Goal: Task Accomplishment & Management: Manage account settings

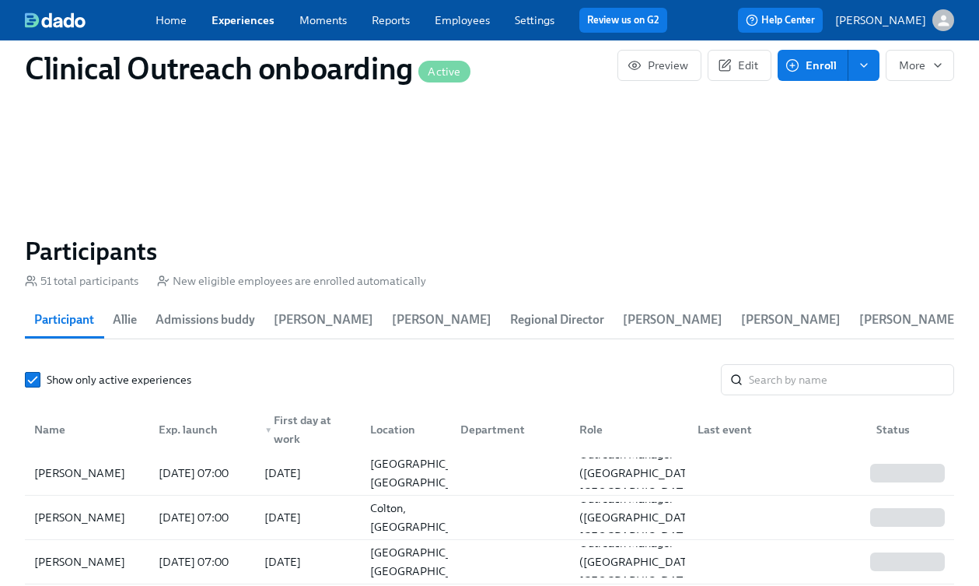
scroll to position [2147, 0]
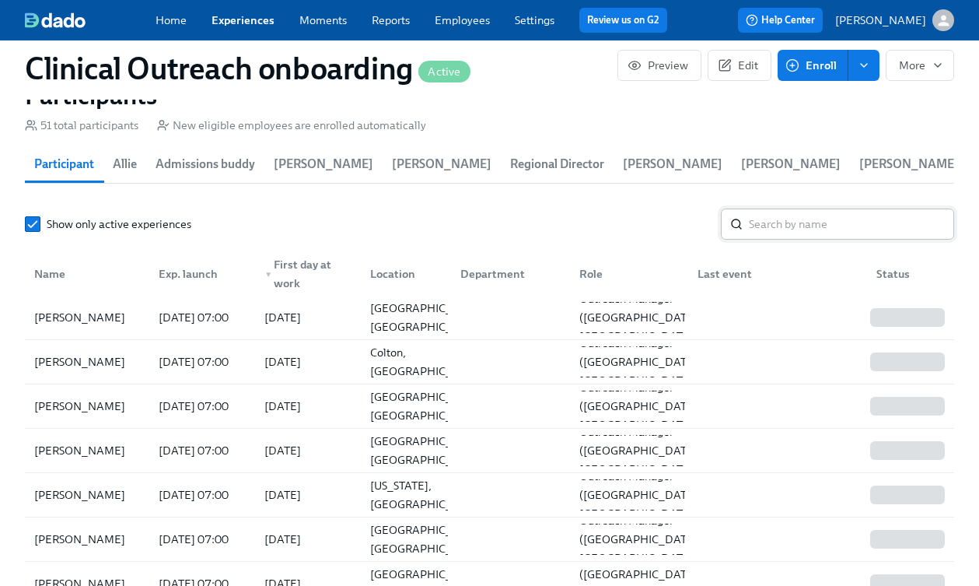
click at [808, 208] on input "search" at bounding box center [851, 223] width 205 height 31
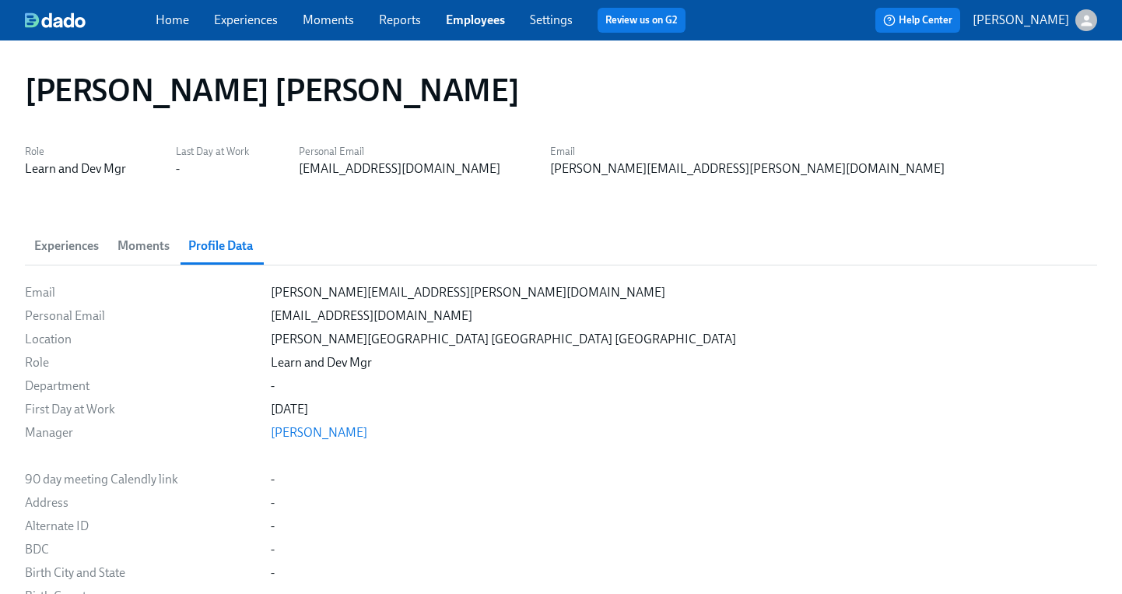
click at [221, 19] on link "Experiences" at bounding box center [246, 19] width 64 height 15
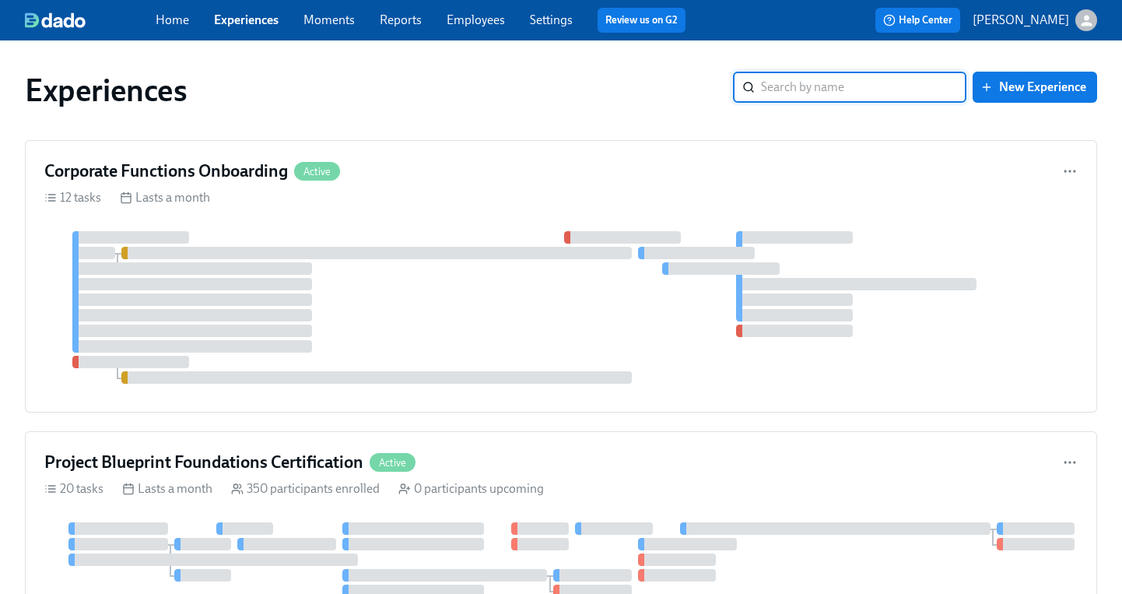
click at [778, 83] on input "search" at bounding box center [863, 87] width 205 height 31
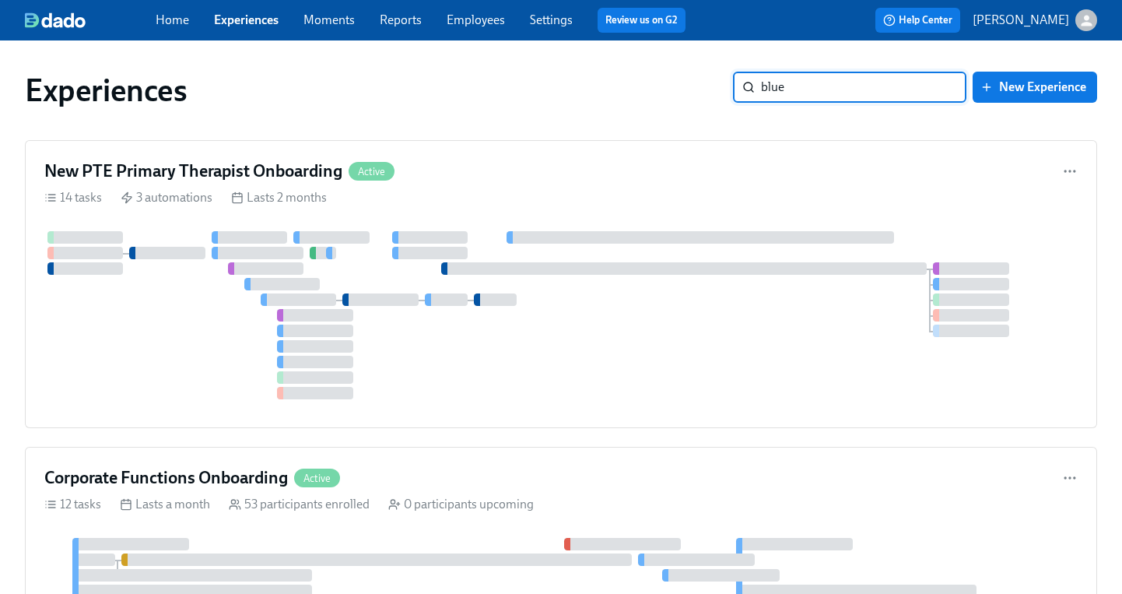
type input "blue["
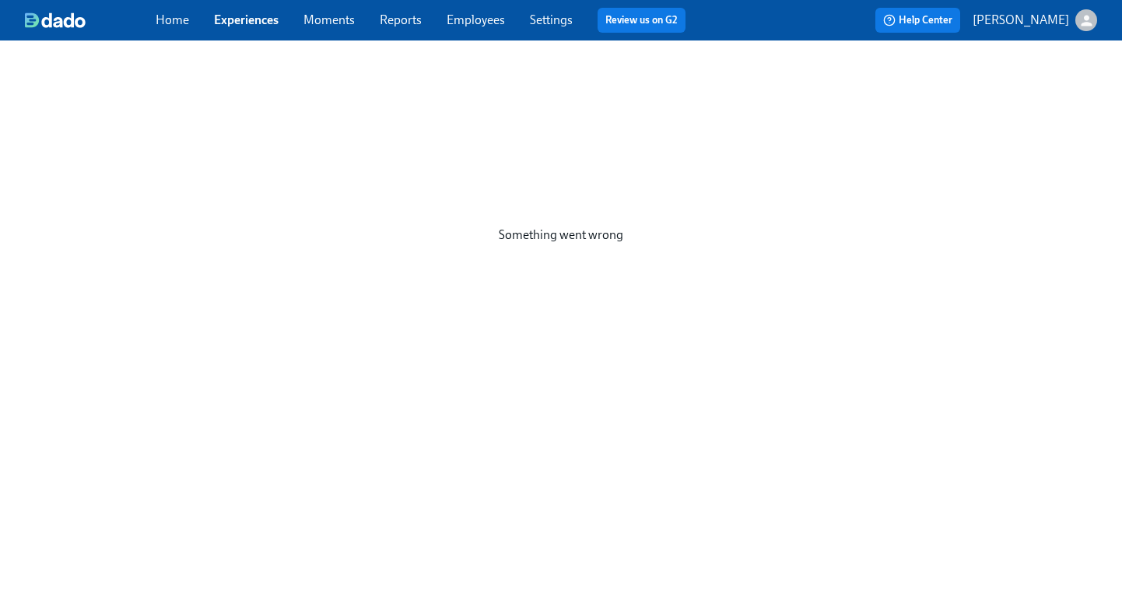
click at [219, 30] on div "Home Experiences Moments Reports Employees Settings Review us on G2" at bounding box center [427, 20] width 542 height 25
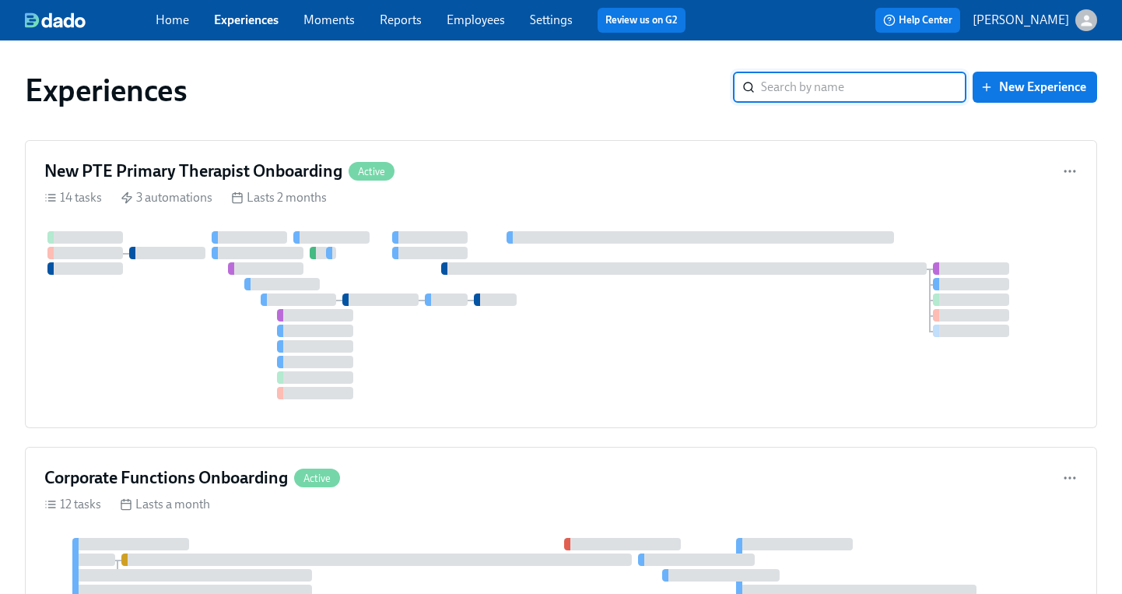
click at [787, 85] on input "search" at bounding box center [863, 87] width 205 height 31
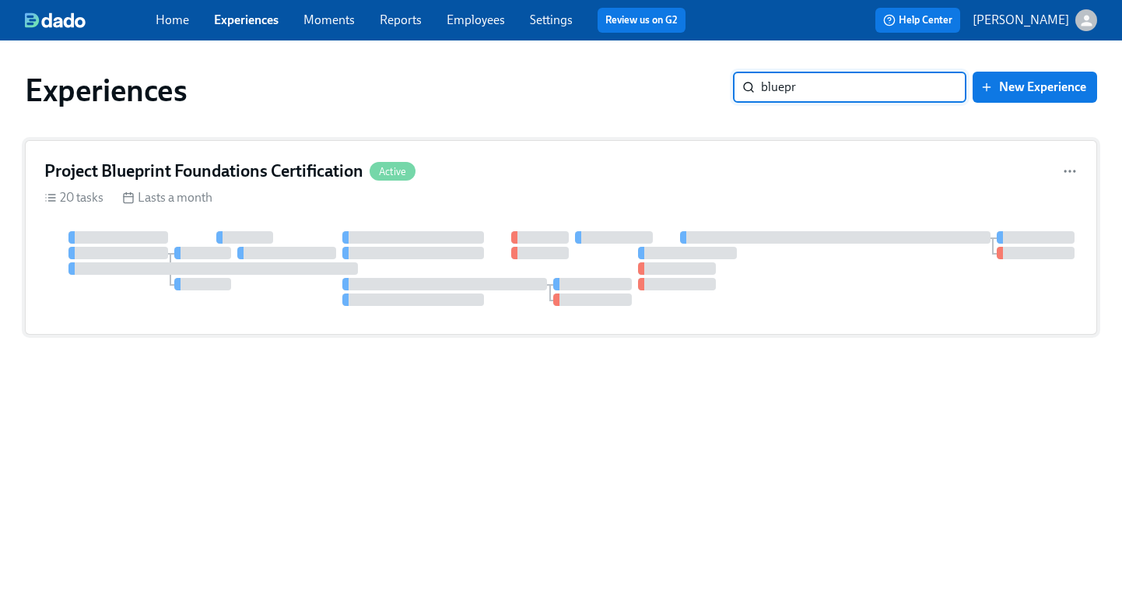
type input "bluepr"
click at [198, 180] on h4 "Project Blueprint Foundations Certification" at bounding box center [203, 170] width 319 height 23
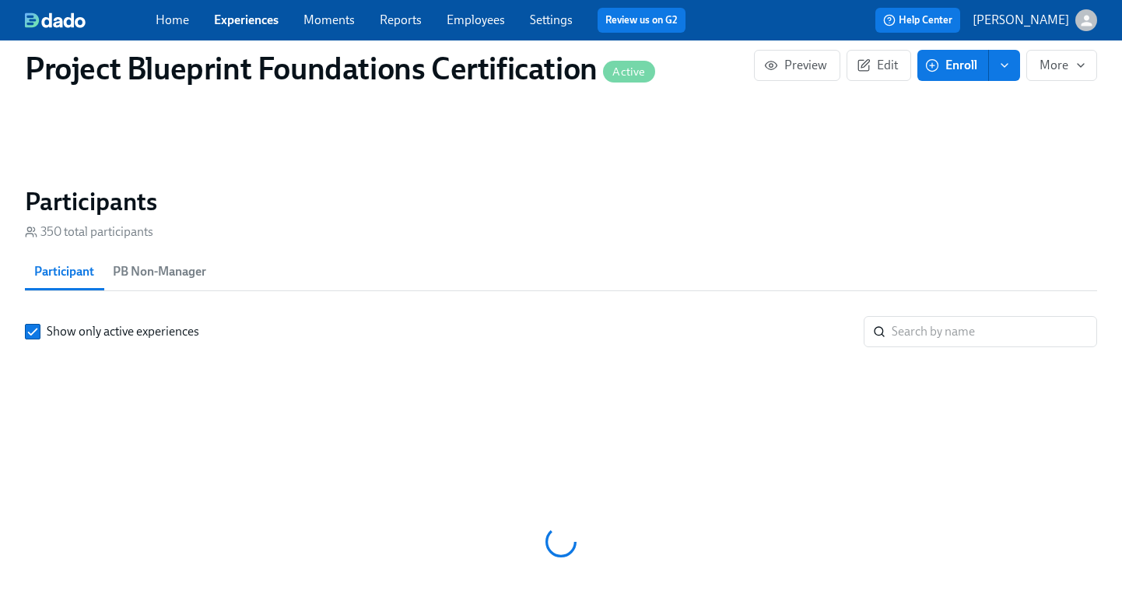
scroll to position [0, 3095]
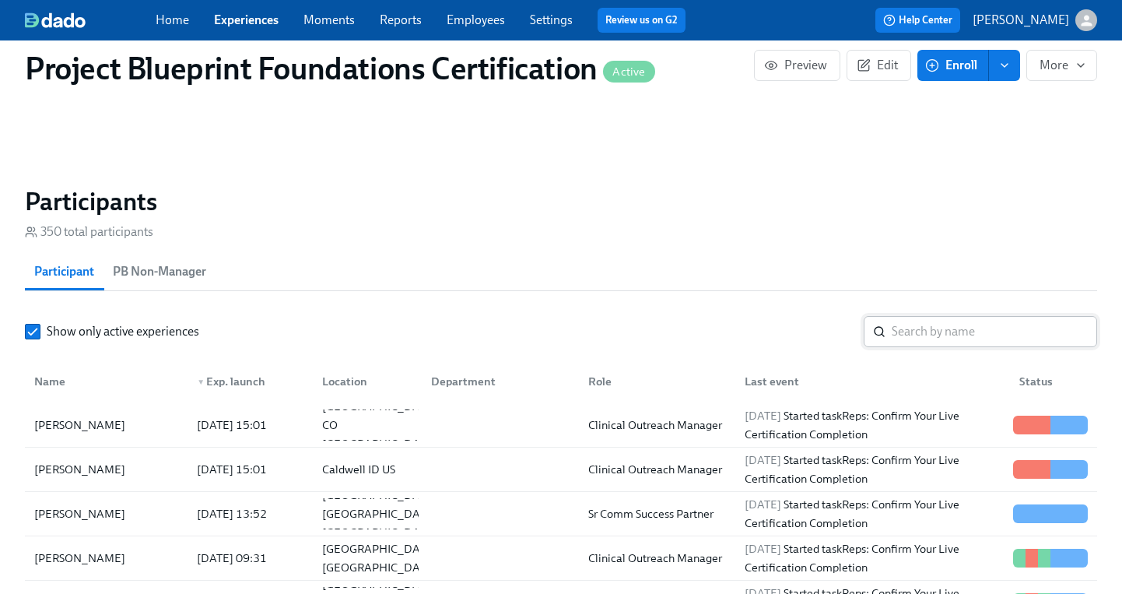
click at [959, 336] on input "search" at bounding box center [994, 331] width 205 height 31
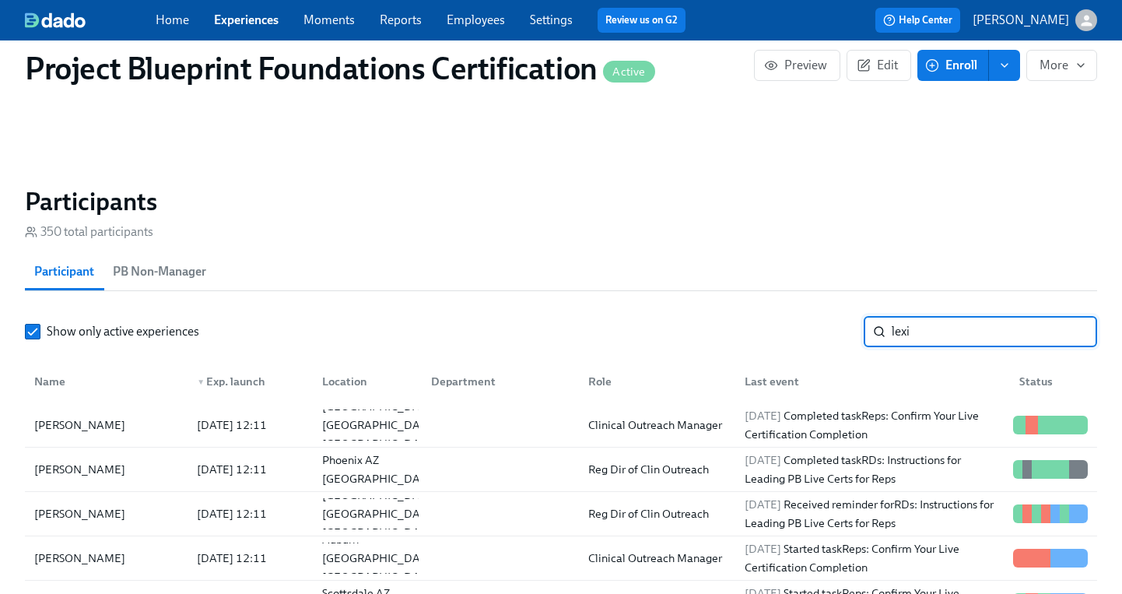
type input "lexi"
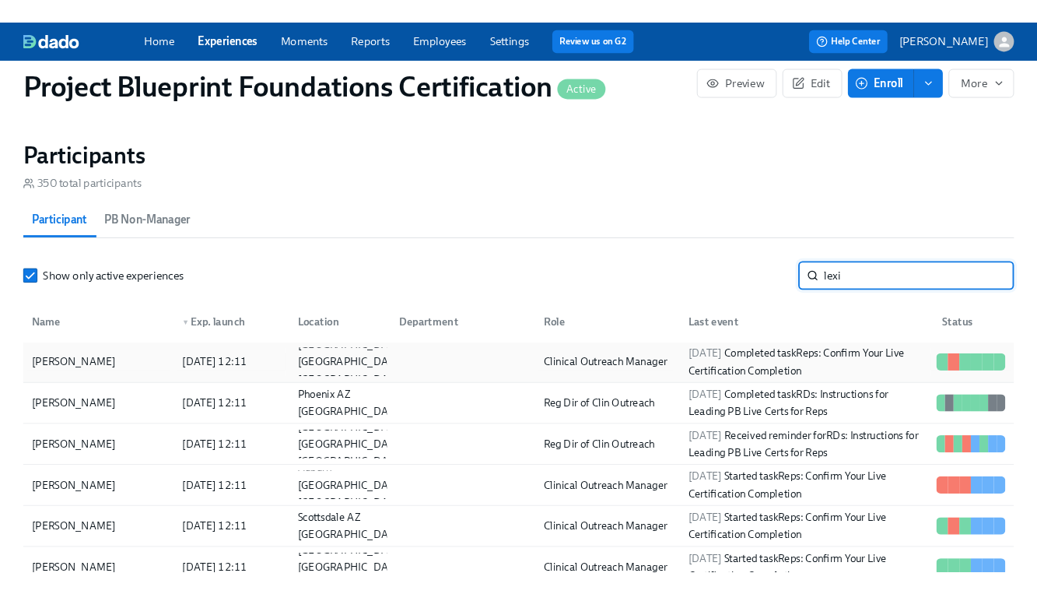
scroll to position [1152, 0]
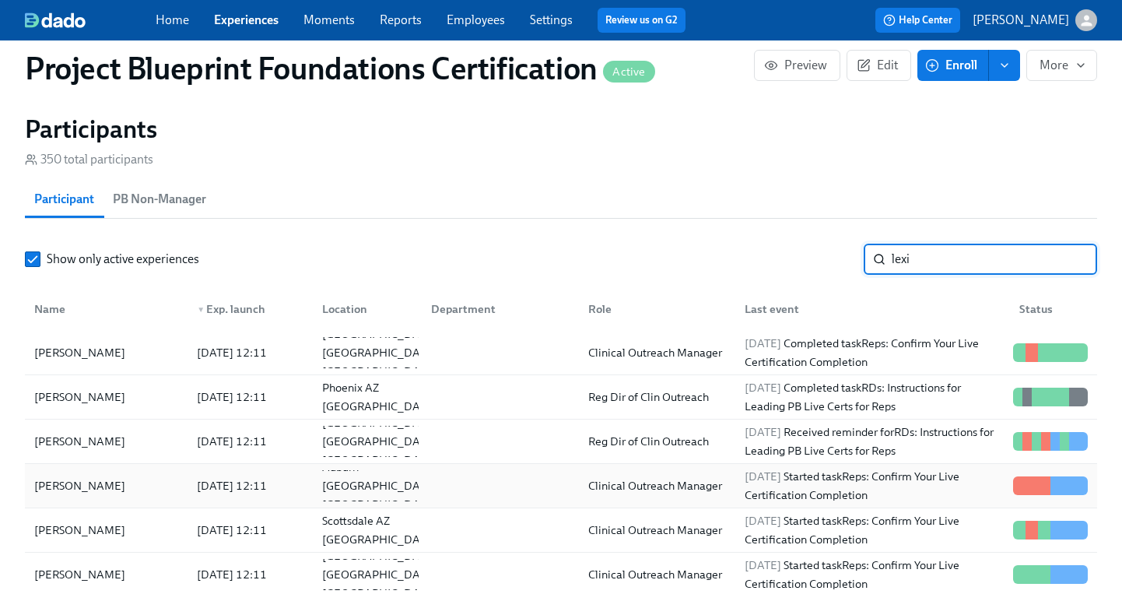
click at [162, 486] on div "[PERSON_NAME]" at bounding box center [106, 485] width 156 height 31
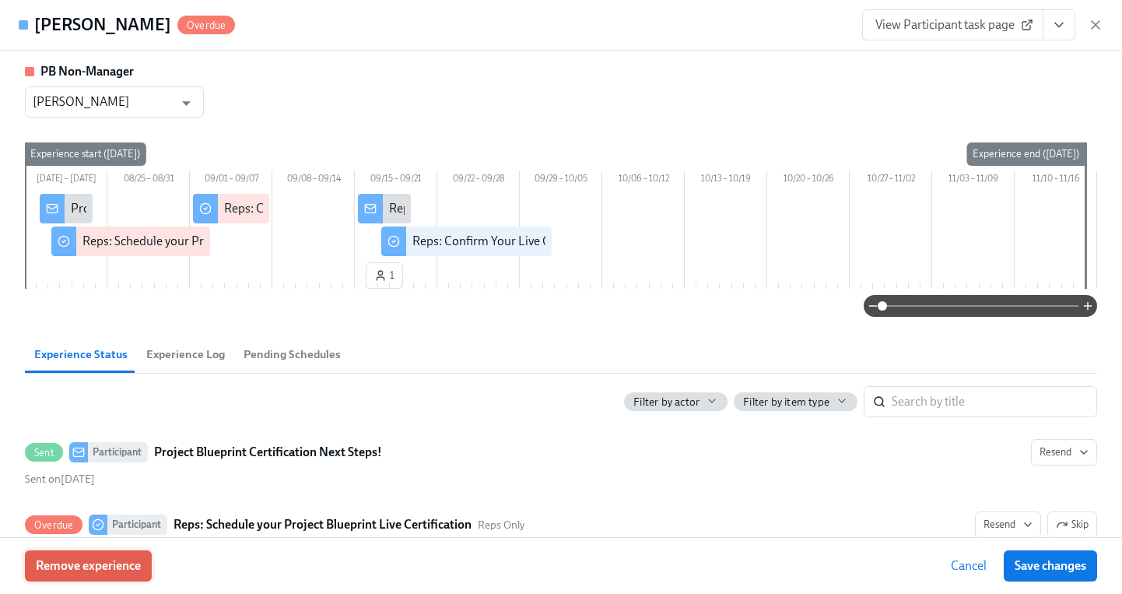
click at [130, 566] on span "Remove experience" at bounding box center [88, 566] width 105 height 16
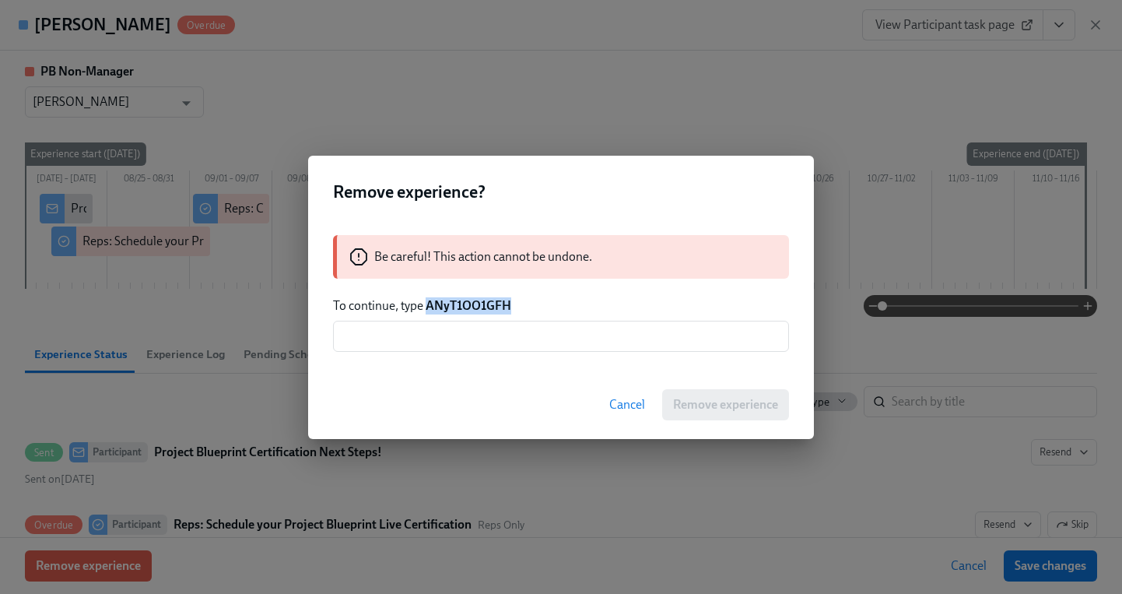
drag, startPoint x: 529, startPoint y: 304, endPoint x: 428, endPoint y: 308, distance: 101.2
click at [428, 308] on p "To continue, type ANyT1OO1GFH" at bounding box center [561, 305] width 456 height 17
copy strong "ANyT1OO1GFH"
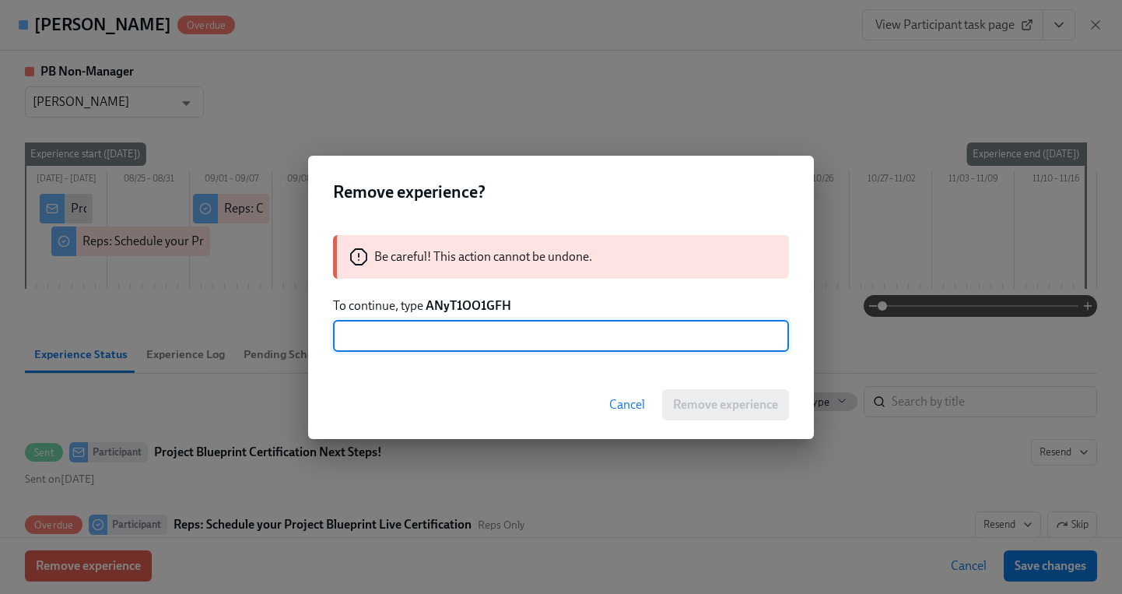
click at [447, 335] on input "text" at bounding box center [561, 336] width 456 height 31
paste input "ANyT1OO1GFH"
type input "ANyT1OO1GFH"
click at [740, 408] on span "Remove experience" at bounding box center [725, 405] width 105 height 16
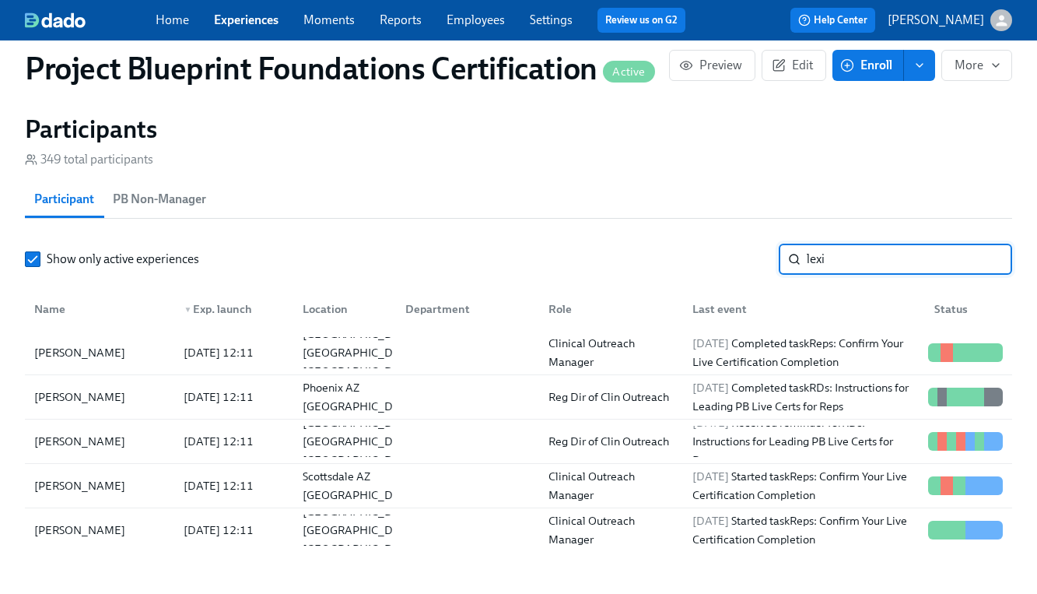
drag, startPoint x: 902, startPoint y: 253, endPoint x: 692, endPoint y: 247, distance: 210.9
click at [692, 247] on div "Show only active experiences lexi ​" at bounding box center [518, 259] width 987 height 31
type input "[PERSON_NAME]"
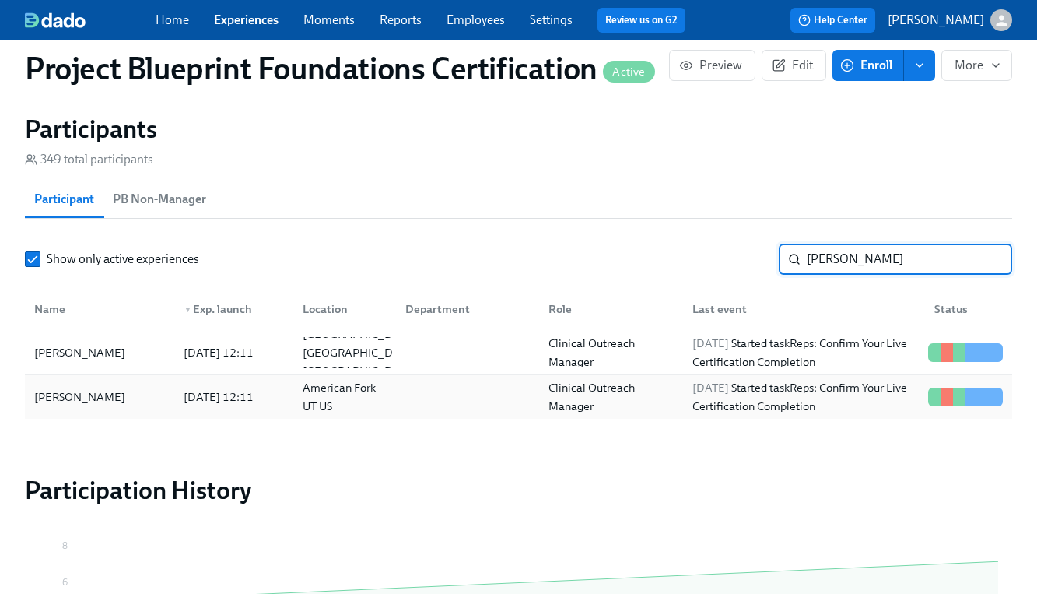
click at [257, 394] on div "[DATE] 12:11" at bounding box center [218, 396] width 82 height 19
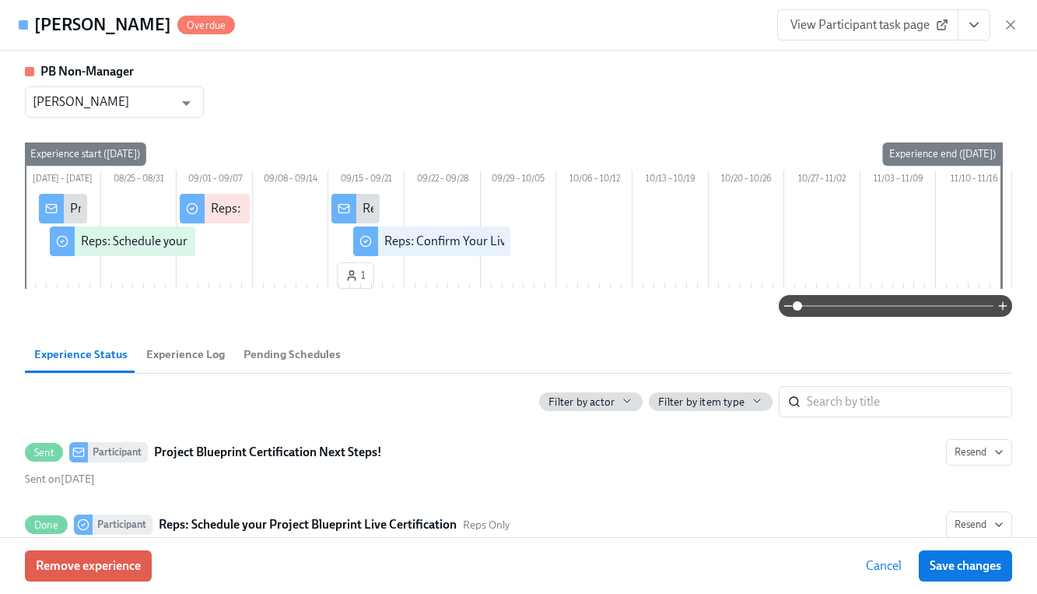
scroll to position [198, 0]
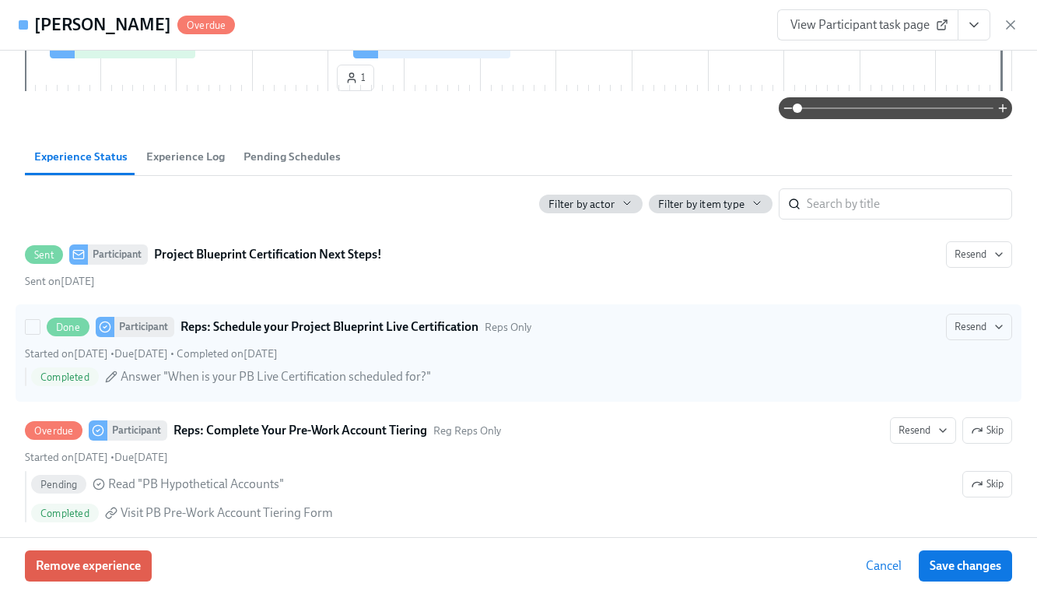
click at [294, 385] on span "Answer "When is your PB Live Certification scheduled for?"" at bounding box center [276, 376] width 310 height 17
click at [40, 334] on input "Done Participant Reps: Schedule your Project Blueprint Live Certification Reps …" at bounding box center [33, 327] width 14 height 14
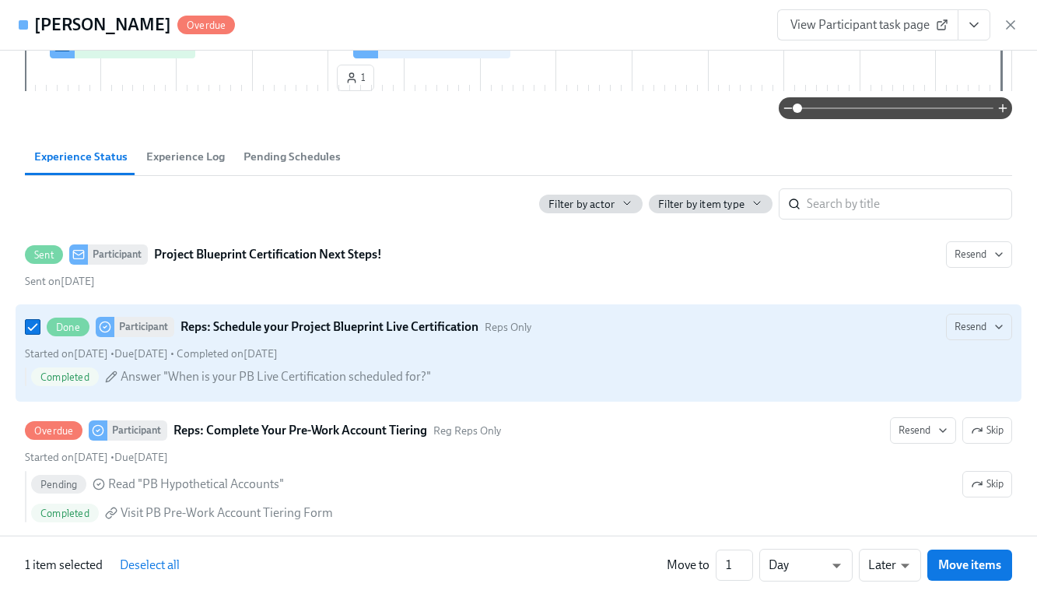
click at [294, 385] on span "Answer "When is your PB Live Certification scheduled for?"" at bounding box center [276, 376] width 310 height 17
click at [40, 334] on input "Done Participant Reps: Schedule your Project Blueprint Live Certification Reps …" at bounding box center [33, 327] width 14 height 14
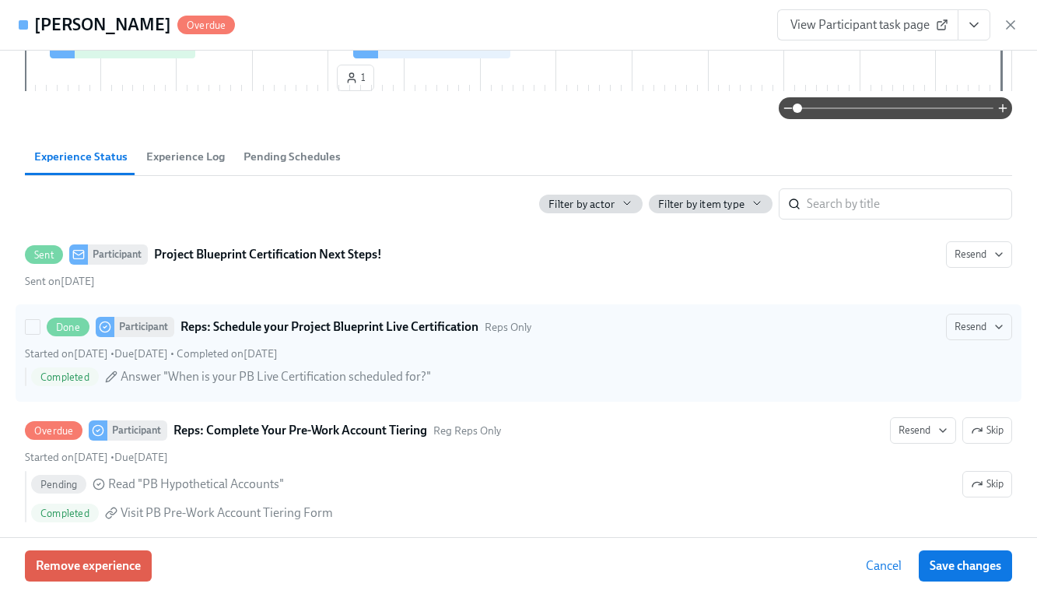
click at [294, 385] on span "Answer "When is your PB Live Certification scheduled for?"" at bounding box center [276, 376] width 310 height 17
click at [40, 334] on input "Done Participant Reps: Schedule your Project Blueprint Live Certification Reps …" at bounding box center [33, 327] width 14 height 14
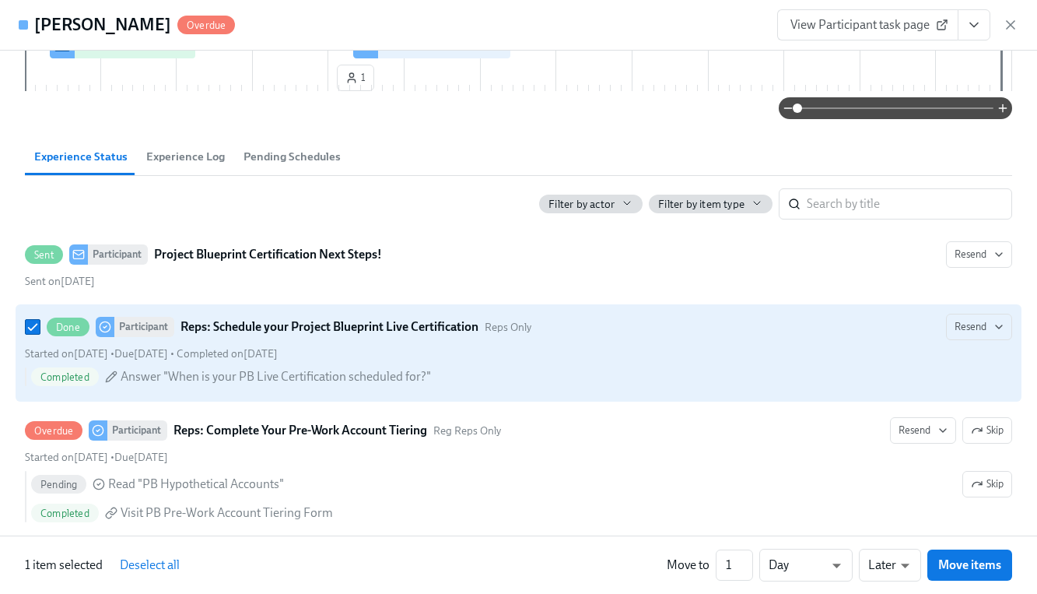
click at [111, 383] on icon at bounding box center [111, 376] width 12 height 12
click at [40, 334] on input "Done Participant Reps: Schedule your Project Blueprint Live Certification Reps …" at bounding box center [33, 327] width 14 height 14
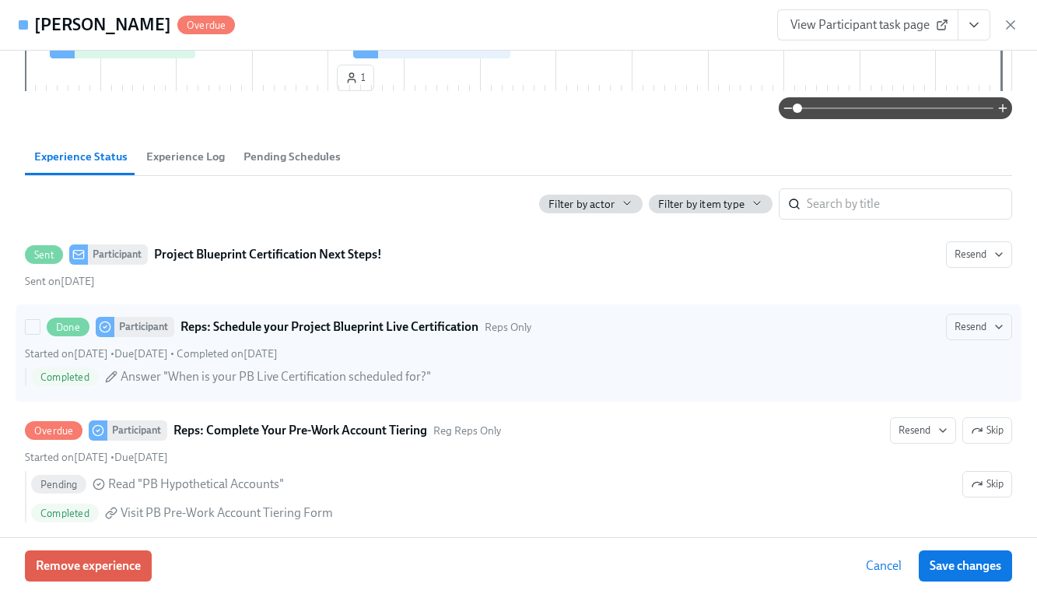
click at [111, 383] on icon at bounding box center [111, 376] width 12 height 12
click at [40, 334] on input "Done Participant Reps: Schedule your Project Blueprint Live Certification Reps …" at bounding box center [33, 327] width 14 height 14
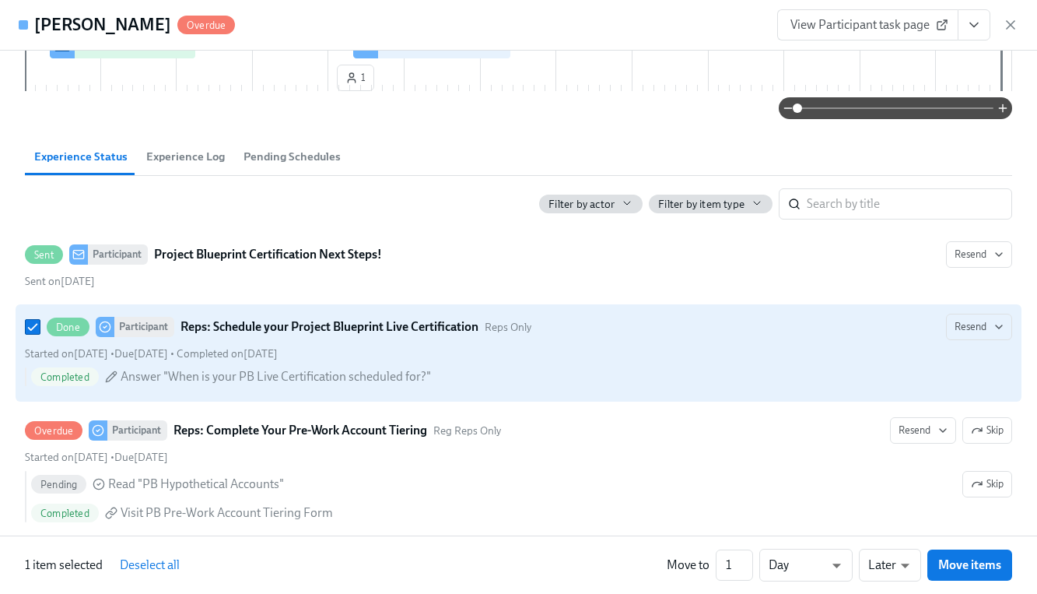
click at [111, 383] on icon at bounding box center [111, 376] width 12 height 12
click at [40, 334] on input "Done Participant Reps: Schedule your Project Blueprint Live Certification Reps …" at bounding box center [33, 327] width 14 height 14
checkbox input "false"
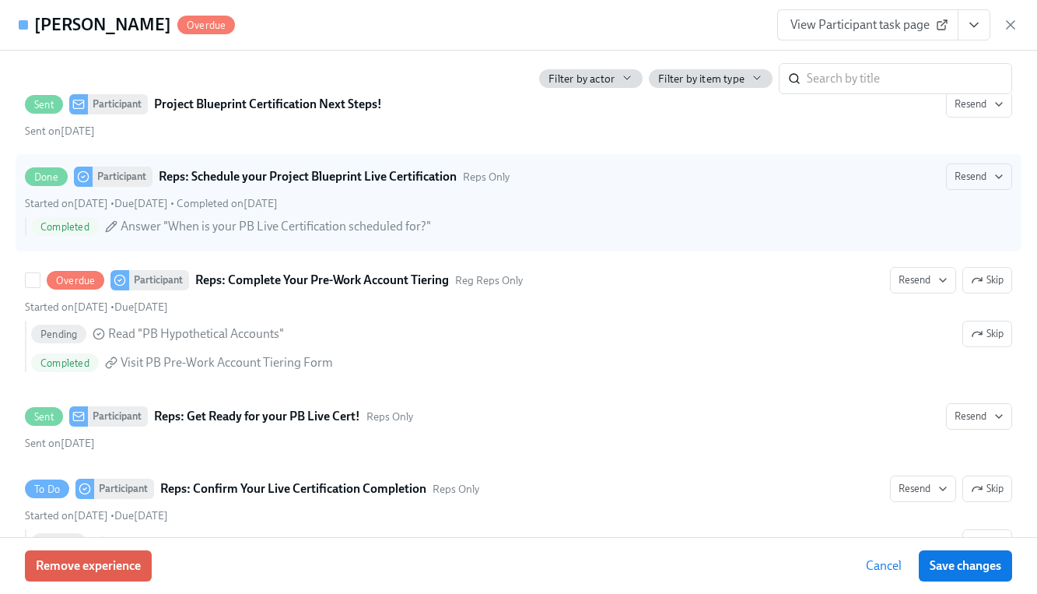
scroll to position [483, 0]
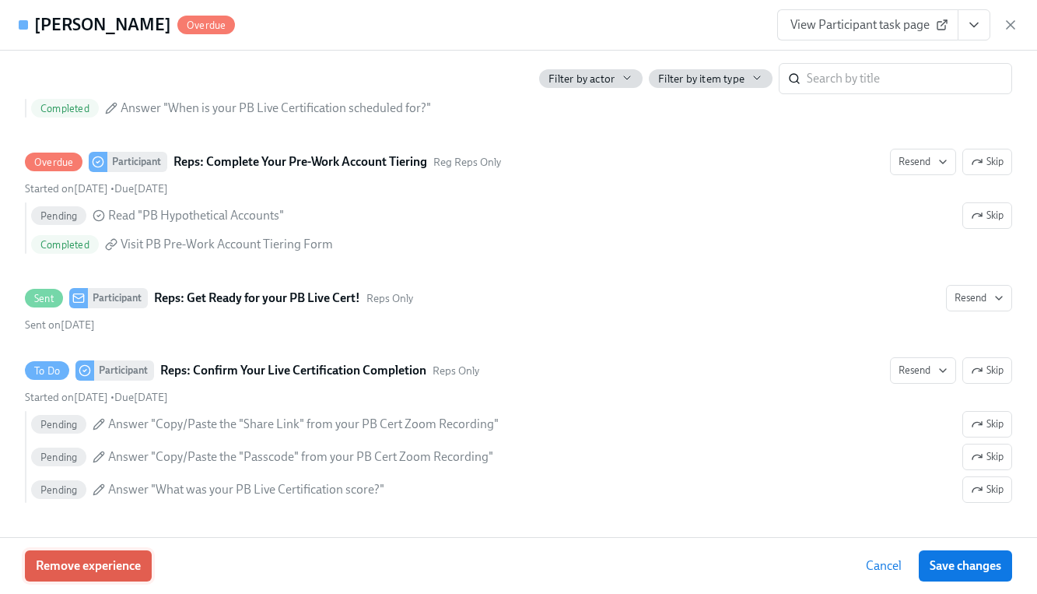
click at [150, 568] on button "Remove experience" at bounding box center [88, 565] width 127 height 31
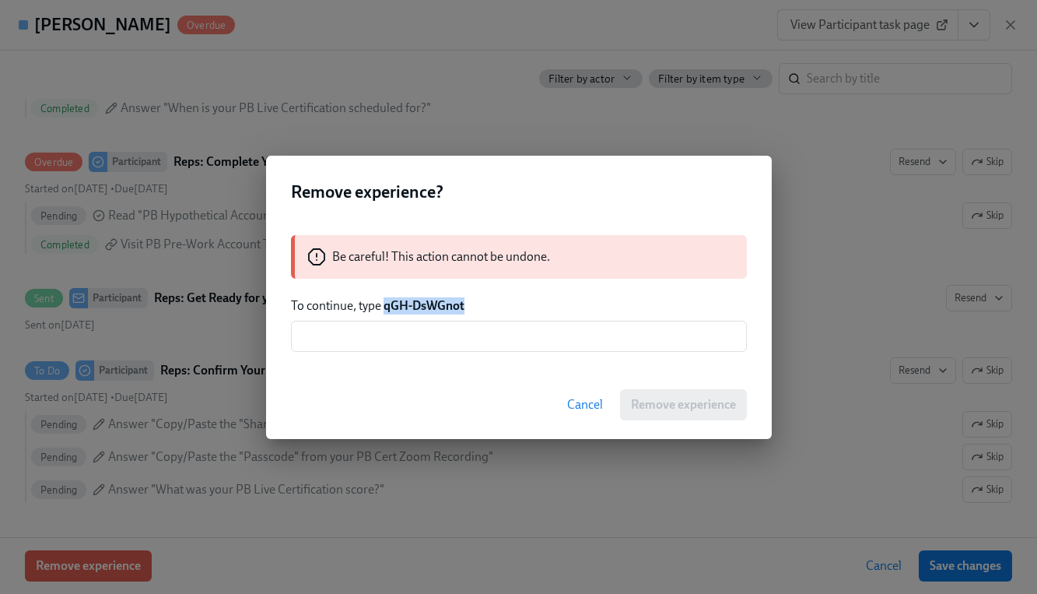
drag, startPoint x: 447, startPoint y: 306, endPoint x: 385, endPoint y: 309, distance: 61.5
click at [385, 309] on p "To continue, type qGH-DsWGnot" at bounding box center [519, 305] width 456 height 17
copy strong "qGH-DsWGnot"
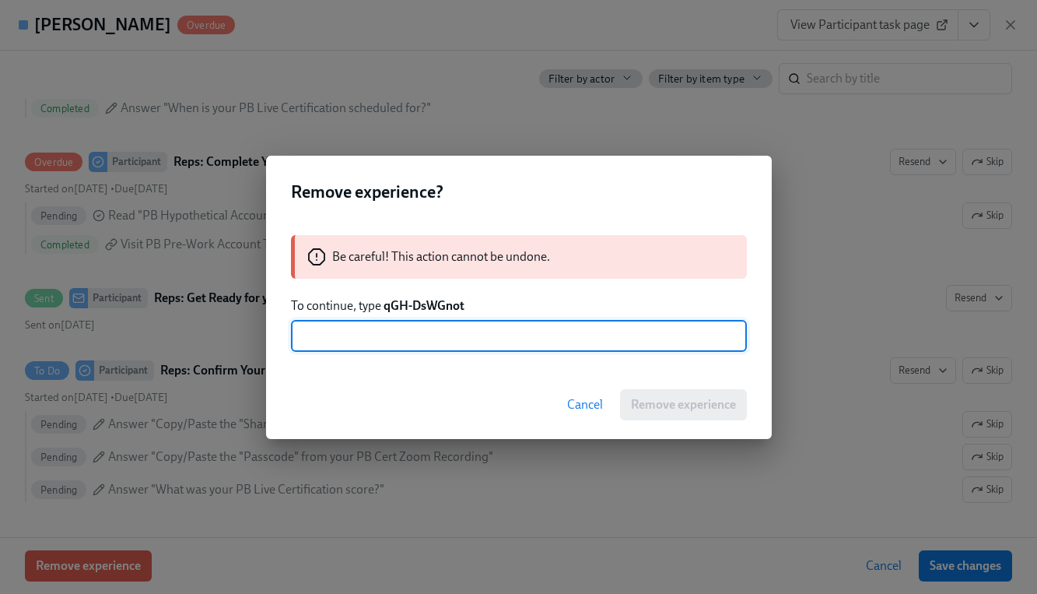
click at [403, 340] on input "text" at bounding box center [519, 336] width 456 height 31
paste input "qGH-DsWGnot"
type input "qGH-DsWGnot"
click at [692, 405] on span "Remove experience" at bounding box center [683, 405] width 105 height 16
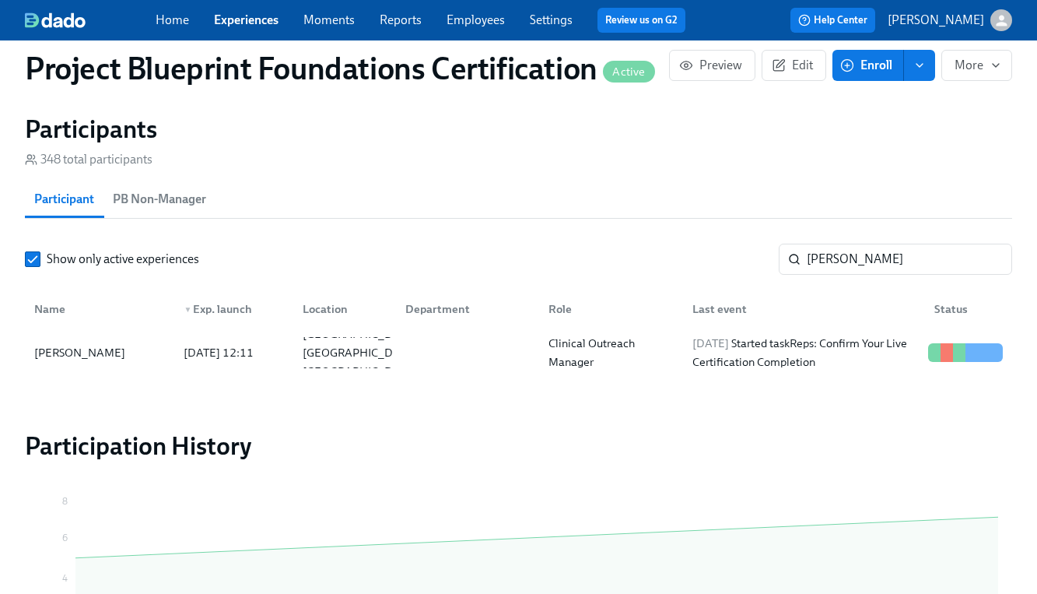
scroll to position [0, 3180]
drag, startPoint x: 845, startPoint y: 260, endPoint x: 667, endPoint y: 258, distance: 178.2
click at [667, 258] on div "Show only active experiences [PERSON_NAME] ​" at bounding box center [518, 259] width 987 height 31
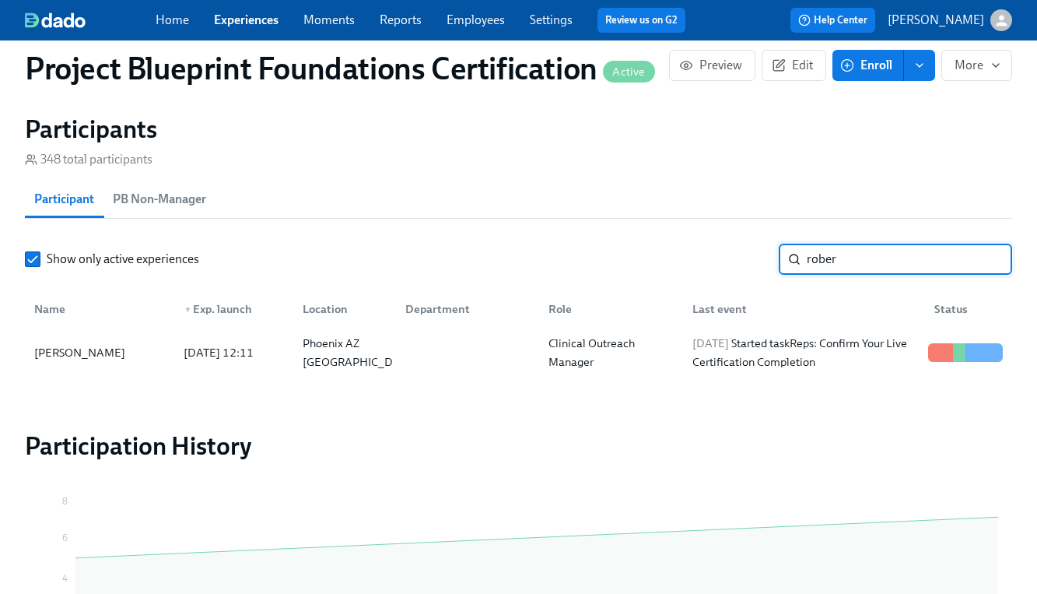
drag, startPoint x: 728, startPoint y: 255, endPoint x: 679, endPoint y: 255, distance: 49.0
click at [679, 255] on div "Show only active experiences rober ​" at bounding box center [518, 259] width 987 height 31
type input "o"
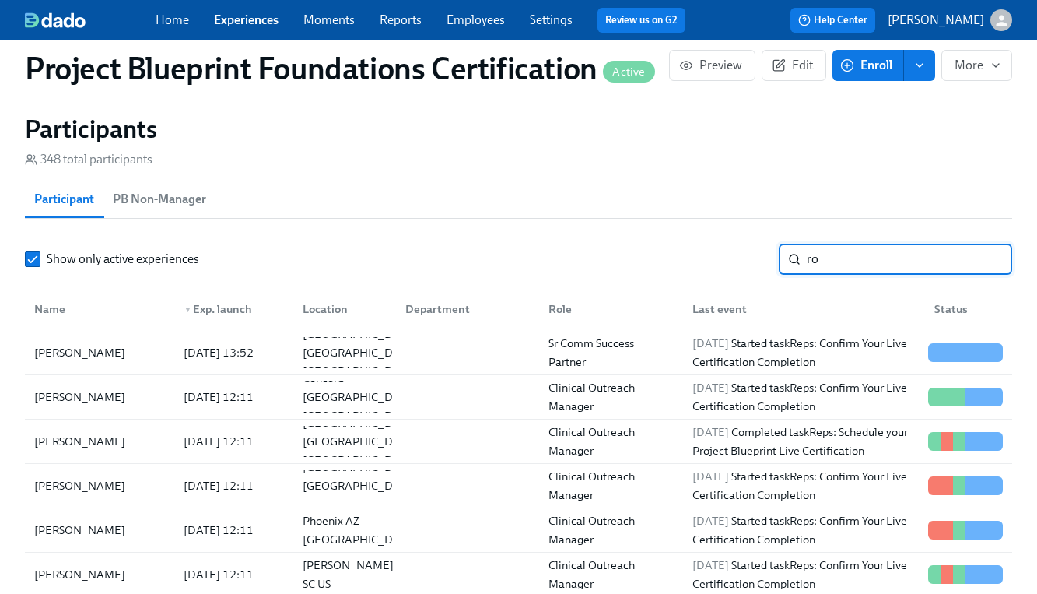
type input "r"
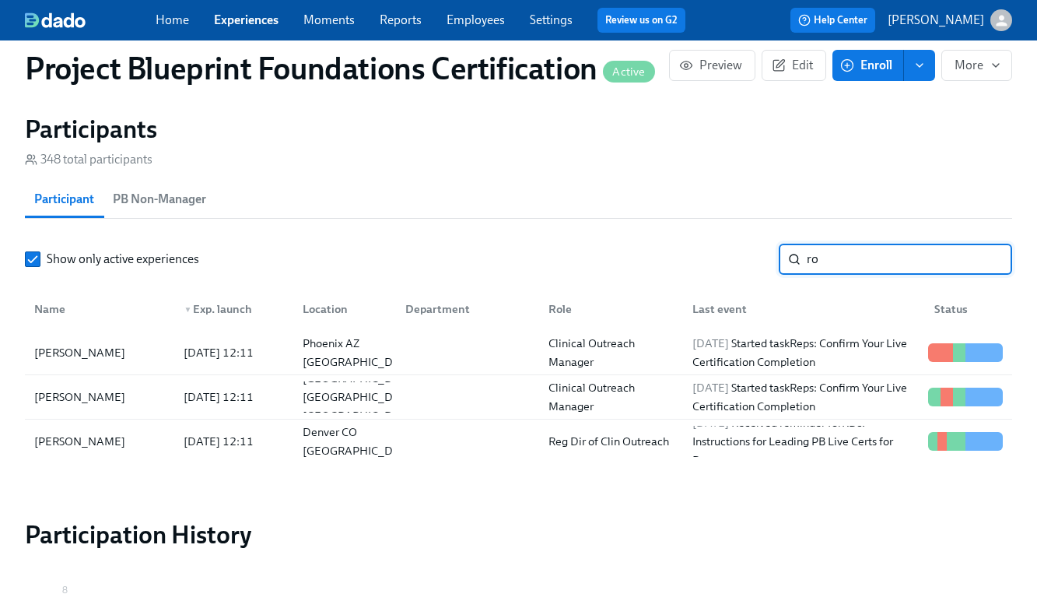
type input "r"
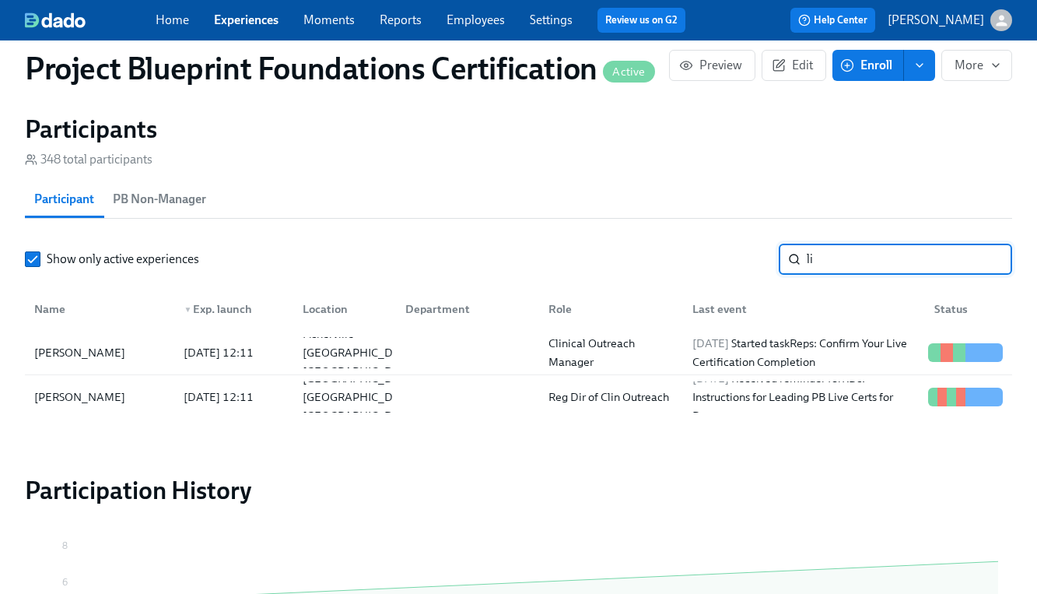
type input "l"
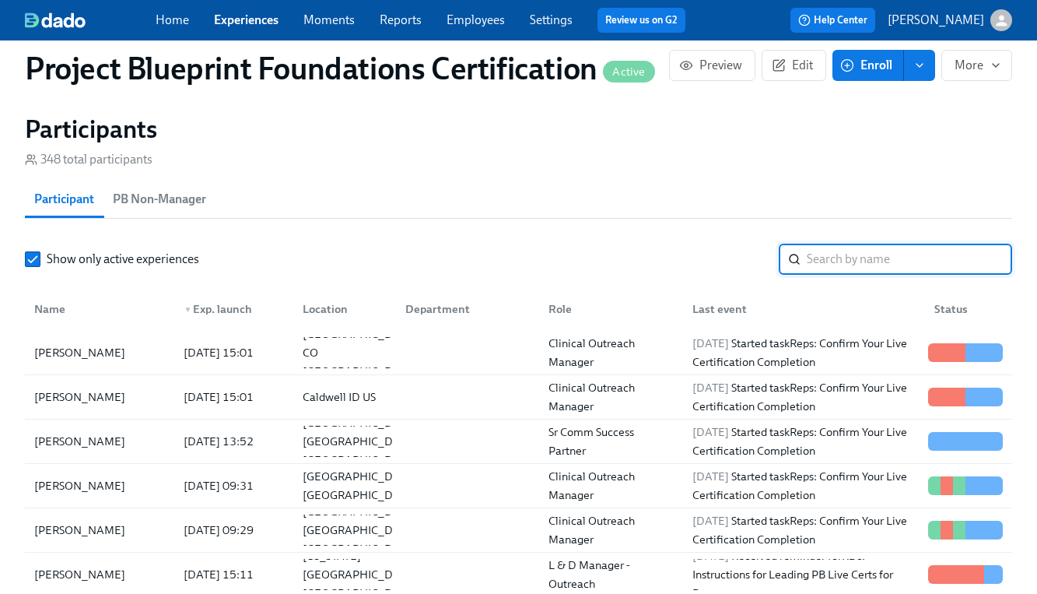
click at [878, 259] on input "search" at bounding box center [909, 259] width 205 height 31
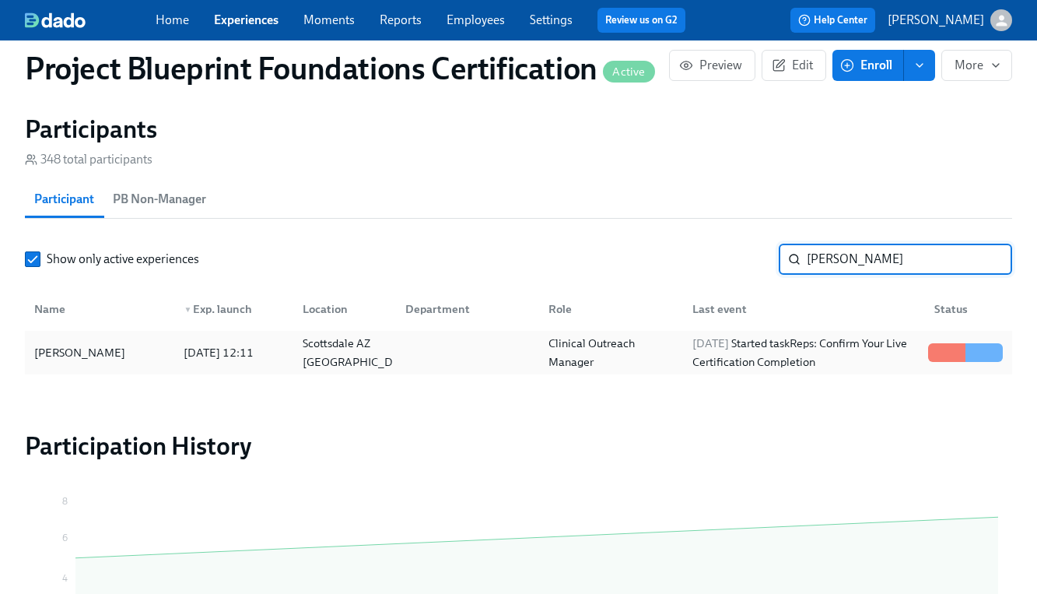
type input "[PERSON_NAME]"
click at [159, 355] on div "[PERSON_NAME]" at bounding box center [99, 352] width 143 height 31
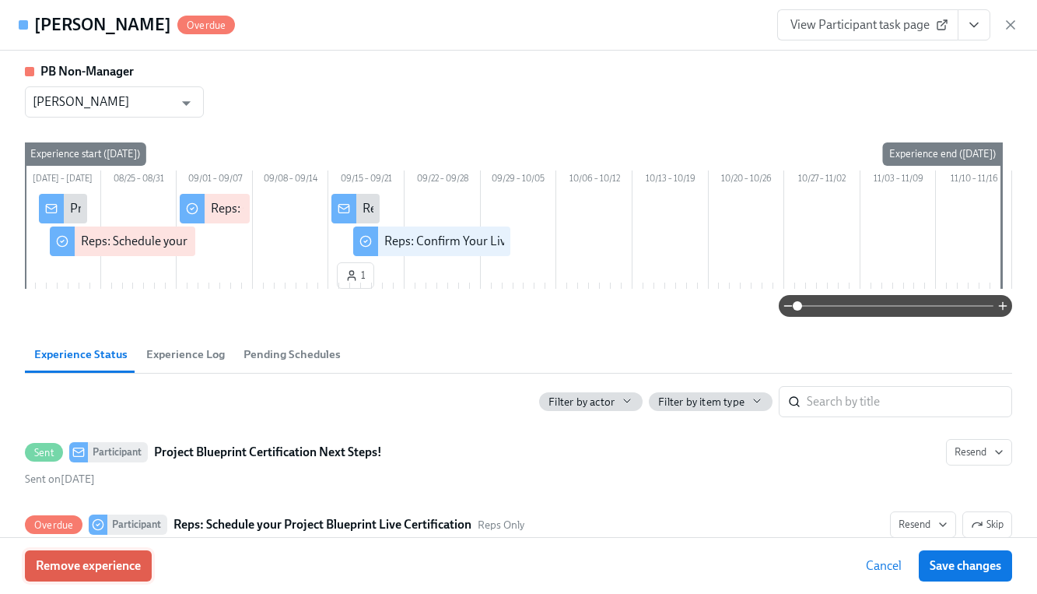
click at [114, 558] on span "Remove experience" at bounding box center [88, 566] width 105 height 16
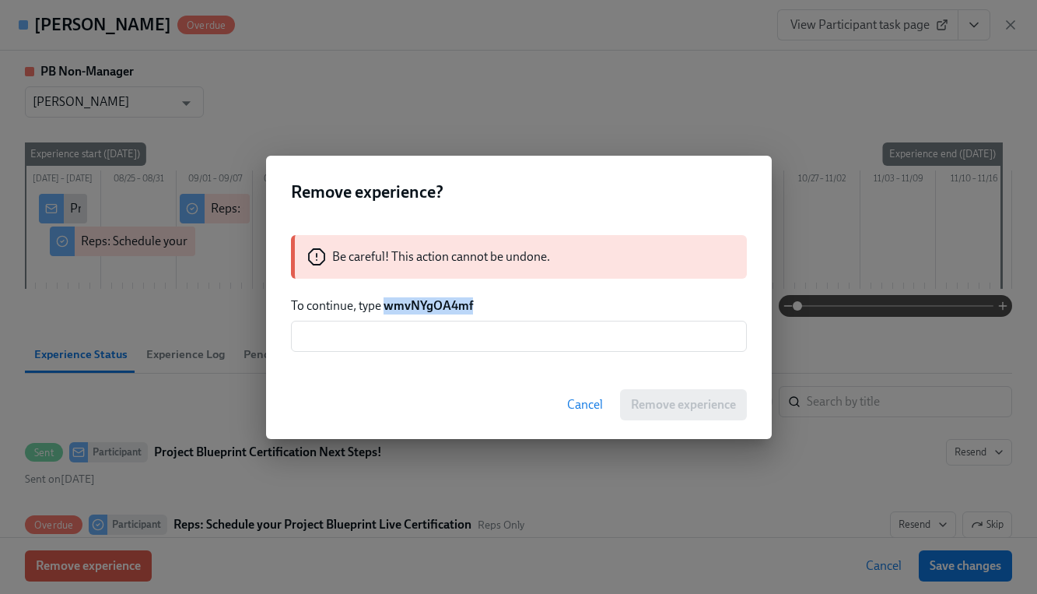
drag, startPoint x: 391, startPoint y: 307, endPoint x: 476, endPoint y: 314, distance: 85.0
click at [476, 314] on div "Be careful! This action cannot be undone. To continue, type wmvNYgOA4mf ​" at bounding box center [519, 293] width 506 height 154
copy strong "wmvNYgOA4mf"
click at [473, 333] on input "text" at bounding box center [519, 336] width 456 height 31
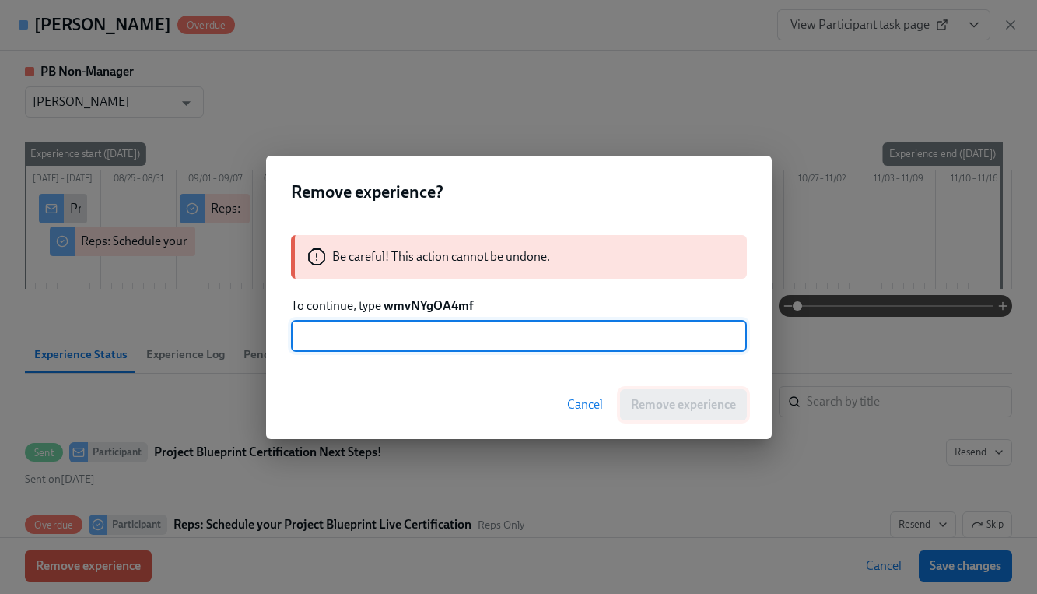
paste input "wmvNYgOA4mf"
type input "wmvNYgOA4mf"
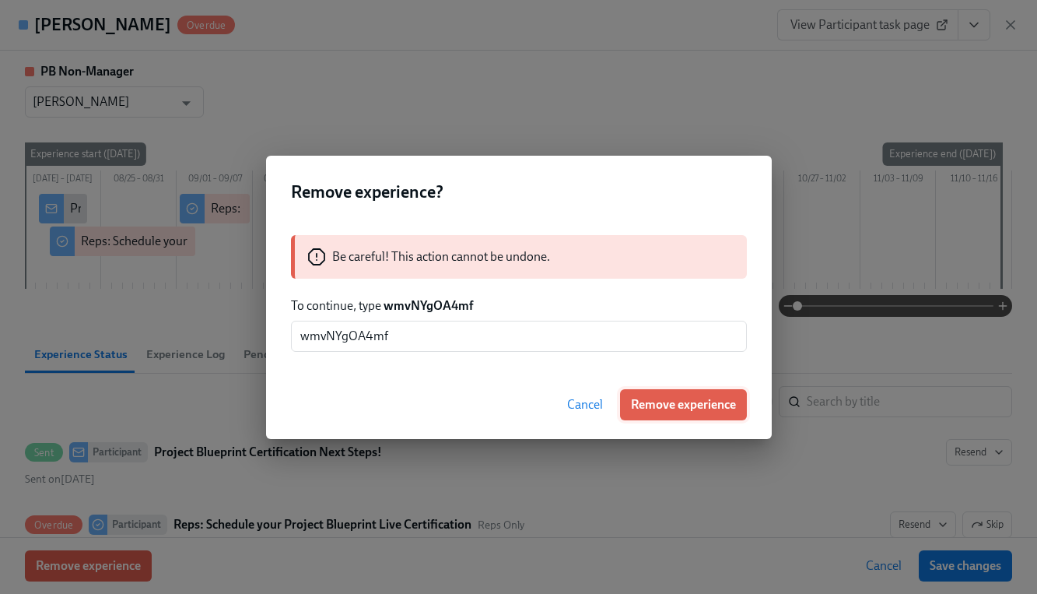
click at [707, 402] on span "Remove experience" at bounding box center [683, 405] width 105 height 16
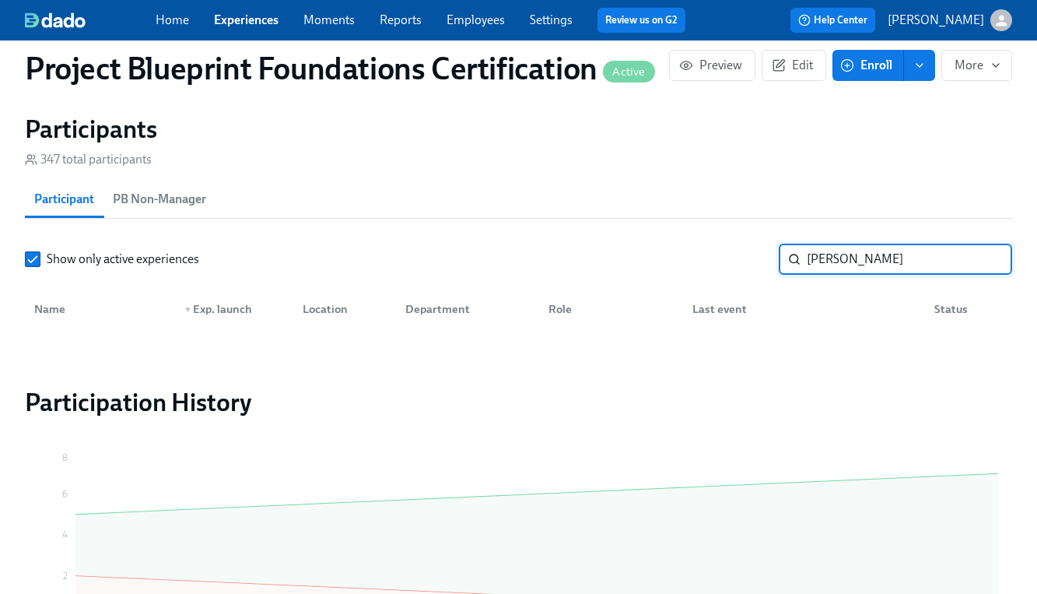
drag, startPoint x: 853, startPoint y: 258, endPoint x: 737, endPoint y: 258, distance: 116.7
click at [737, 258] on div "Show only active experiences [PERSON_NAME] ​" at bounding box center [518, 259] width 987 height 31
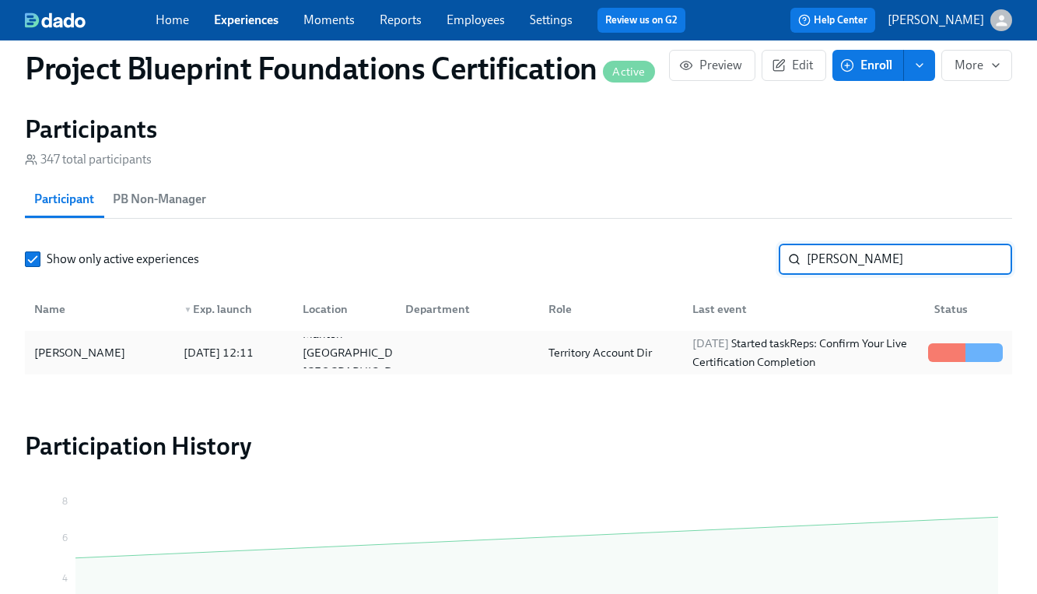
type input "[PERSON_NAME]"
click at [128, 357] on div "[PERSON_NAME]" at bounding box center [99, 352] width 143 height 31
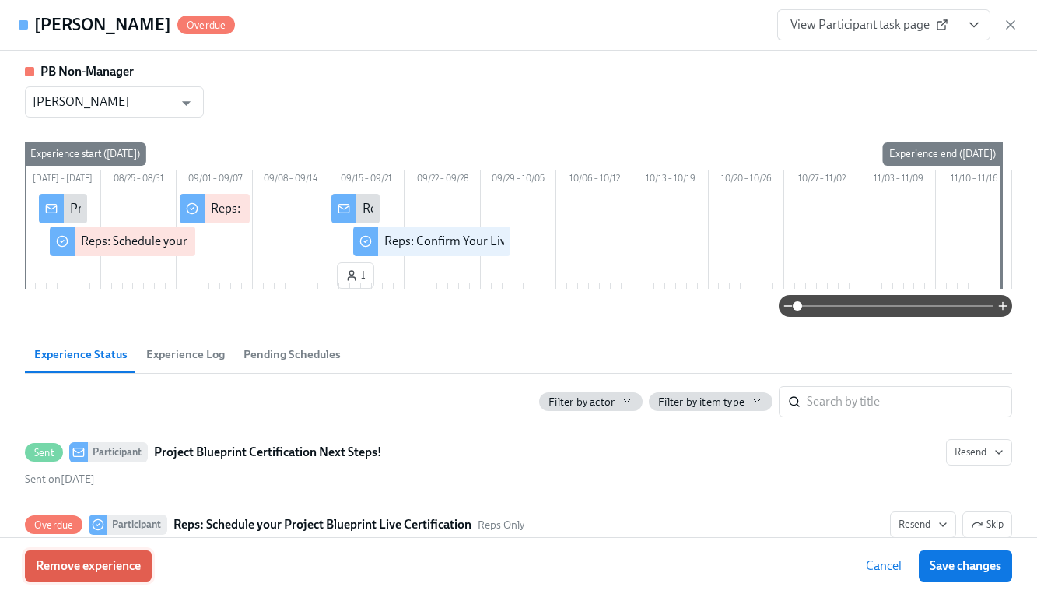
click at [69, 564] on span "Remove experience" at bounding box center [88, 566] width 105 height 16
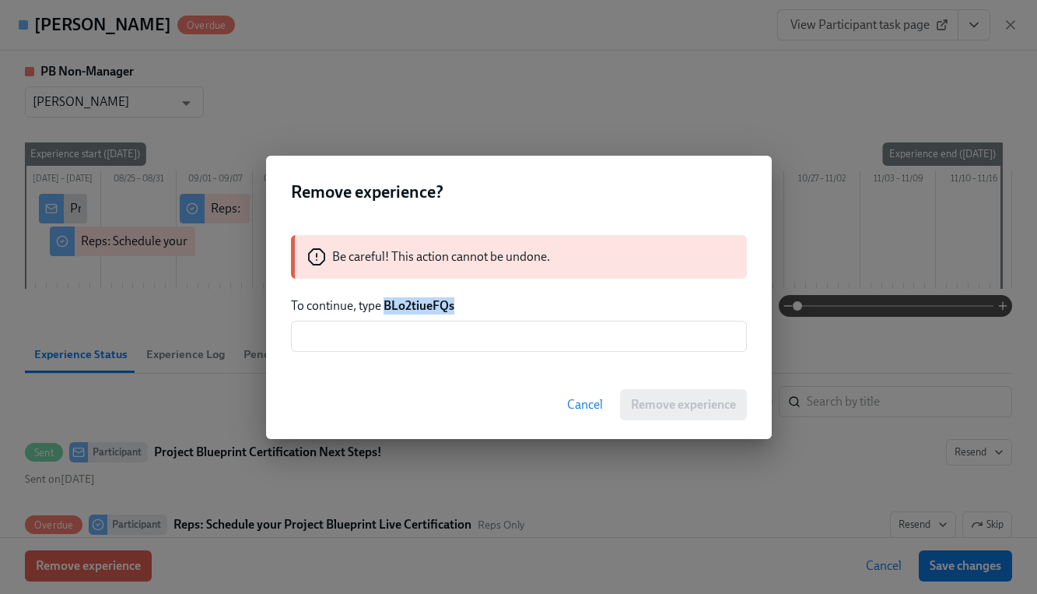
drag, startPoint x: 384, startPoint y: 303, endPoint x: 475, endPoint y: 305, distance: 91.0
click at [475, 305] on p "To continue, type BLo2tiueFQs" at bounding box center [519, 305] width 456 height 17
copy strong "BLo2tiueFQs"
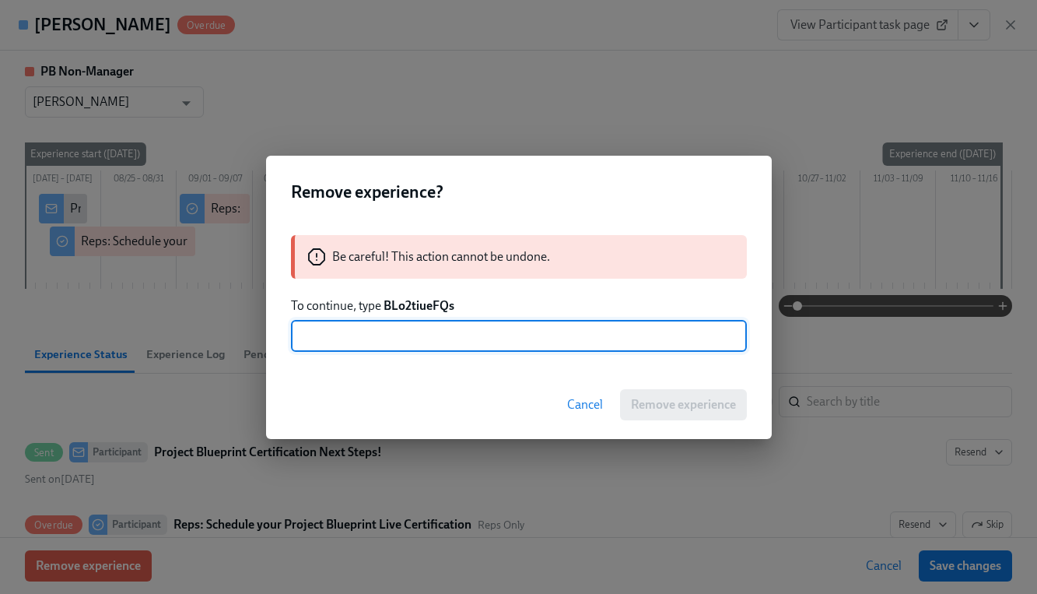
click at [457, 339] on input "text" at bounding box center [519, 336] width 456 height 31
paste input "BLo2tiueFQs"
type input "BLo2tiueFQs"
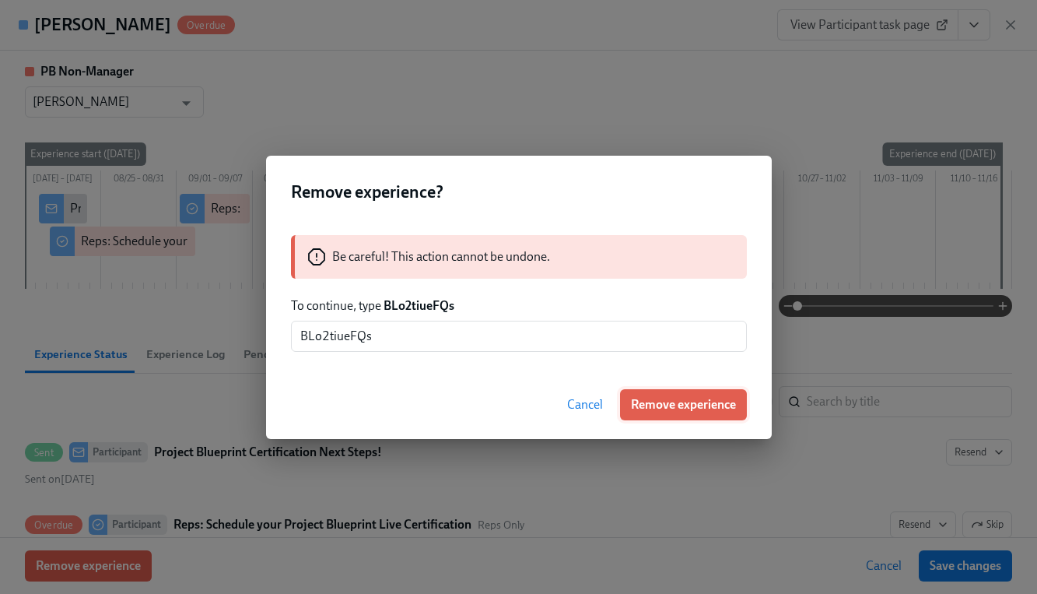
click at [650, 400] on span "Remove experience" at bounding box center [683, 405] width 105 height 16
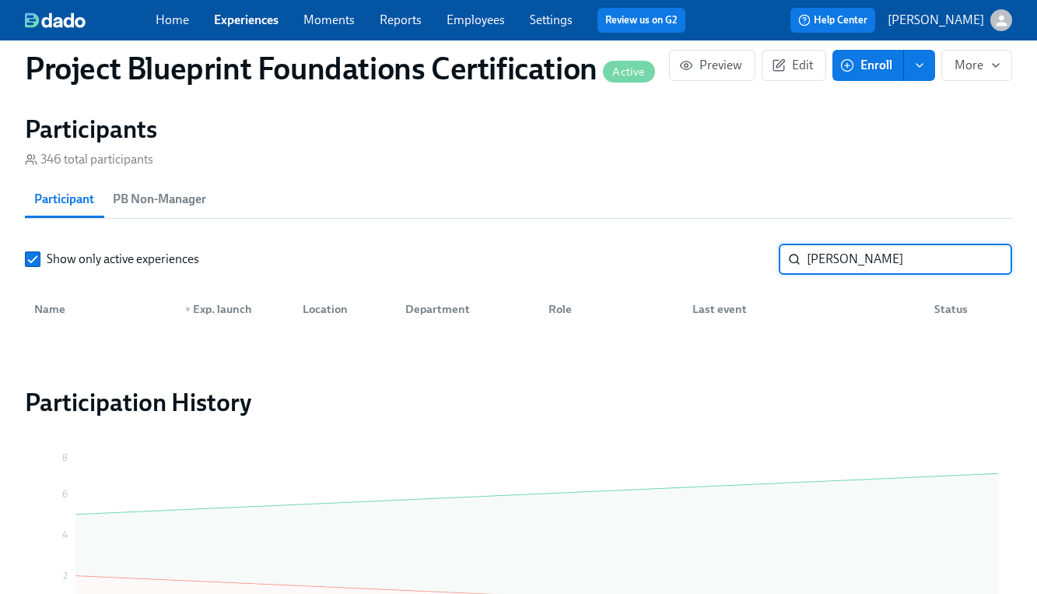
drag, startPoint x: 866, startPoint y: 266, endPoint x: 733, endPoint y: 258, distance: 133.3
click at [733, 258] on div "Show only active experiences [PERSON_NAME] ​" at bounding box center [518, 259] width 987 height 31
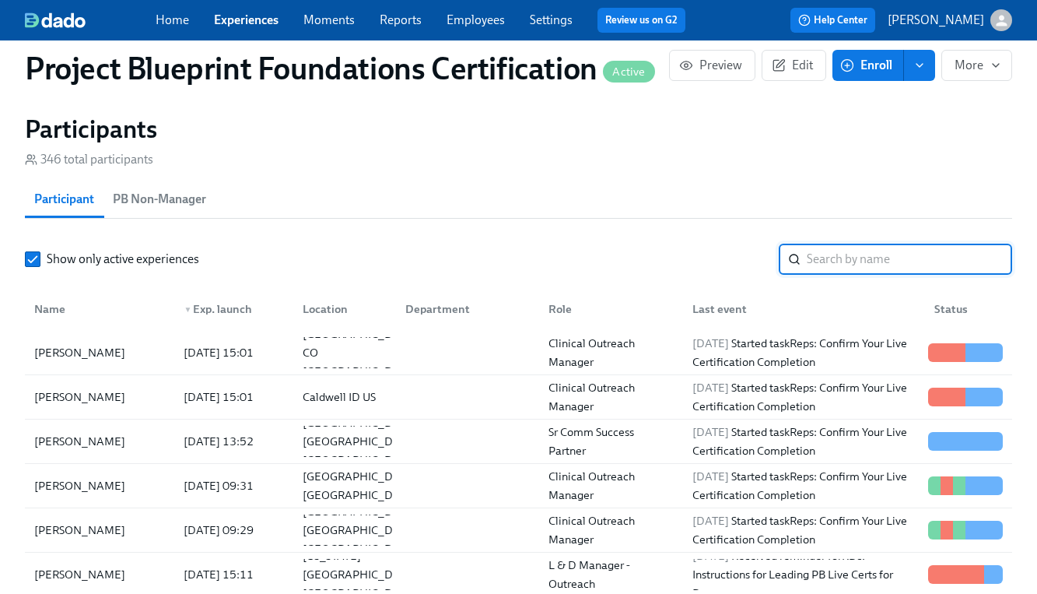
click at [820, 259] on input "search" at bounding box center [909, 259] width 205 height 31
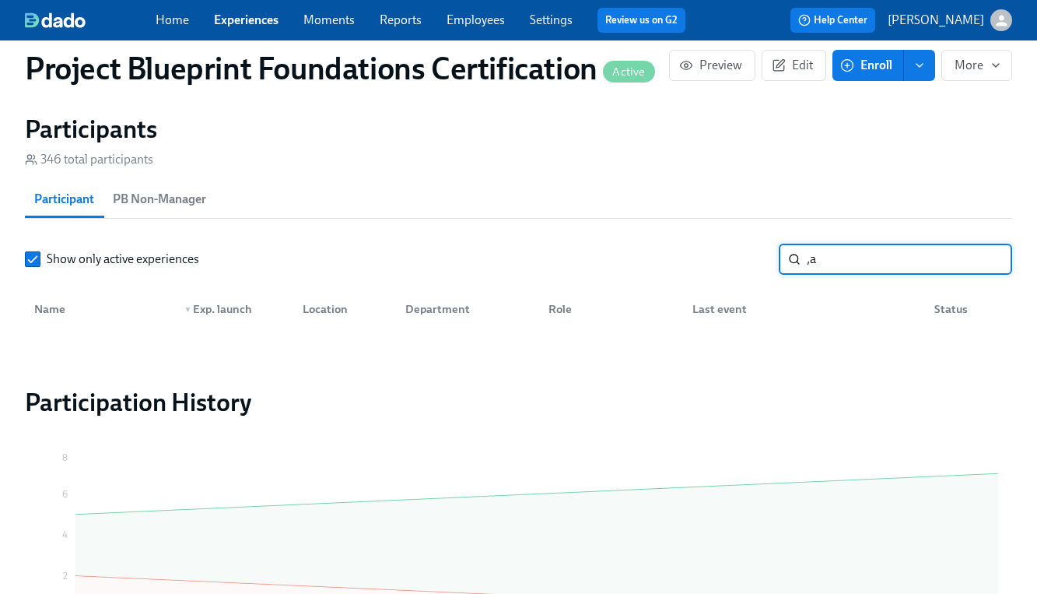
type input ","
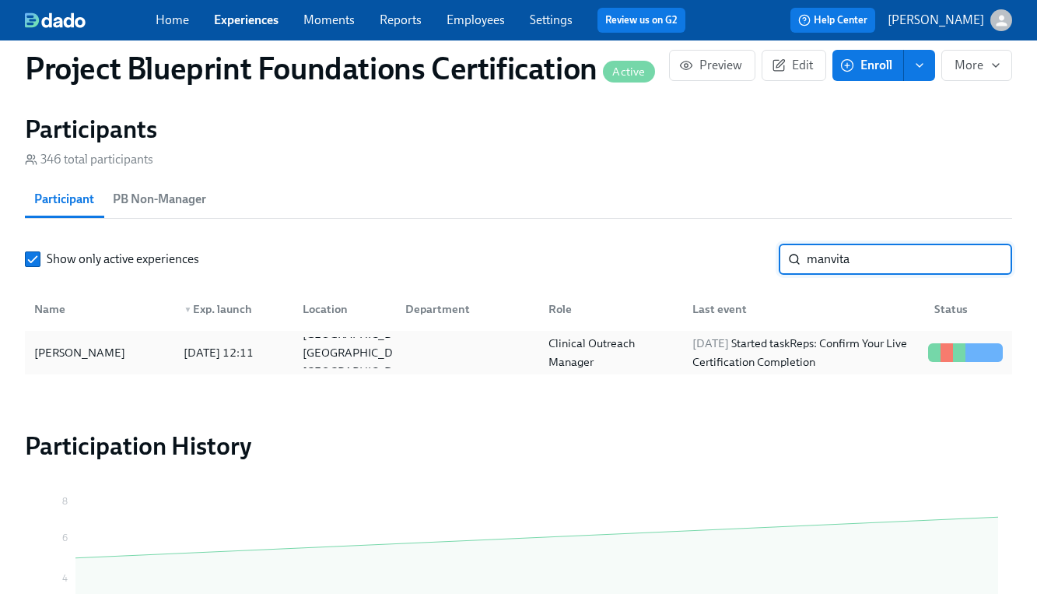
type input "manvita"
click at [260, 354] on div "[DATE] 12:11" at bounding box center [218, 352] width 82 height 19
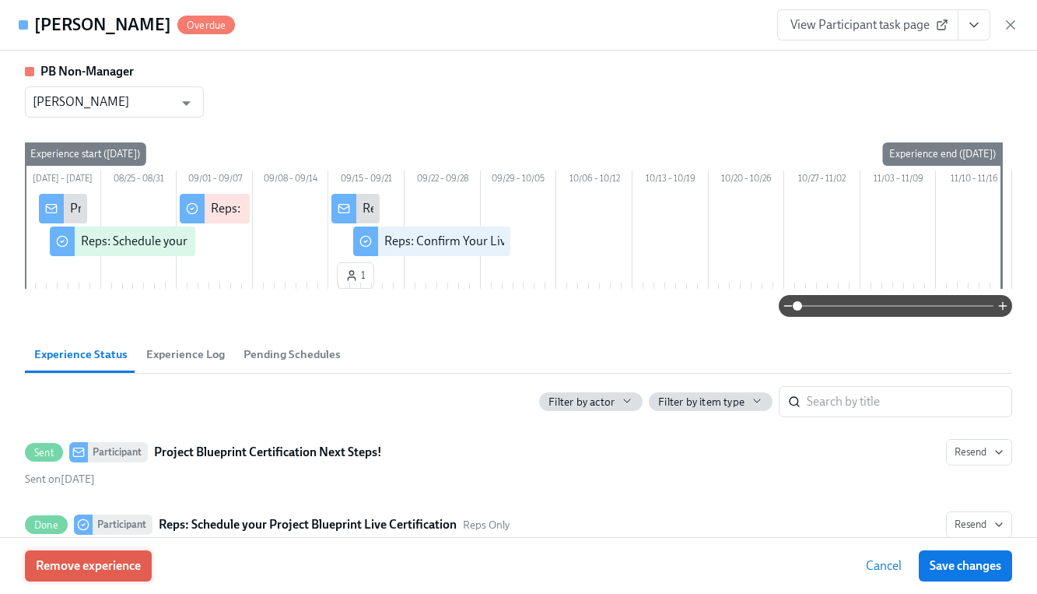
click at [82, 562] on span "Remove experience" at bounding box center [88, 566] width 105 height 16
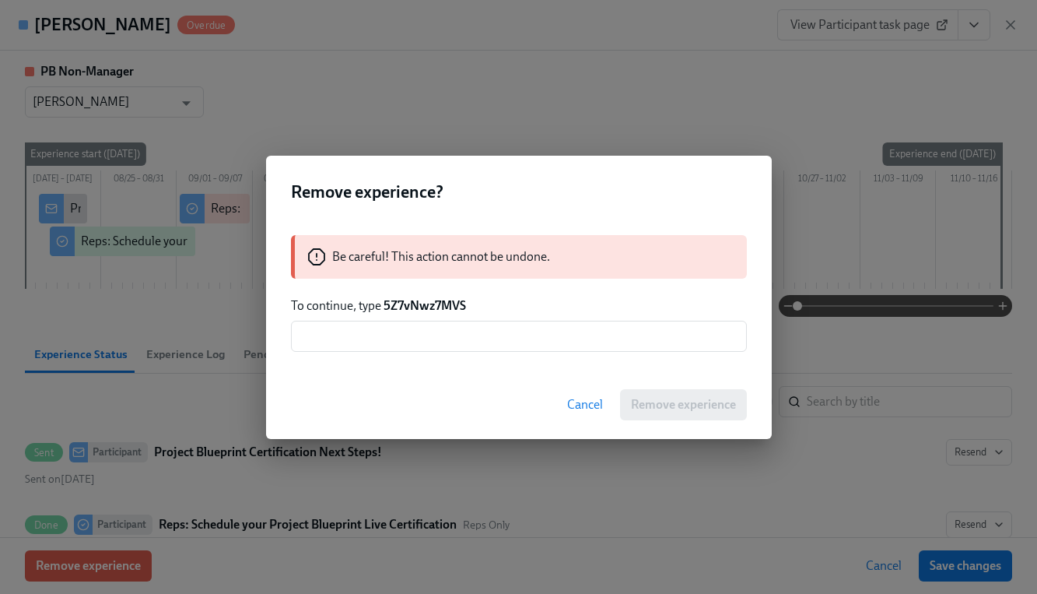
drag, startPoint x: 420, startPoint y: 272, endPoint x: 398, endPoint y: 304, distance: 39.1
click at [419, 272] on div "Be careful! This action cannot be undone." at bounding box center [519, 257] width 456 height 44
drag, startPoint x: 385, startPoint y: 307, endPoint x: 499, endPoint y: 307, distance: 114.4
click at [499, 307] on p "To continue, type 5Z7vNwz7MVS" at bounding box center [519, 305] width 456 height 17
copy strong "5Z7vNwz7MVS"
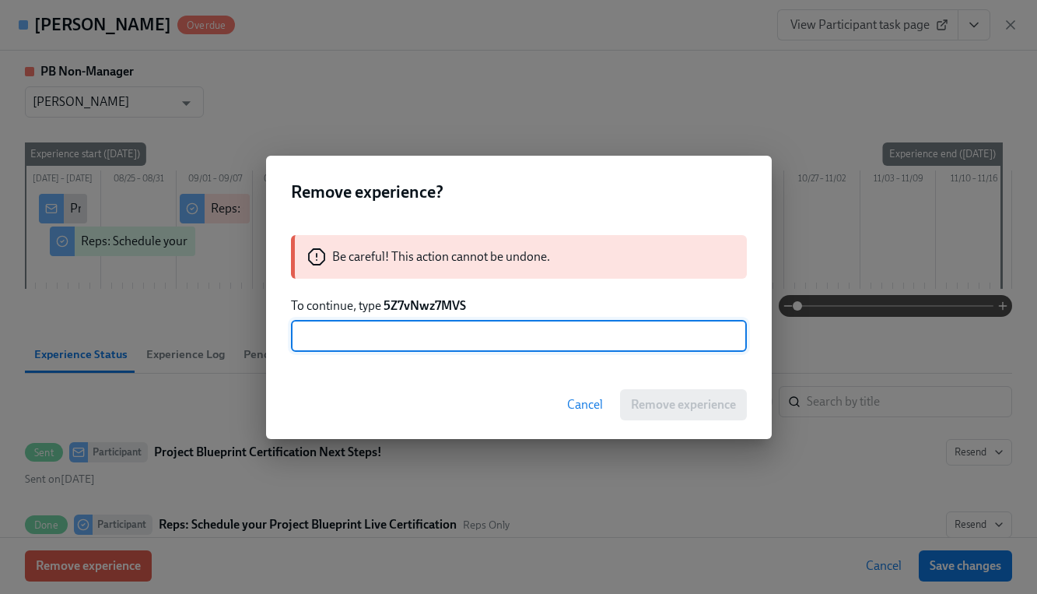
click at [471, 340] on input "text" at bounding box center [519, 336] width 456 height 31
paste input "5Z7vNwz7MVS"
type input "5Z7vNwz7MVS"
click at [696, 400] on span "Remove experience" at bounding box center [683, 405] width 105 height 16
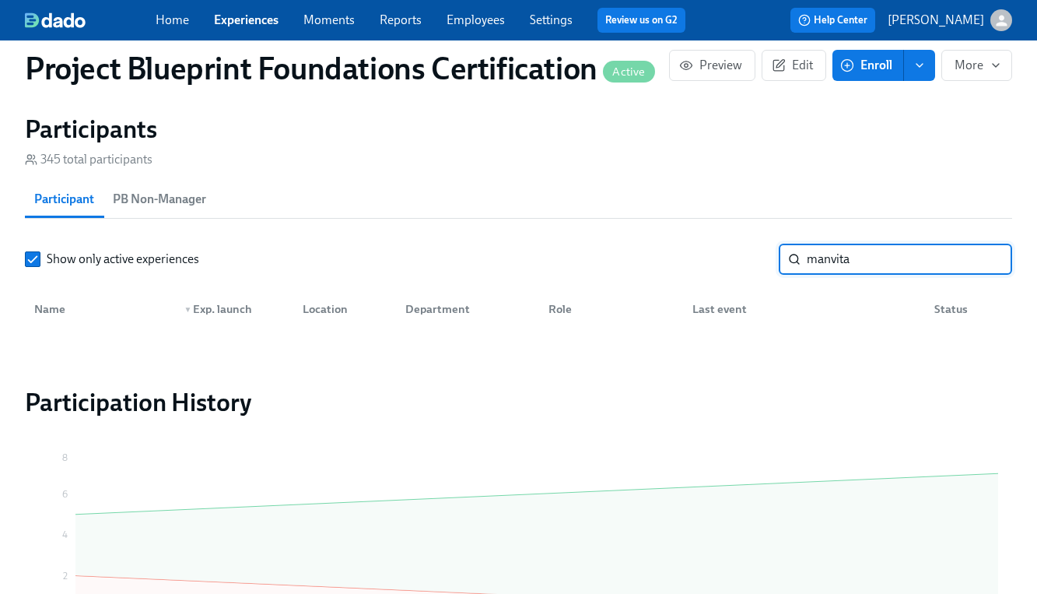
drag, startPoint x: 874, startPoint y: 260, endPoint x: 732, endPoint y: 250, distance: 142.0
click at [732, 250] on div "Show only active experiences manvita ​" at bounding box center [518, 259] width 987 height 31
type input "[PERSON_NAME]"
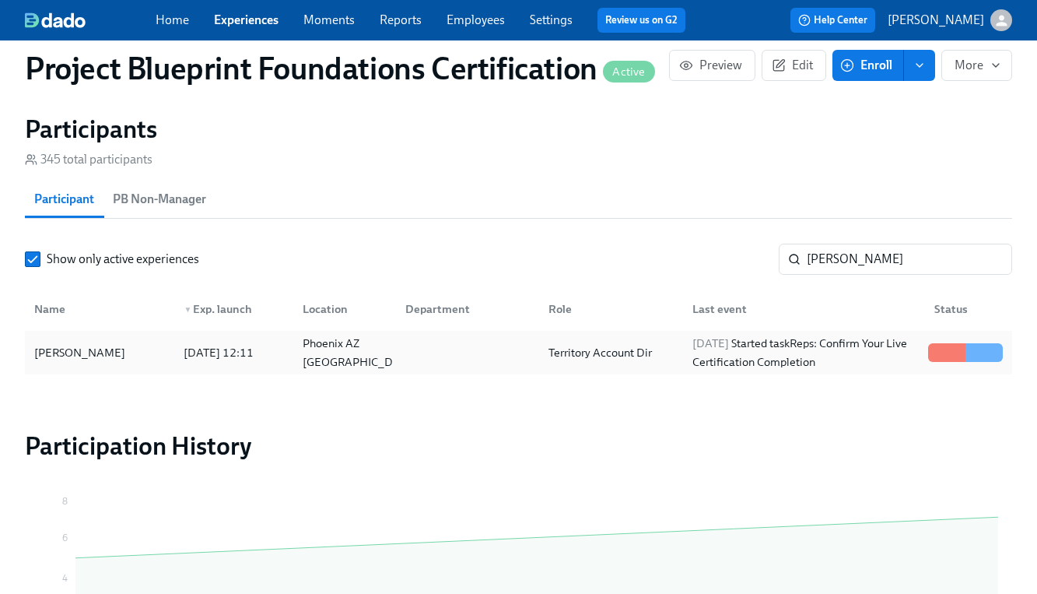
click at [61, 362] on div "[PERSON_NAME]" at bounding box center [99, 352] width 143 height 31
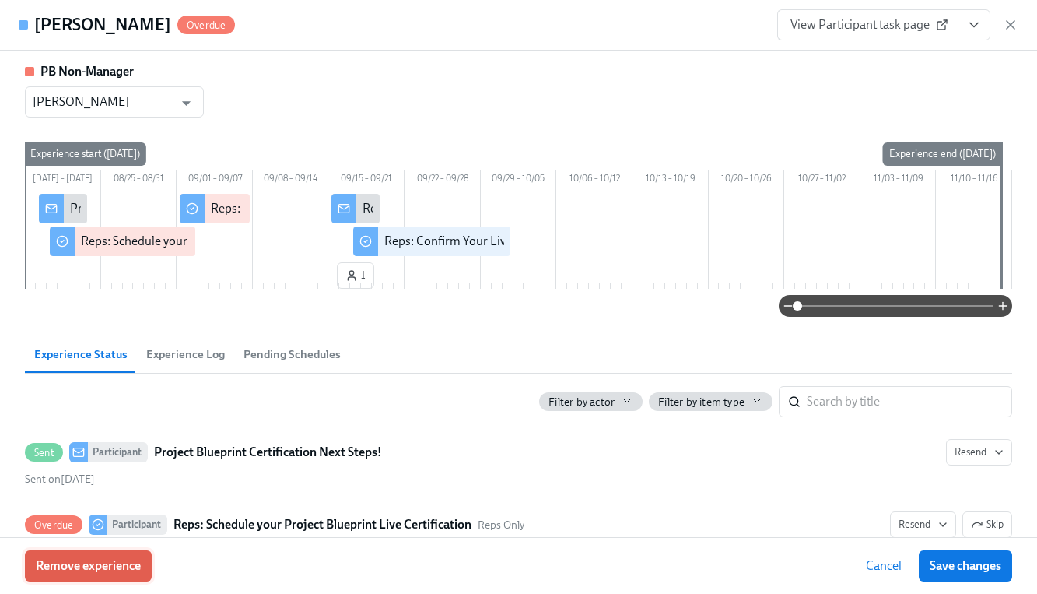
click at [112, 562] on span "Remove experience" at bounding box center [88, 566] width 105 height 16
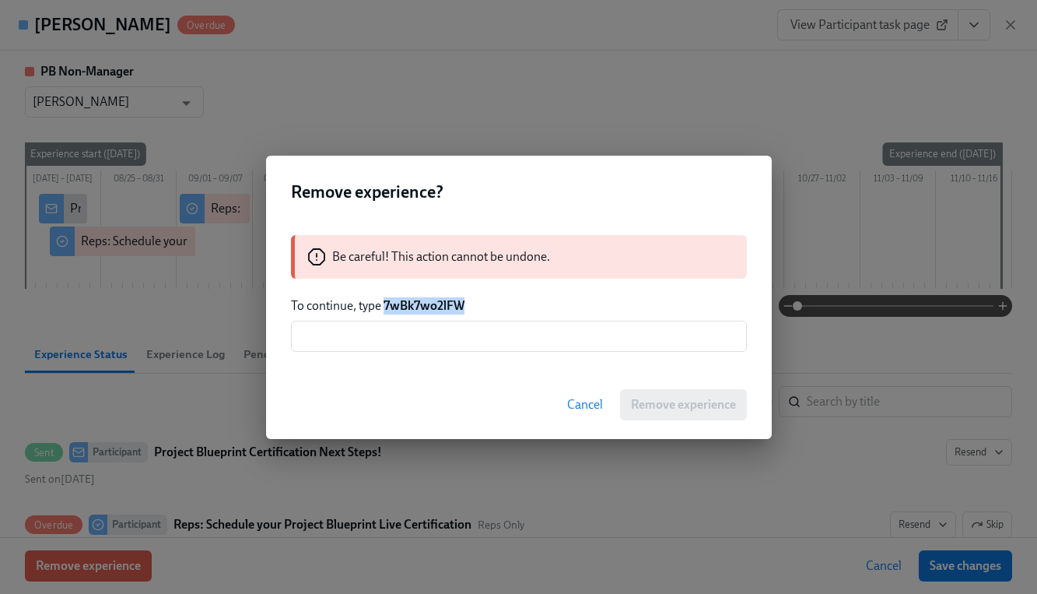
drag, startPoint x: 384, startPoint y: 307, endPoint x: 499, endPoint y: 310, distance: 115.2
click at [503, 310] on p "To continue, type 7wBk7wo2lFW" at bounding box center [519, 305] width 456 height 17
copy strong "7wBk7wo2lFW"
click at [447, 329] on input "text" at bounding box center [519, 336] width 456 height 31
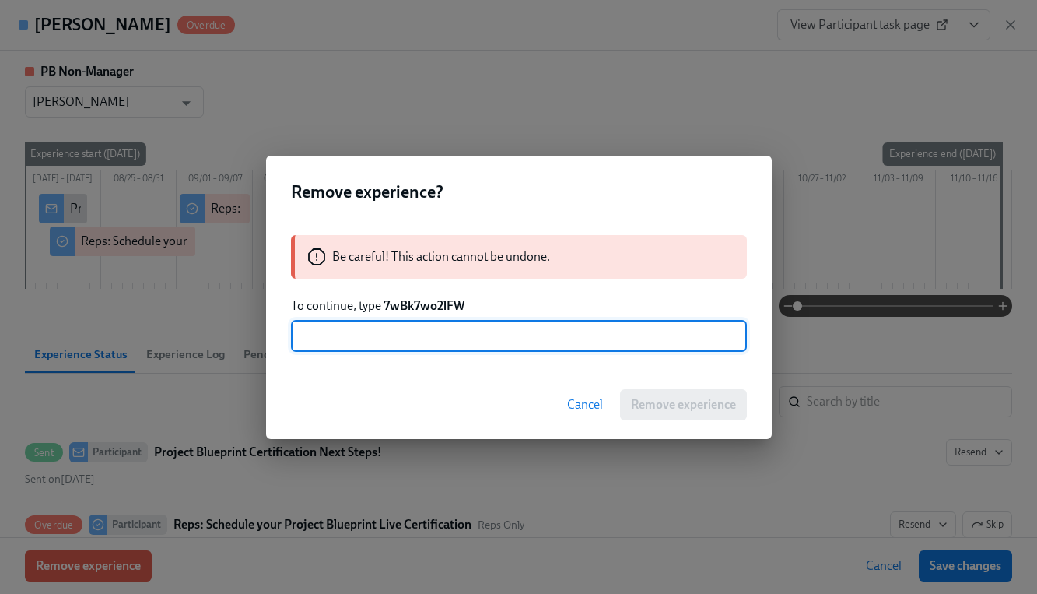
paste input "7wBk7wo2lFW"
type input "7wBk7wo2lFW"
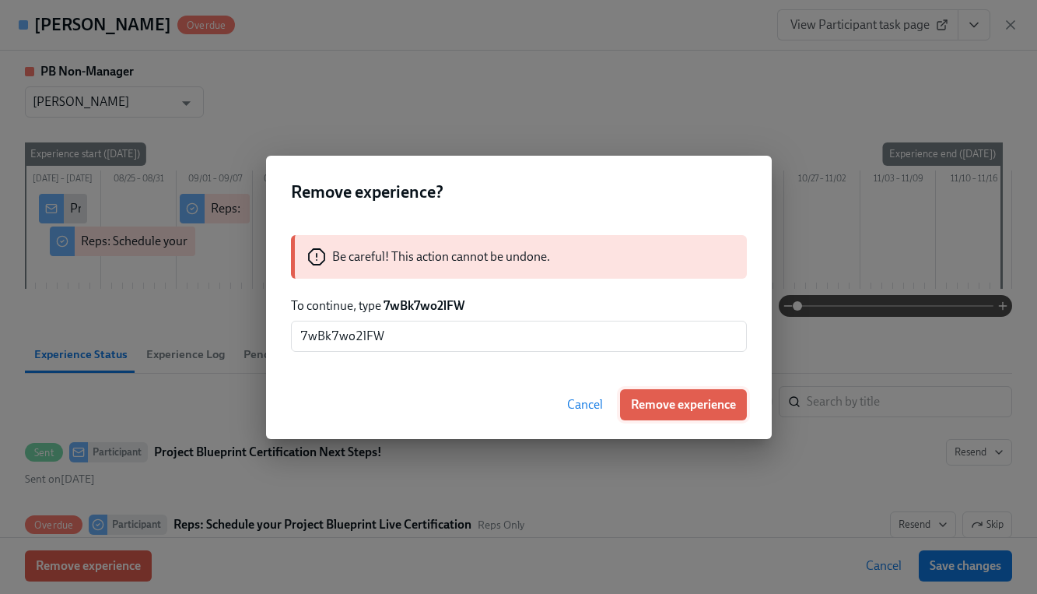
click at [696, 399] on span "Remove experience" at bounding box center [683, 405] width 105 height 16
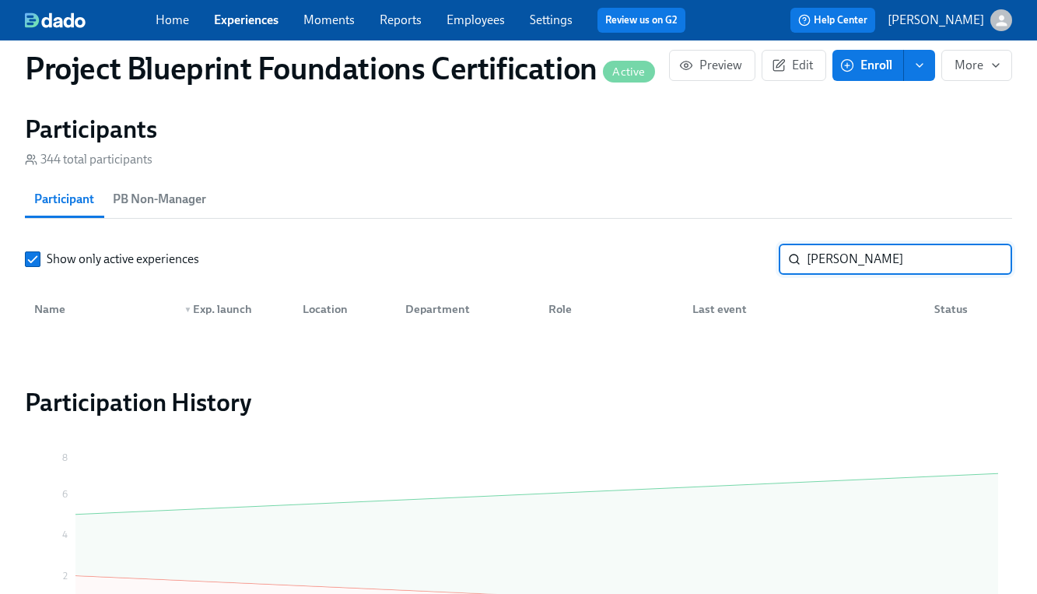
click at [833, 261] on input "[PERSON_NAME]" at bounding box center [909, 259] width 205 height 31
drag, startPoint x: 842, startPoint y: 260, endPoint x: 693, endPoint y: 256, distance: 148.6
click at [693, 256] on div "Show only active experiences [PERSON_NAME] ​" at bounding box center [518, 259] width 987 height 31
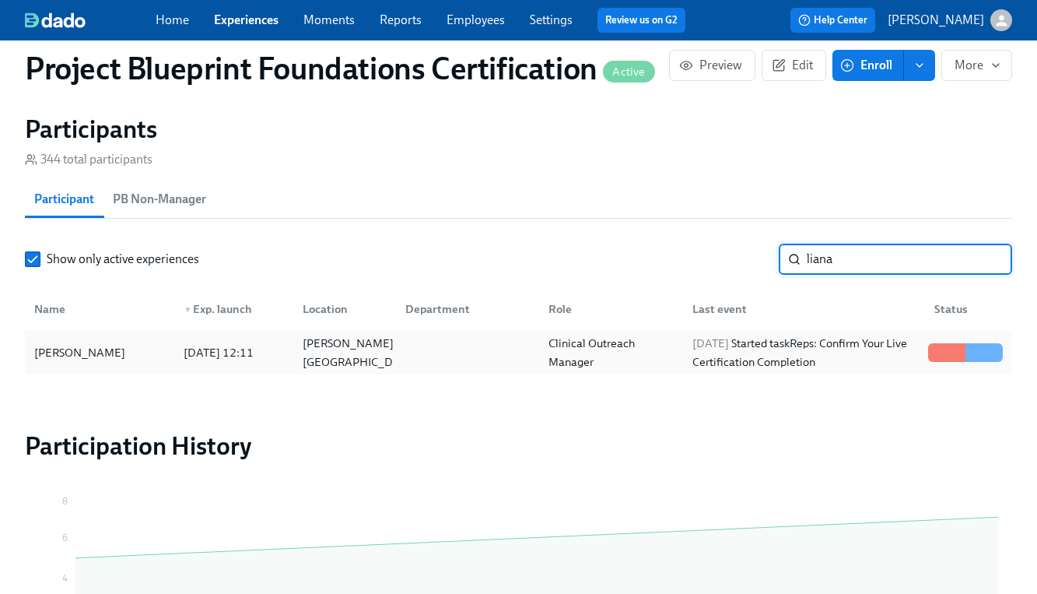
type input "liana"
click at [99, 348] on div "[PERSON_NAME]" at bounding box center [79, 352] width 103 height 19
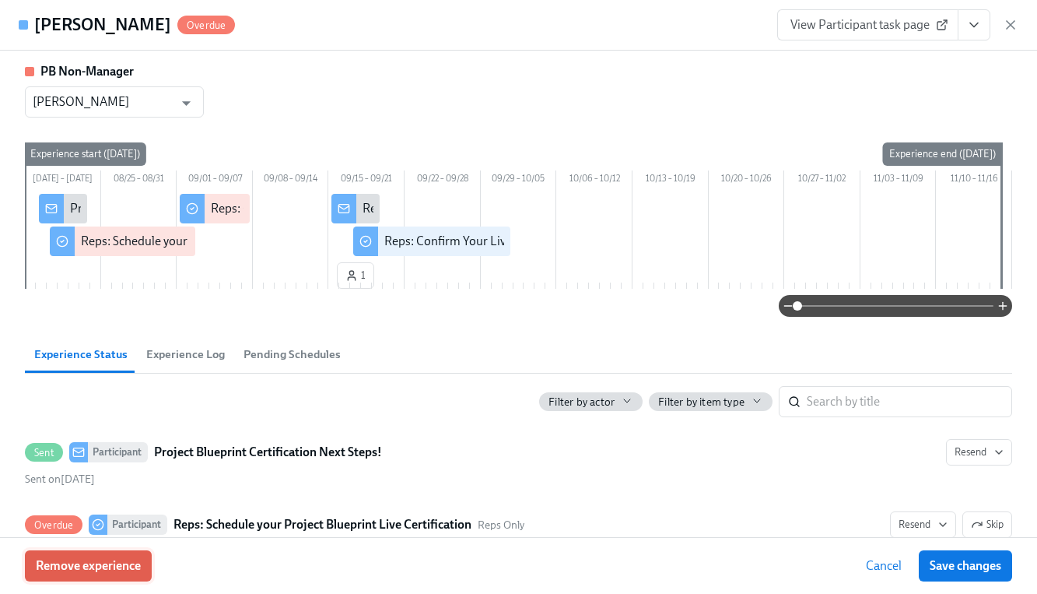
click at [117, 570] on span "Remove experience" at bounding box center [88, 566] width 105 height 16
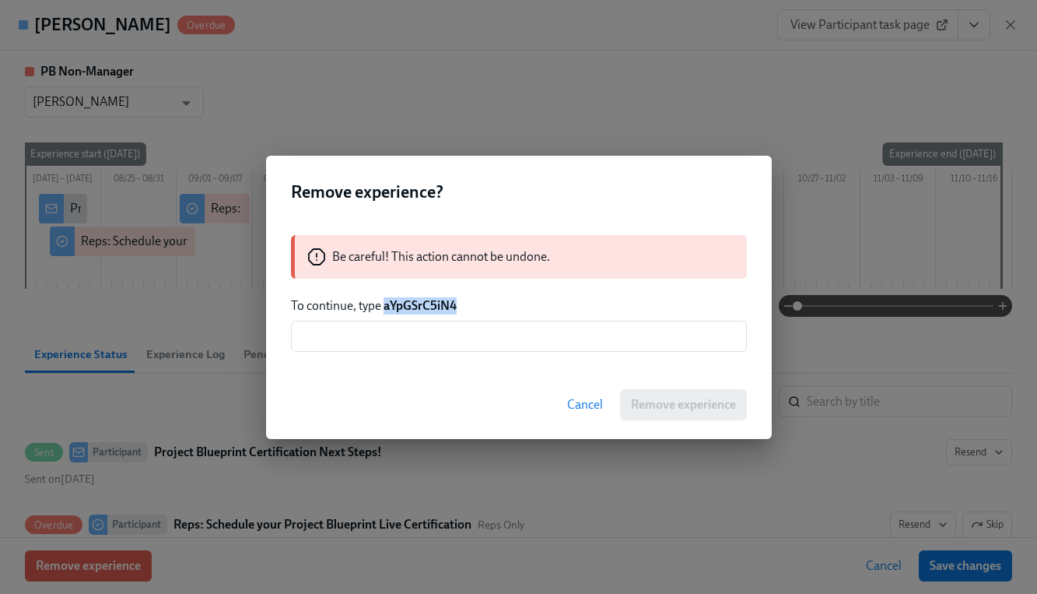
drag, startPoint x: 385, startPoint y: 305, endPoint x: 489, endPoint y: 307, distance: 104.3
click at [489, 307] on p "To continue, type aYpGSrC5iN4" at bounding box center [519, 305] width 456 height 17
copy strong "aYpGSrC5iN4"
click at [434, 341] on input "text" at bounding box center [519, 336] width 456 height 31
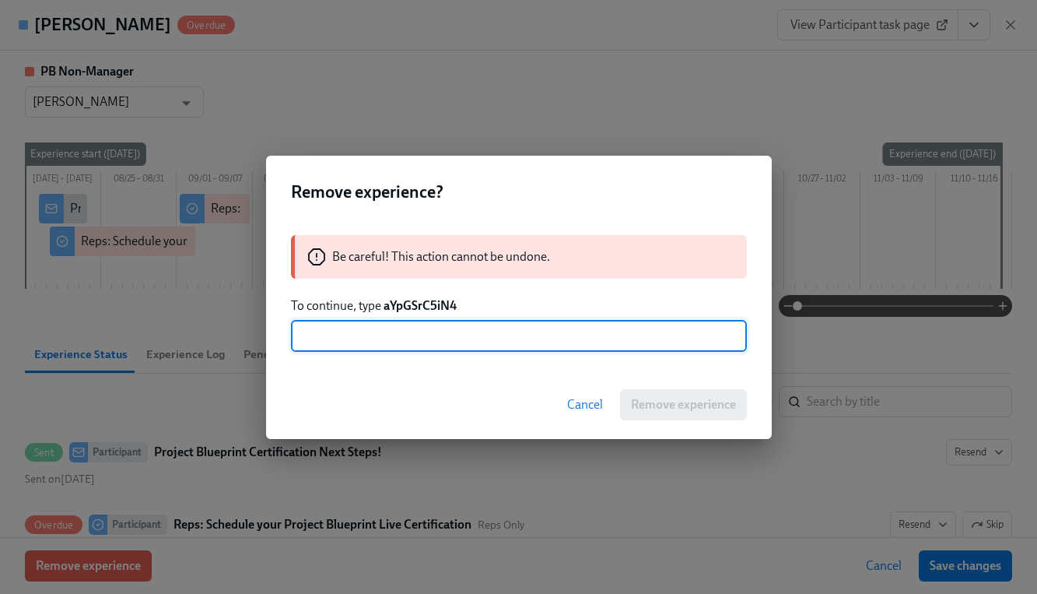
paste input "aYpGSrC5iN4"
type input "aYpGSrC5iN4"
click at [678, 407] on span "Remove experience" at bounding box center [683, 405] width 105 height 16
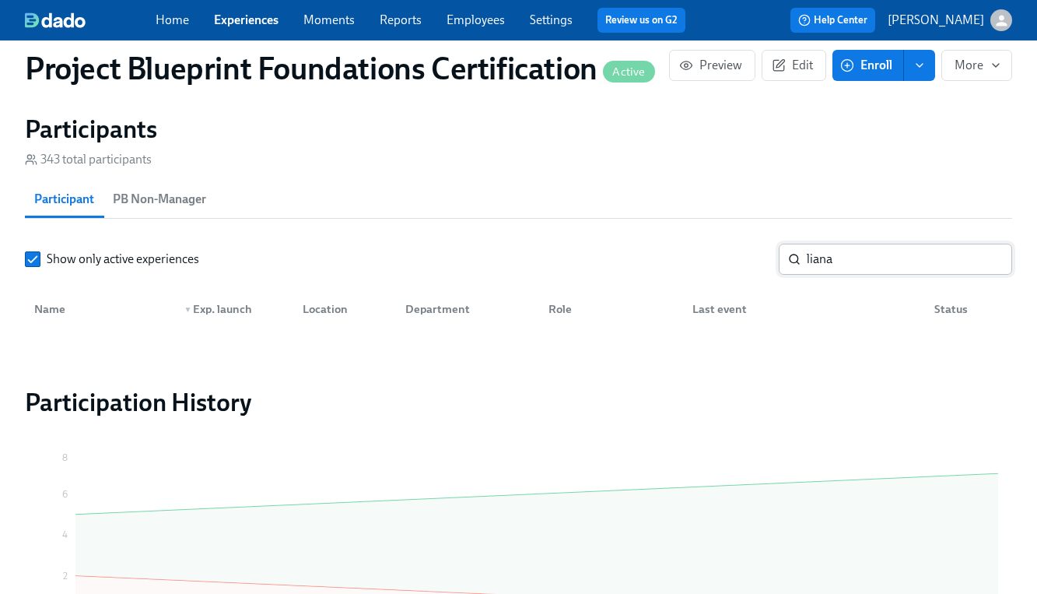
click at [863, 254] on input "liana" at bounding box center [909, 259] width 205 height 31
drag, startPoint x: 859, startPoint y: 261, endPoint x: 715, endPoint y: 258, distance: 144.0
click at [715, 258] on div "Show only active experiences liana ​" at bounding box center [518, 259] width 987 height 31
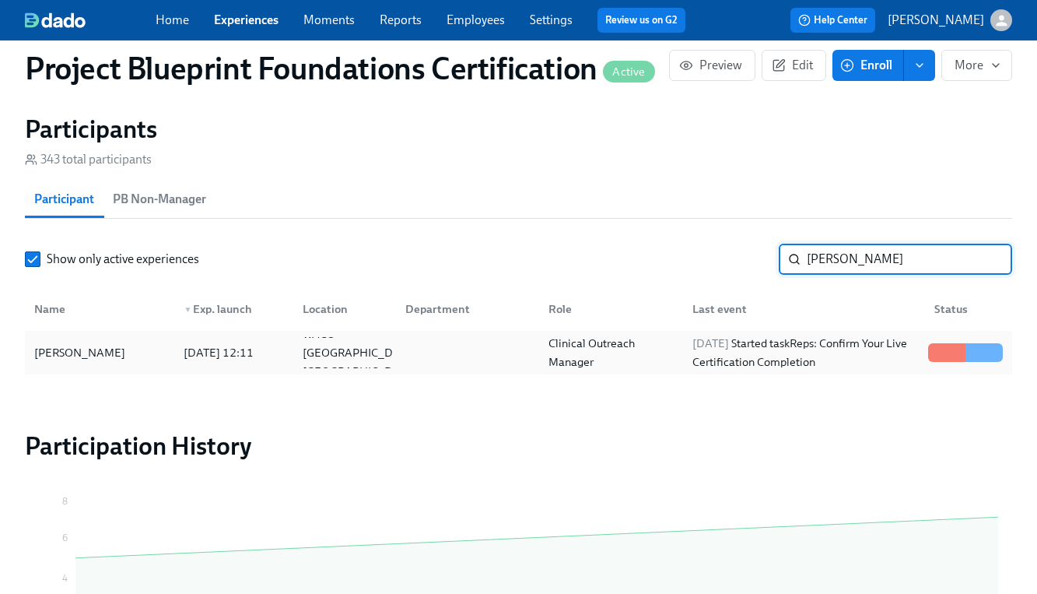
type input "[PERSON_NAME]"
click at [128, 356] on div "[PERSON_NAME]" at bounding box center [99, 352] width 143 height 31
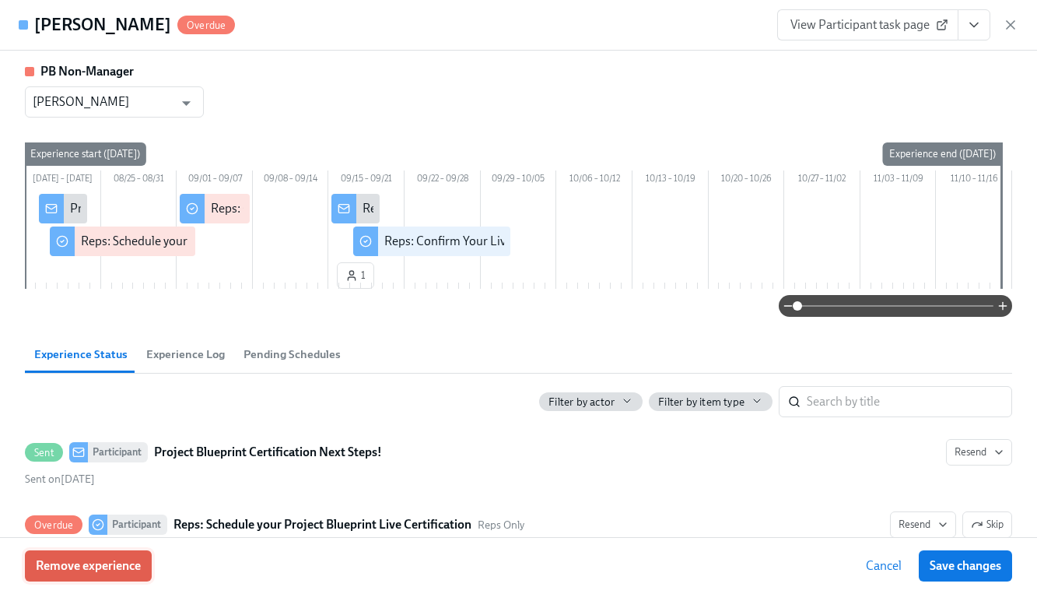
click at [148, 559] on button "Remove experience" at bounding box center [88, 565] width 127 height 31
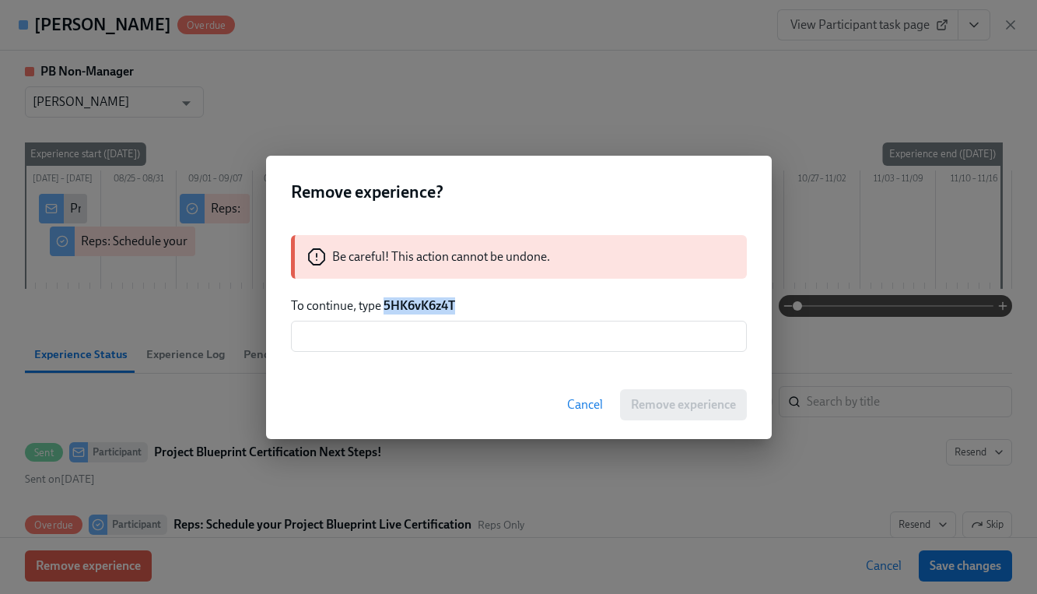
drag, startPoint x: 384, startPoint y: 305, endPoint x: 474, endPoint y: 307, distance: 90.3
click at [474, 307] on p "To continue, type 5HK6vK6z4T" at bounding box center [519, 305] width 456 height 17
copy strong "5HK6vK6z4T"
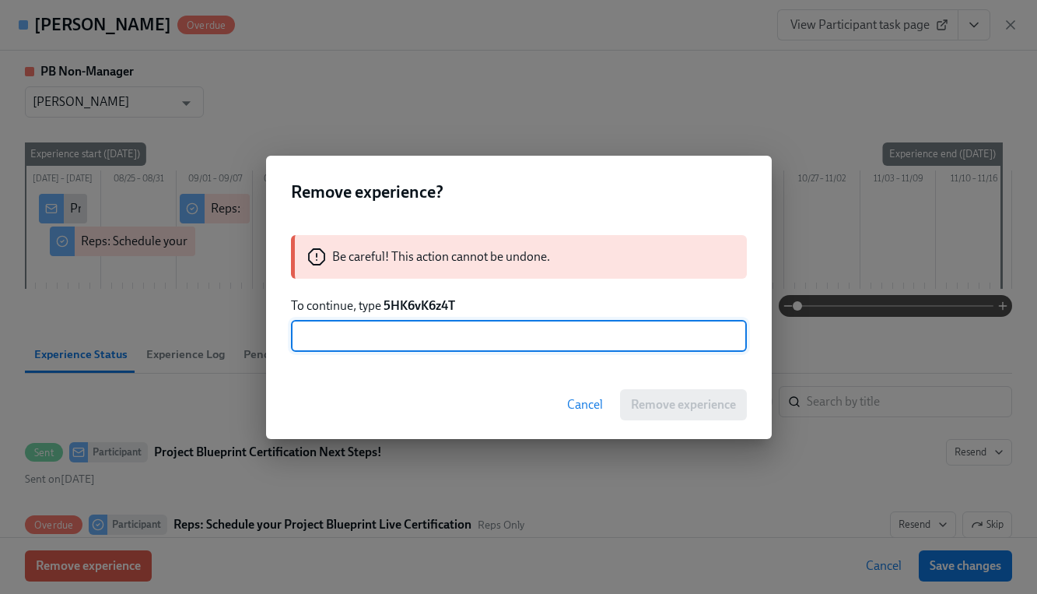
click at [465, 338] on input "text" at bounding box center [519, 336] width 456 height 31
paste input "5HK6vK6z4T"
type input "5HK6vK6z4T"
drag, startPoint x: 678, startPoint y: 400, endPoint x: 662, endPoint y: 400, distance: 16.3
click at [678, 400] on span "Remove experience" at bounding box center [683, 405] width 105 height 16
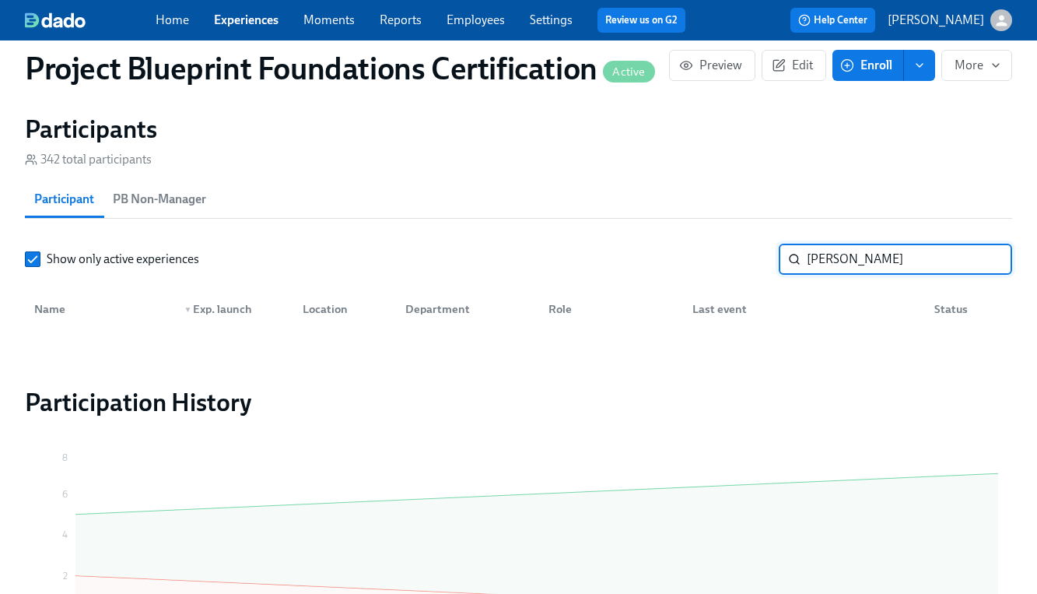
drag, startPoint x: 852, startPoint y: 257, endPoint x: 710, endPoint y: 251, distance: 142.5
click at [710, 251] on div "Show only active experiences [PERSON_NAME] ​" at bounding box center [518, 259] width 987 height 31
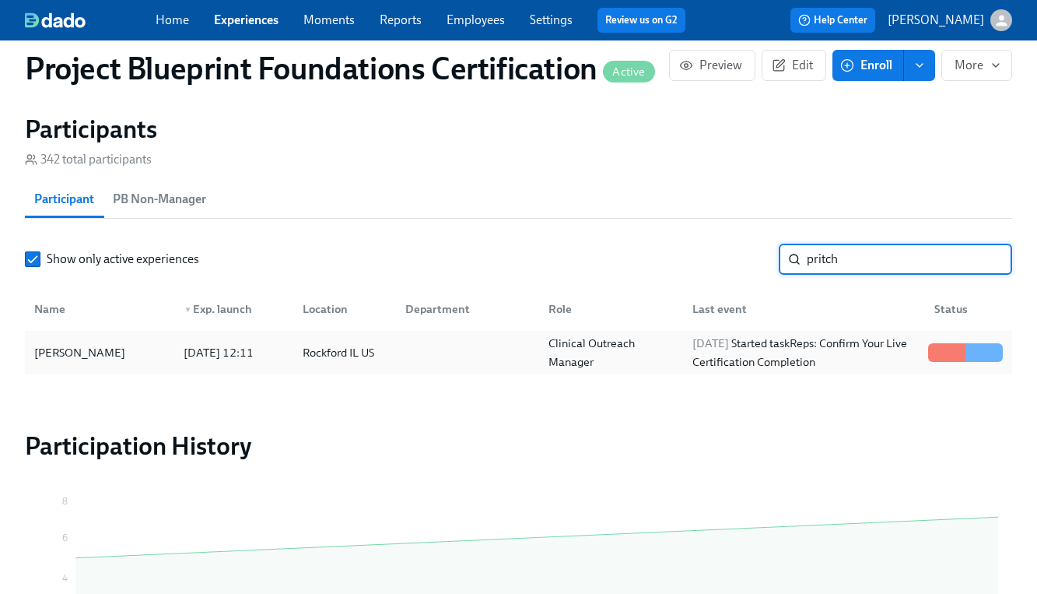
type input "pritch"
click at [240, 352] on div "[DATE] 12:11" at bounding box center [218, 352] width 82 height 19
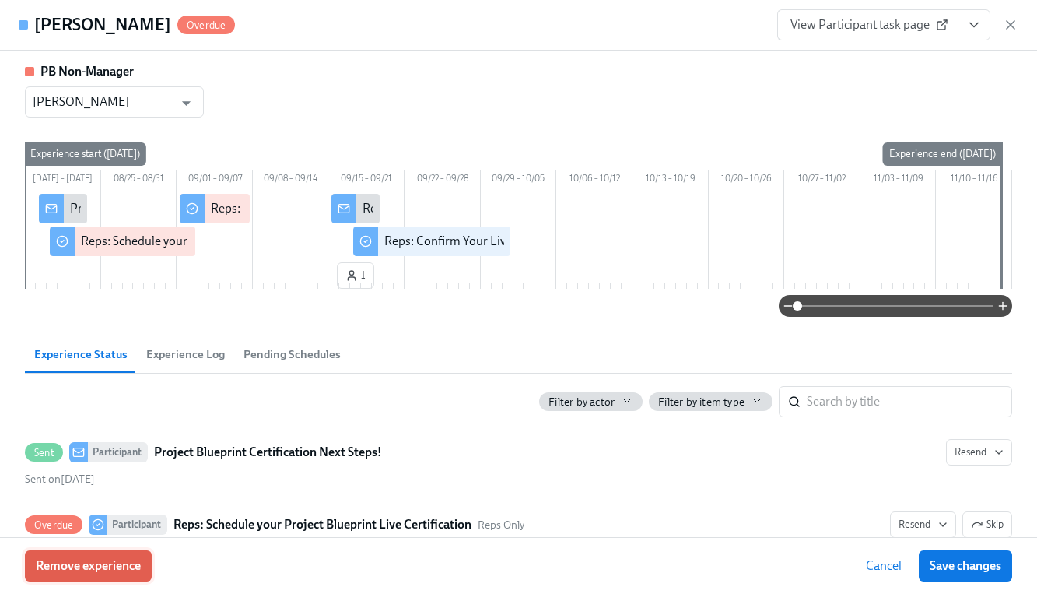
click at [129, 563] on span "Remove experience" at bounding box center [88, 566] width 105 height 16
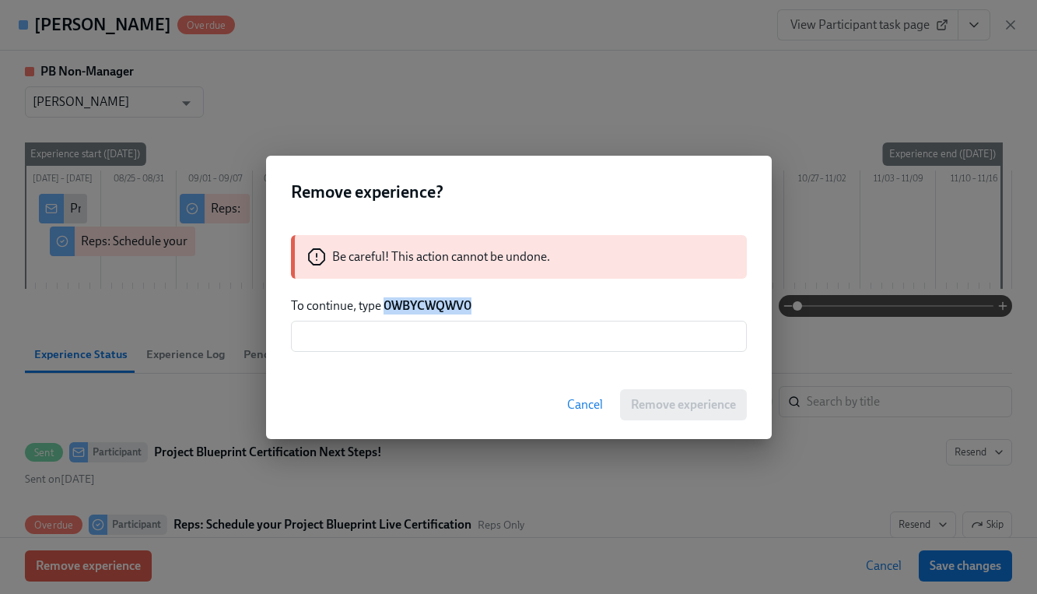
drag, startPoint x: 383, startPoint y: 303, endPoint x: 519, endPoint y: 311, distance: 136.4
click at [519, 311] on p "To continue, type 0WBYCWQWV0" at bounding box center [519, 305] width 456 height 17
copy strong "0WBYCWQWV0"
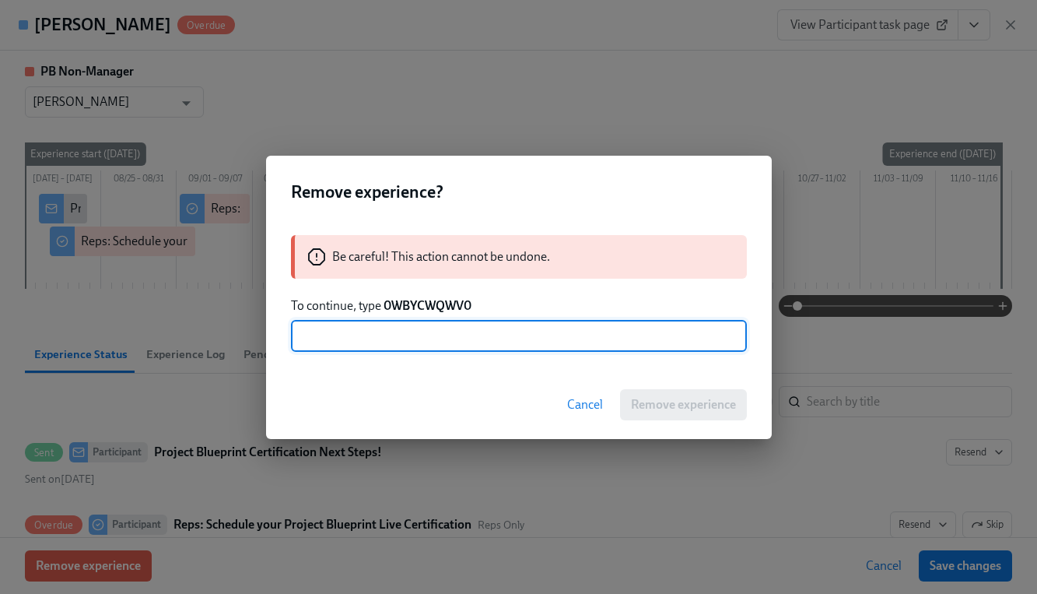
click at [489, 339] on input "text" at bounding box center [519, 336] width 456 height 31
paste input "0WBYCWQWV0"
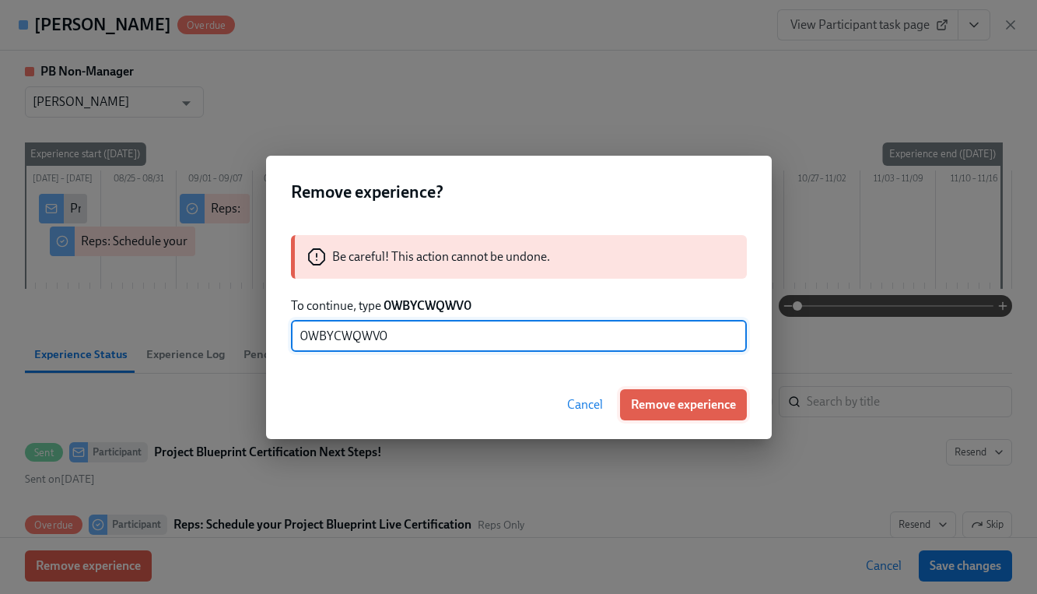
type input "0WBYCWQWV0"
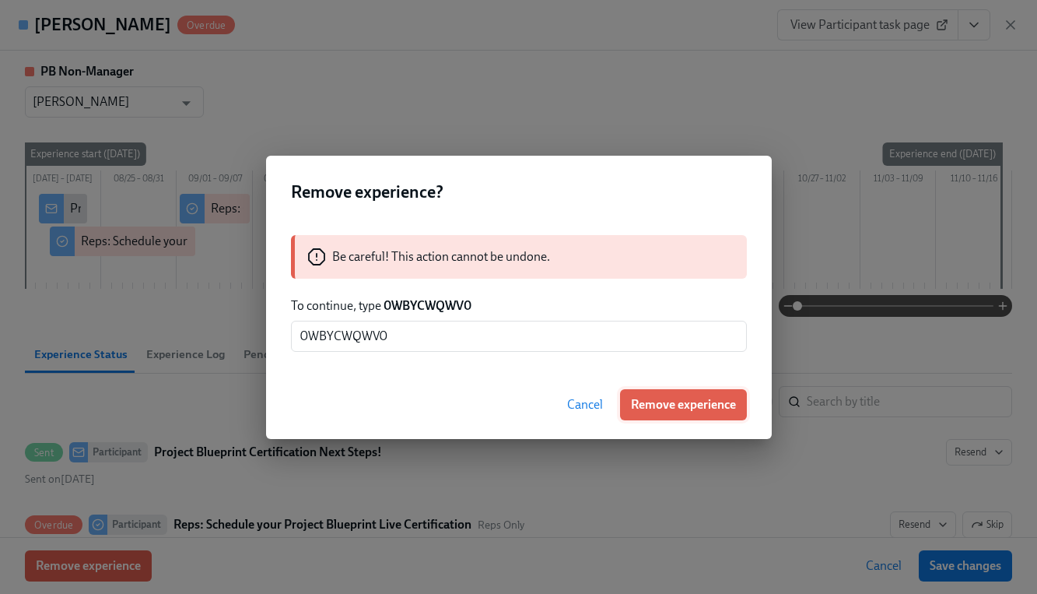
click at [703, 401] on span "Remove experience" at bounding box center [683, 405] width 105 height 16
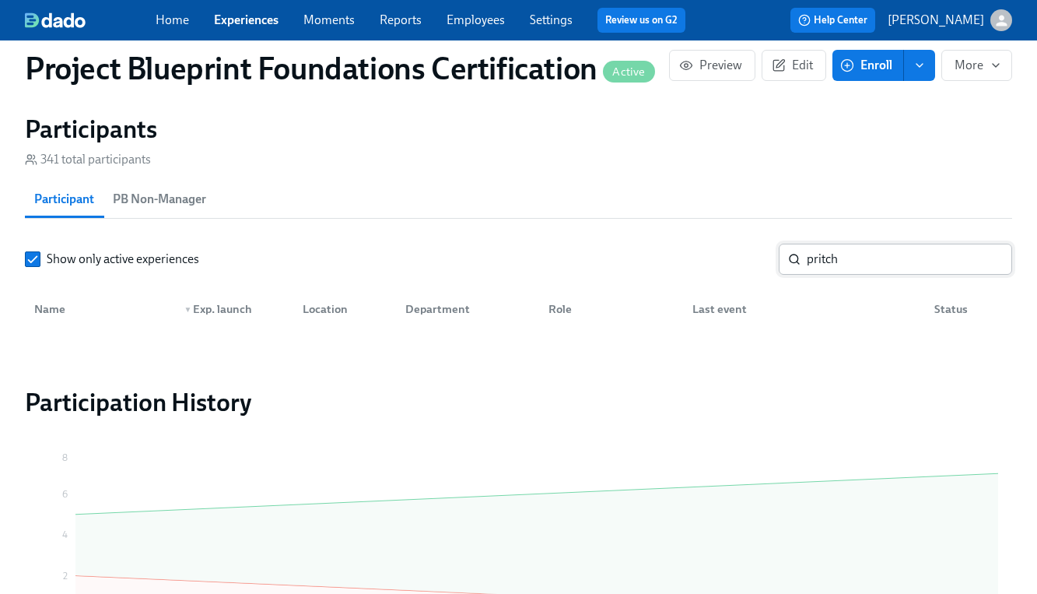
click at [989, 261] on input "pritch" at bounding box center [909, 259] width 205 height 31
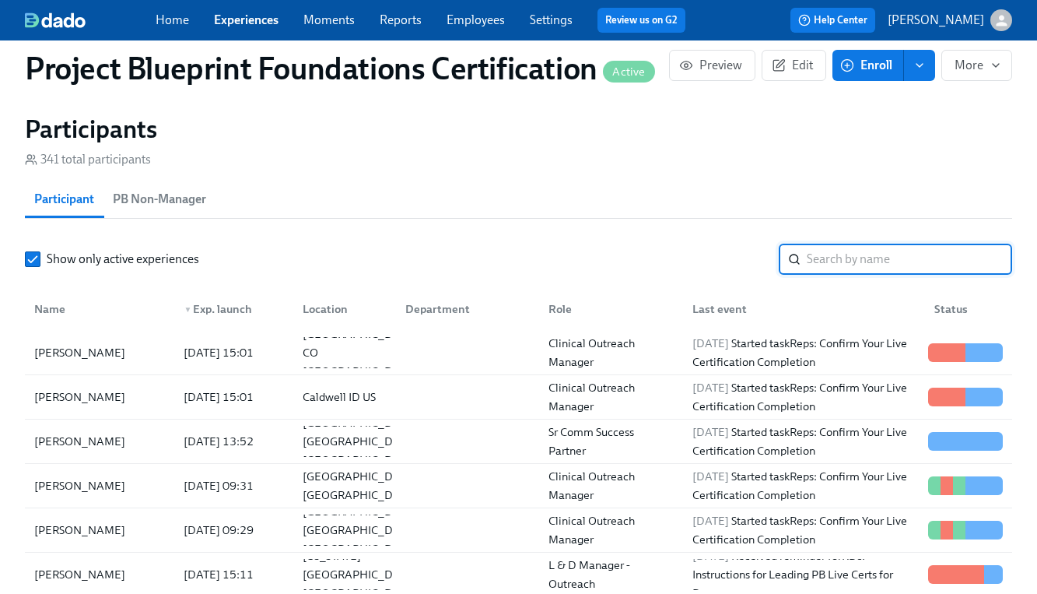
click at [878, 254] on input "search" at bounding box center [909, 259] width 205 height 31
type input "[PERSON_NAME]"
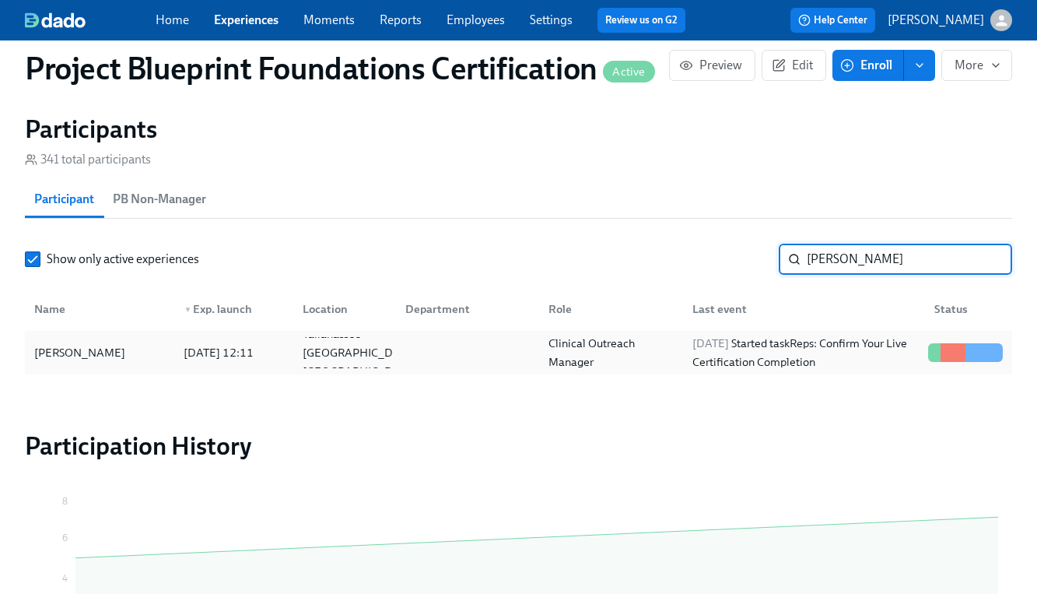
click at [794, 347] on div "[DATE] Started task Reps: Confirm Your Live Certification Completion" at bounding box center [804, 352] width 236 height 37
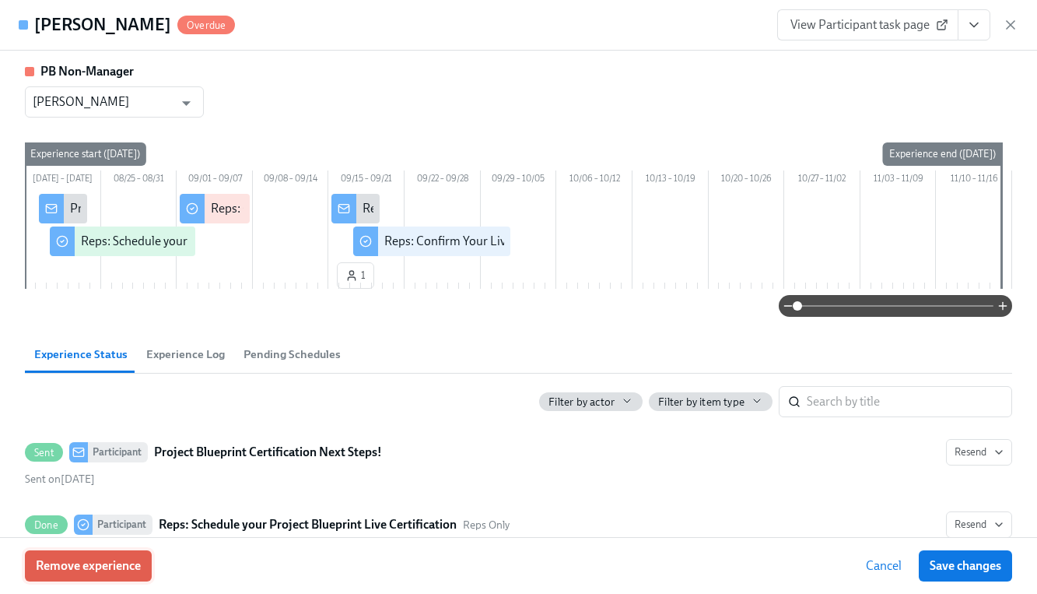
click at [93, 555] on button "Remove experience" at bounding box center [88, 565] width 127 height 31
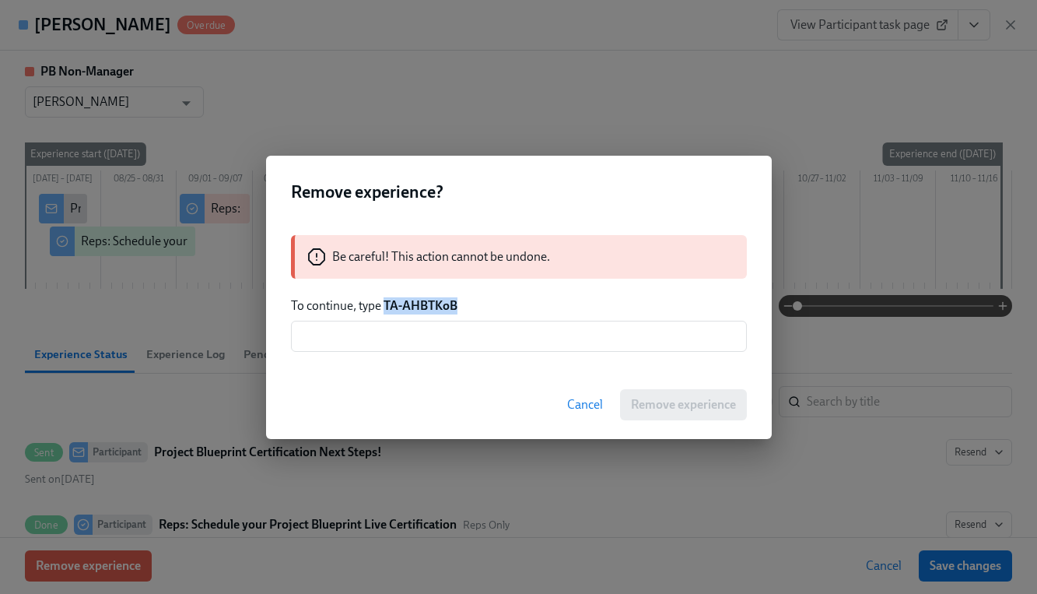
drag, startPoint x: 384, startPoint y: 307, endPoint x: 483, endPoint y: 311, distance: 98.9
click at [483, 311] on p "To continue, type TA-AHBTKoB" at bounding box center [519, 305] width 456 height 17
copy strong "TA-AHBTKoB"
click at [467, 342] on input "text" at bounding box center [519, 336] width 456 height 31
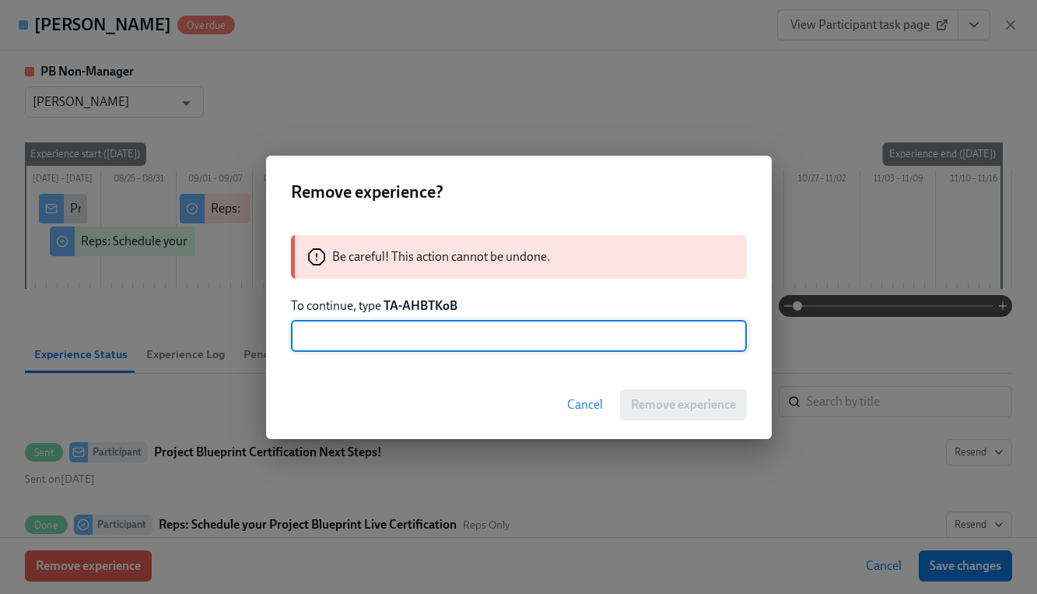
paste input "TA-AHBTKoB"
type input "TA-AHBTKoB"
click at [699, 406] on span "Remove experience" at bounding box center [683, 405] width 105 height 16
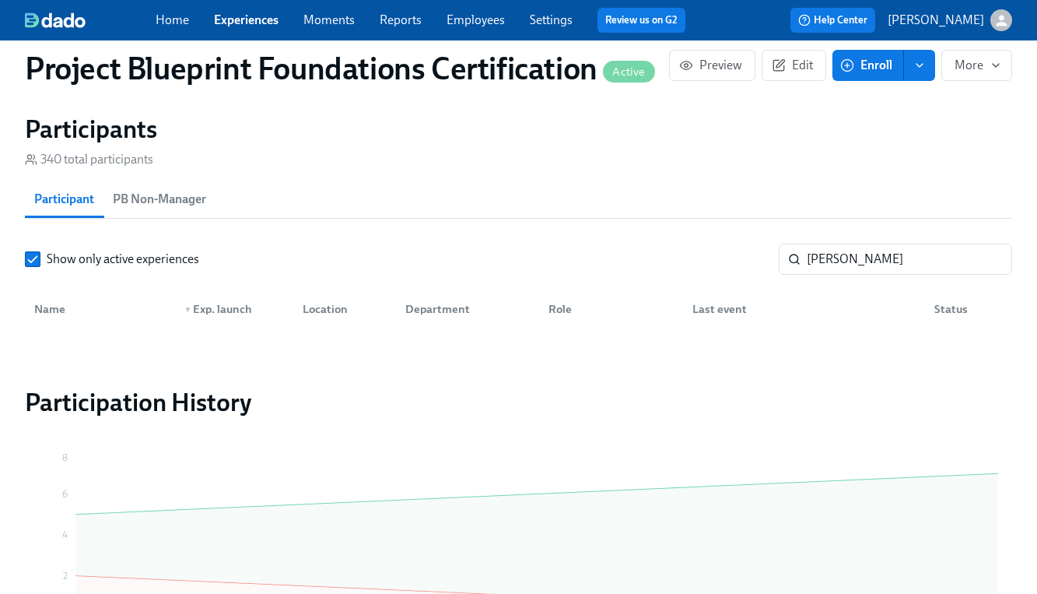
scroll to position [1145, 0]
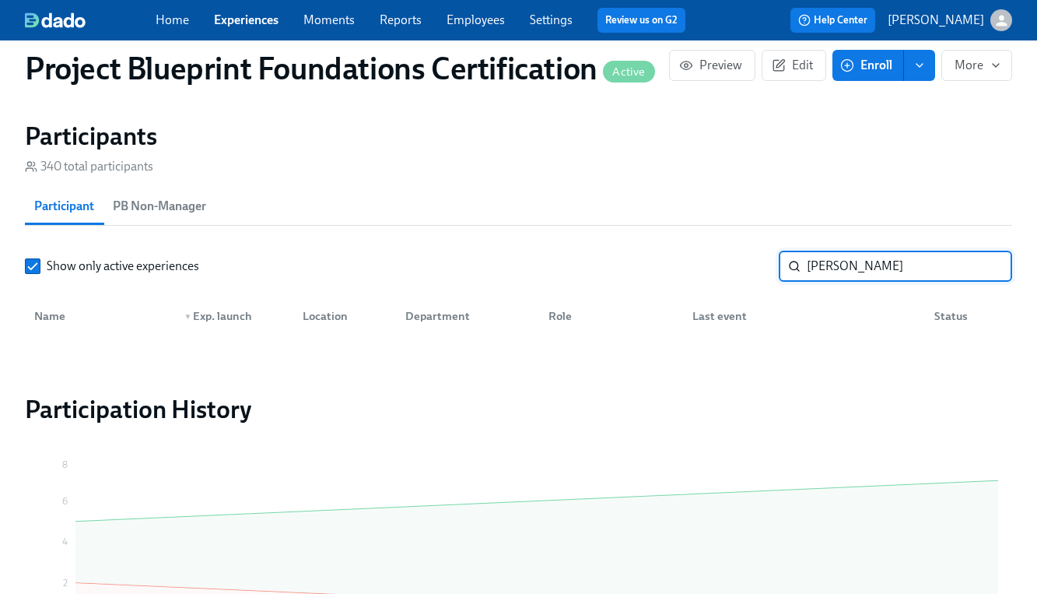
drag, startPoint x: 871, startPoint y: 256, endPoint x: 874, endPoint y: 273, distance: 17.4
click at [874, 273] on input "[PERSON_NAME]" at bounding box center [909, 266] width 205 height 31
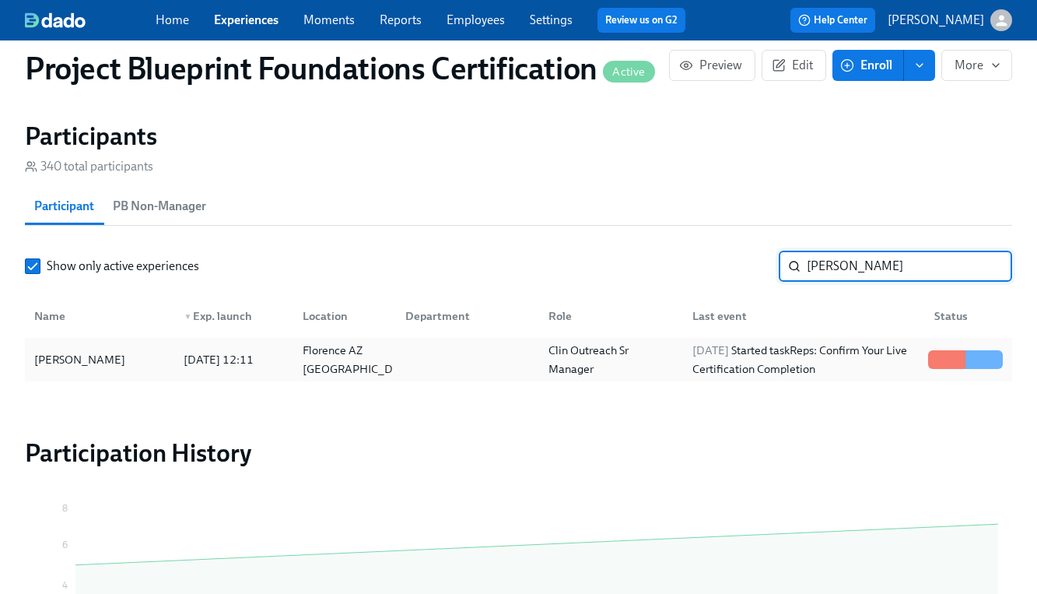
type input "[PERSON_NAME]"
click at [454, 363] on div at bounding box center [464, 359] width 143 height 31
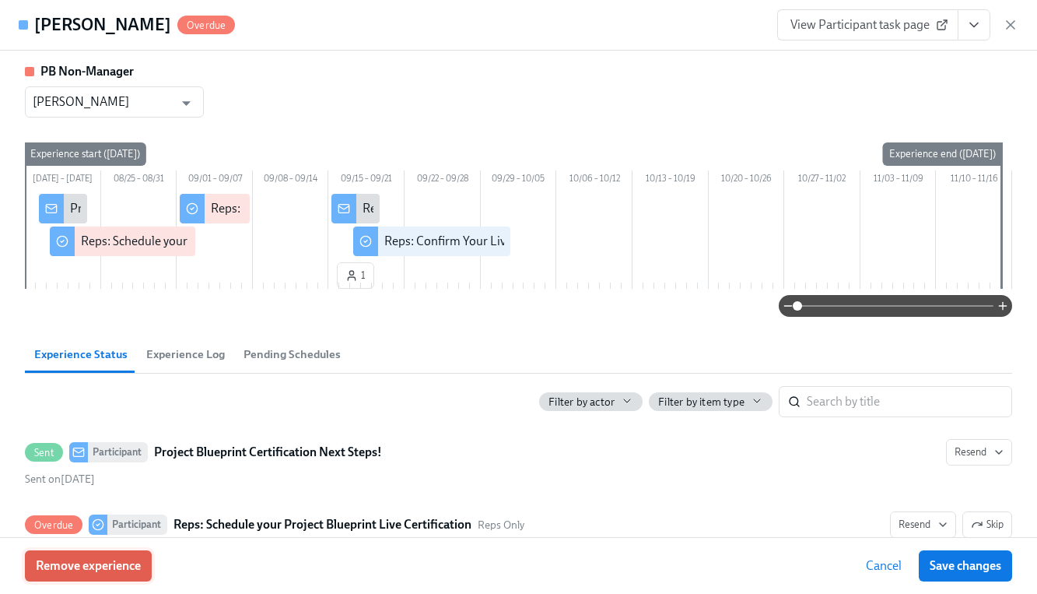
click at [56, 566] on span "Remove experience" at bounding box center [88, 566] width 105 height 16
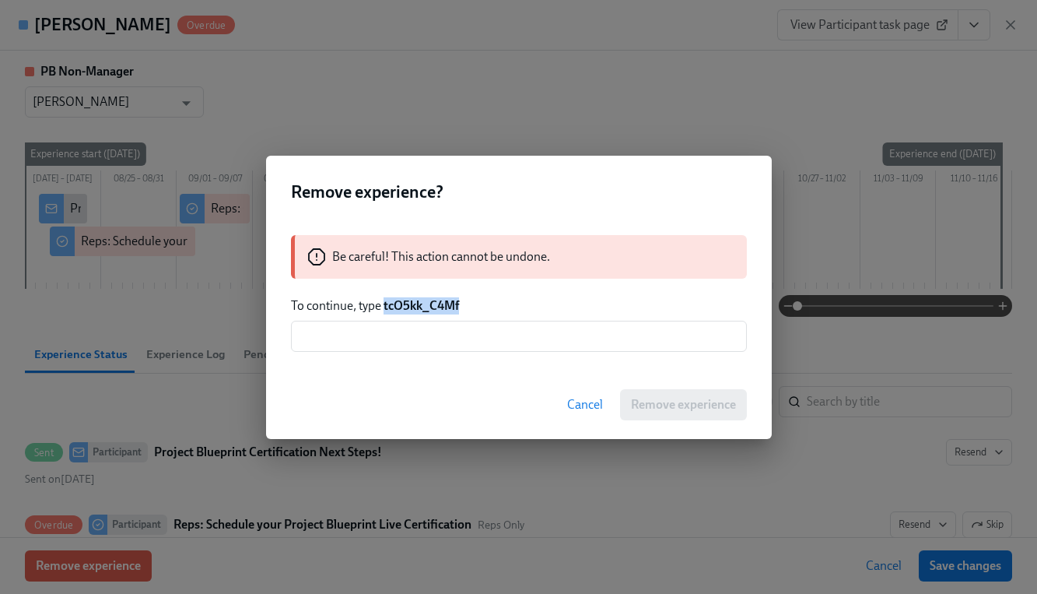
drag, startPoint x: 384, startPoint y: 305, endPoint x: 487, endPoint y: 309, distance: 103.5
click at [487, 309] on p "To continue, type tcO5kk_C4Mf" at bounding box center [519, 305] width 456 height 17
click at [482, 330] on input "text" at bounding box center [519, 336] width 456 height 31
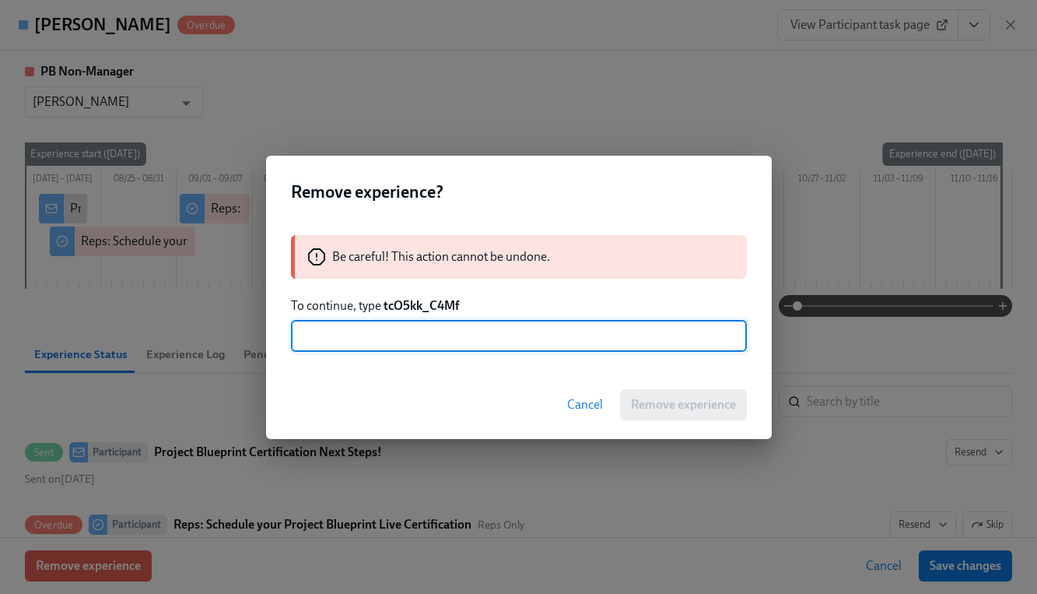
paste input "tcO5kk_C4Mf"
type input "tcO5kk_C4Mf"
click at [688, 404] on span "Remove experience" at bounding box center [683, 405] width 105 height 16
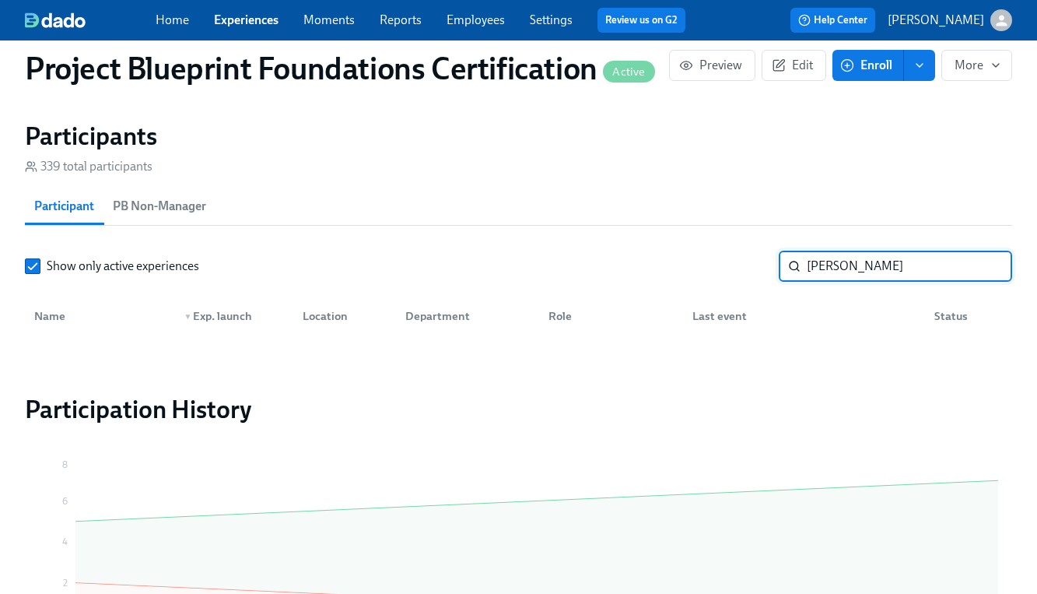
drag, startPoint x: 881, startPoint y: 270, endPoint x: 704, endPoint y: 268, distance: 177.4
click at [704, 268] on div "Show only active experiences [PERSON_NAME]" at bounding box center [518, 266] width 987 height 31
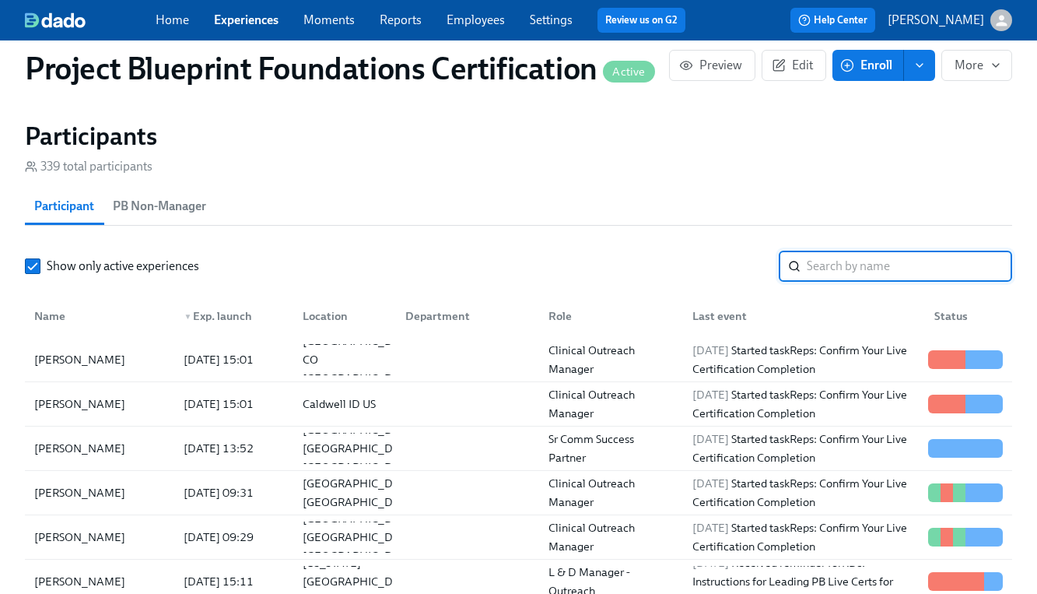
click at [892, 268] on input "search" at bounding box center [909, 266] width 205 height 31
type input "[PERSON_NAME]"
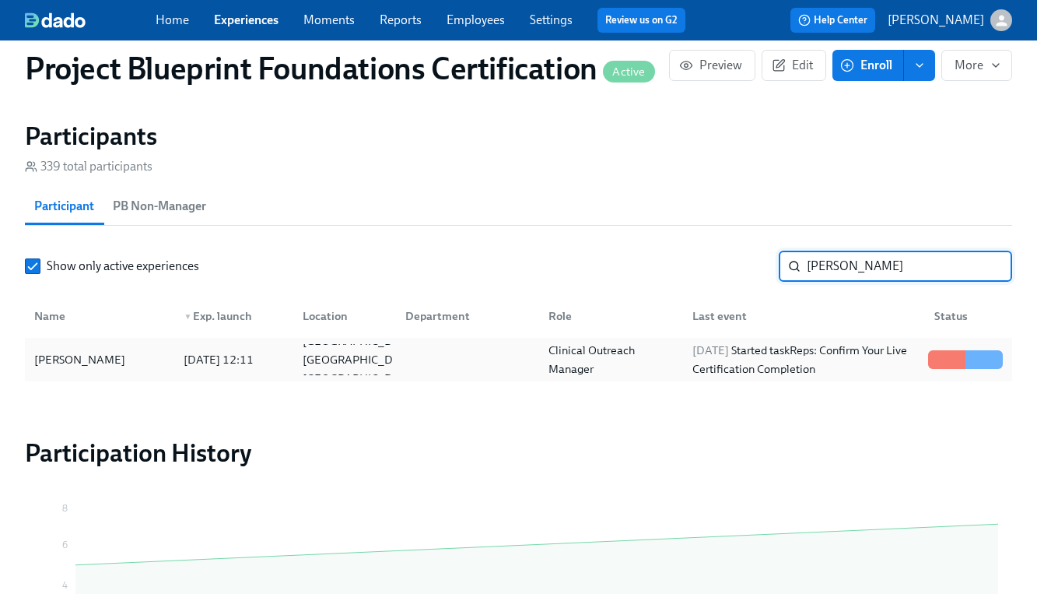
click at [394, 355] on div at bounding box center [464, 359] width 143 height 31
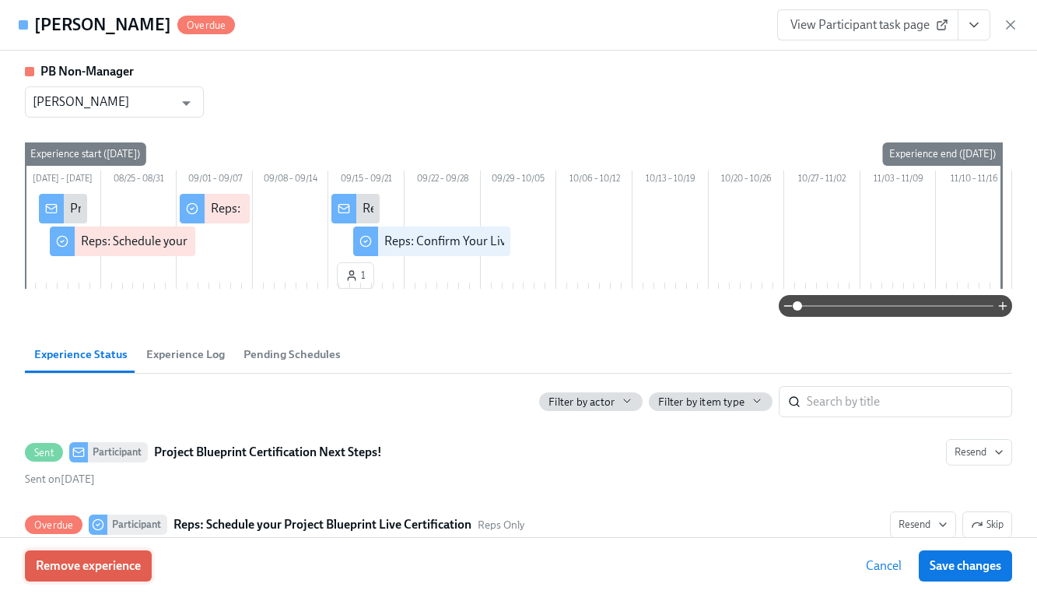
click at [56, 568] on span "Remove experience" at bounding box center [88, 566] width 105 height 16
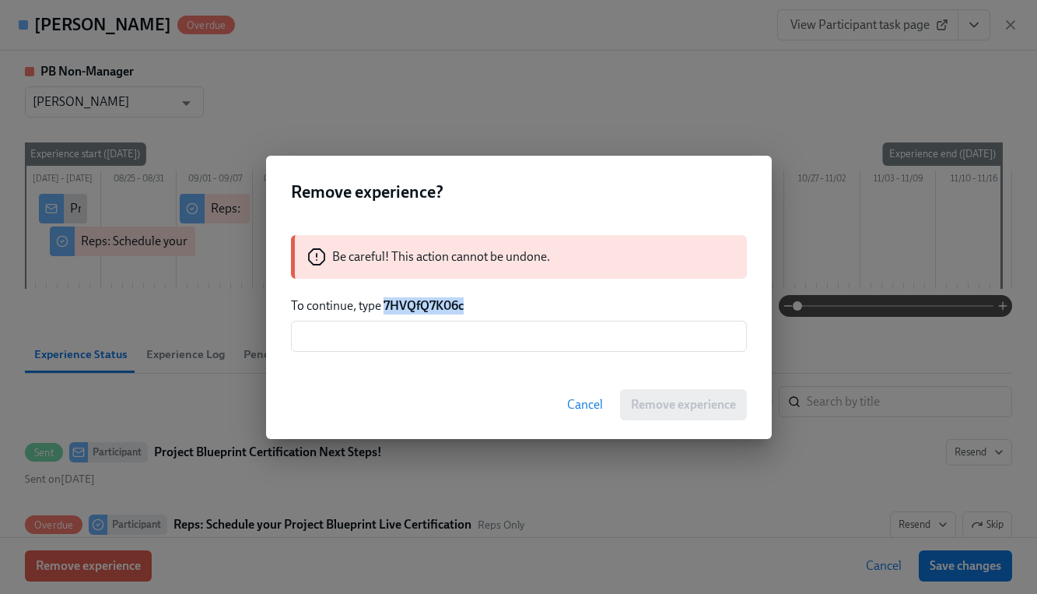
drag, startPoint x: 383, startPoint y: 305, endPoint x: 527, endPoint y: 306, distance: 144.7
click at [527, 306] on p "To continue, type 7HVQfQ7K06c" at bounding box center [519, 305] width 456 height 17
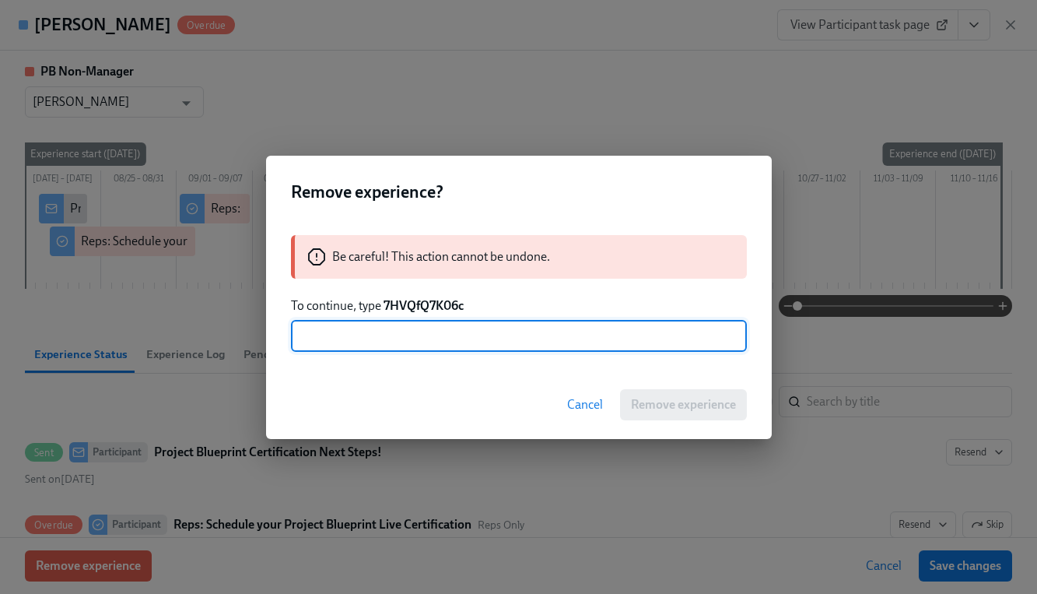
click at [445, 334] on input "text" at bounding box center [519, 336] width 456 height 31
paste input "7HVQfQ7K06c"
type input "7HVQfQ7K06c"
drag, startPoint x: 689, startPoint y: 404, endPoint x: 670, endPoint y: 404, distance: 19.4
click at [689, 404] on span "Remove experience" at bounding box center [683, 405] width 105 height 16
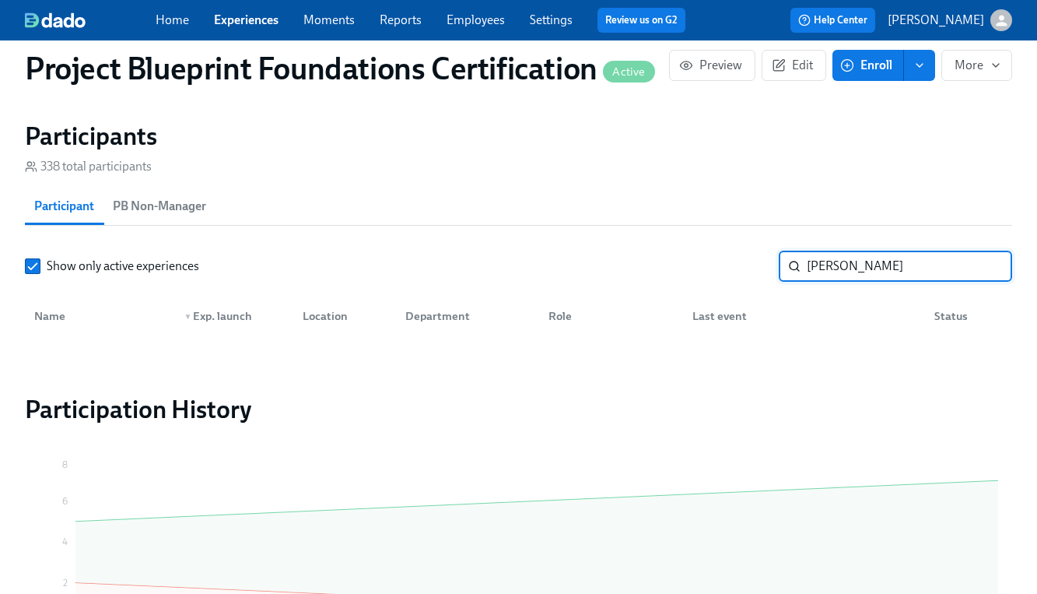
drag, startPoint x: 924, startPoint y: 266, endPoint x: 727, endPoint y: 265, distance: 196.8
click at [727, 265] on div "Show only active experiences [PERSON_NAME] ​" at bounding box center [518, 266] width 987 height 31
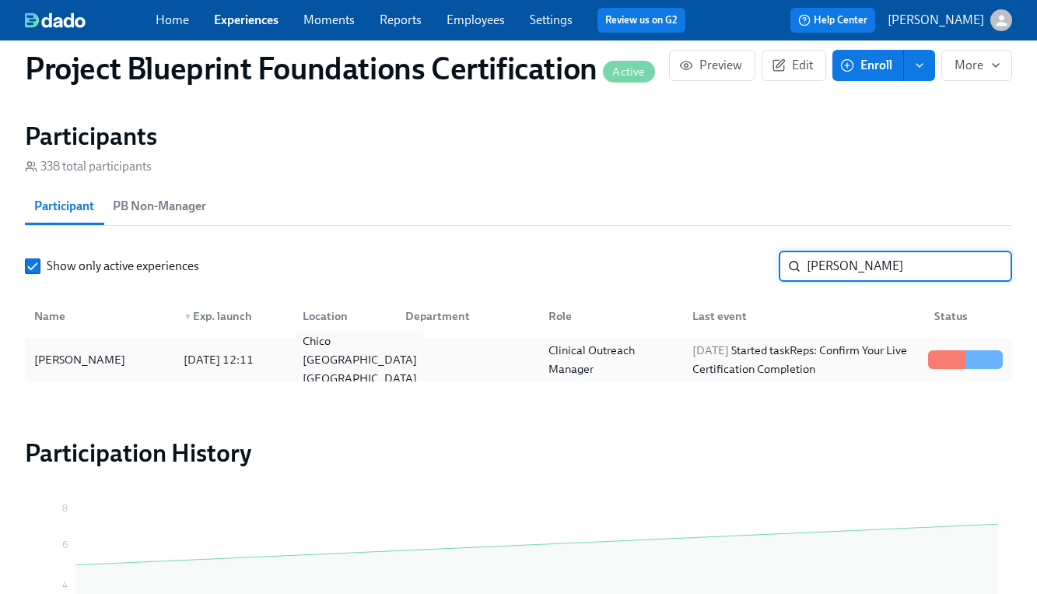
type input "[PERSON_NAME]"
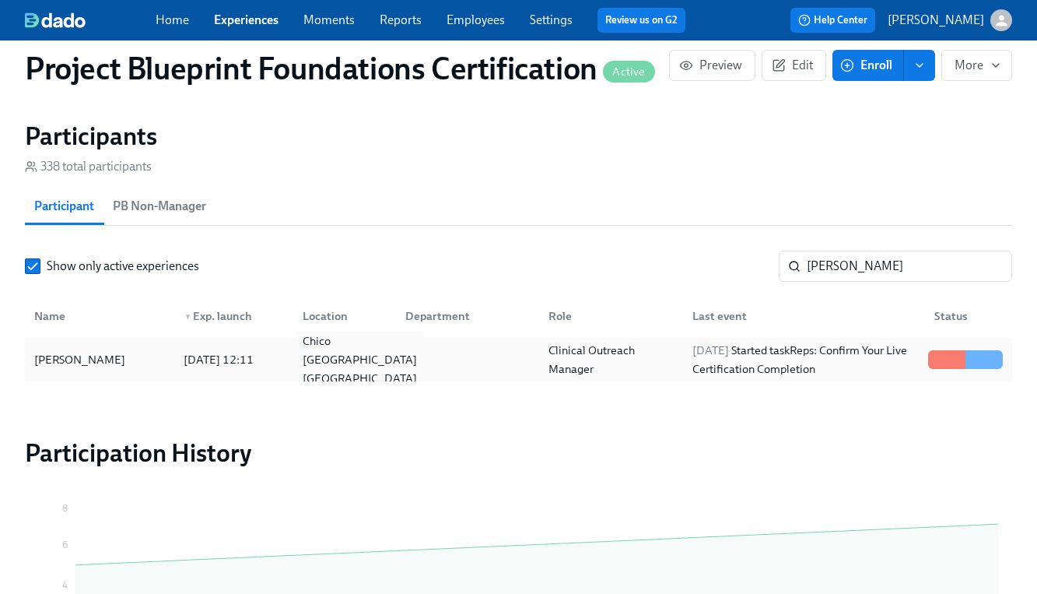
click at [310, 366] on div "Chico [GEOGRAPHIC_DATA] [GEOGRAPHIC_DATA]" at bounding box center [359, 359] width 127 height 56
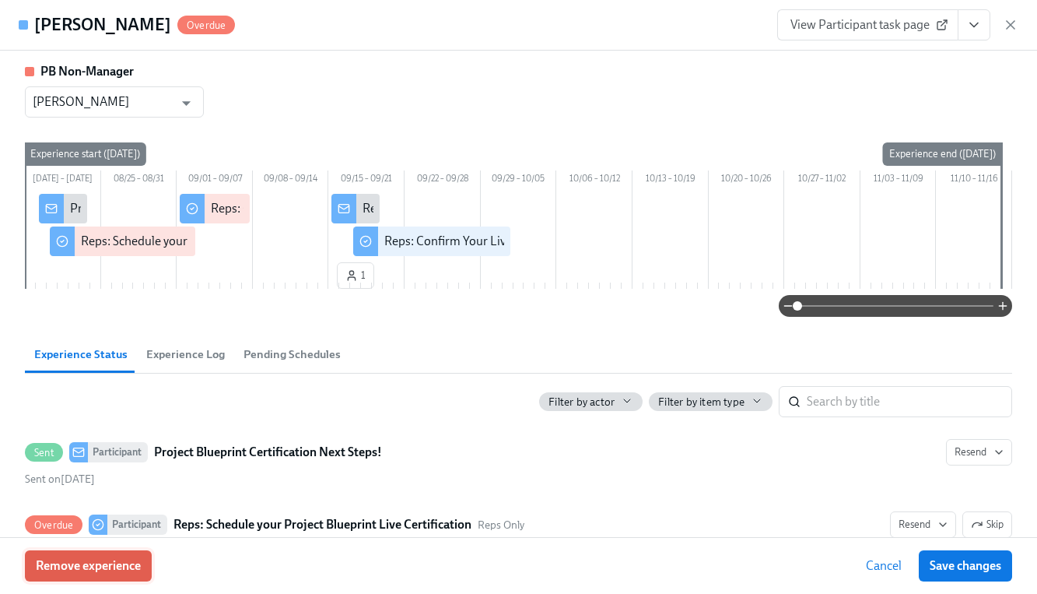
click at [115, 566] on span "Remove experience" at bounding box center [88, 566] width 105 height 16
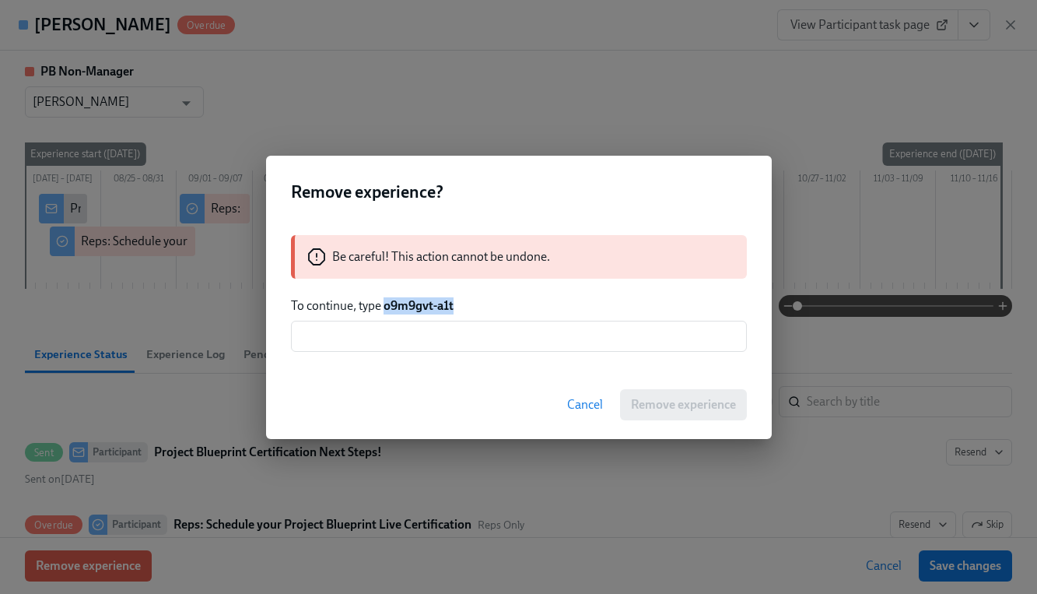
drag, startPoint x: 384, startPoint y: 306, endPoint x: 467, endPoint y: 306, distance: 82.5
click at [467, 306] on p "To continue, type o9m9gvt-a1t" at bounding box center [519, 305] width 456 height 17
click at [450, 346] on input "text" at bounding box center [519, 336] width 456 height 31
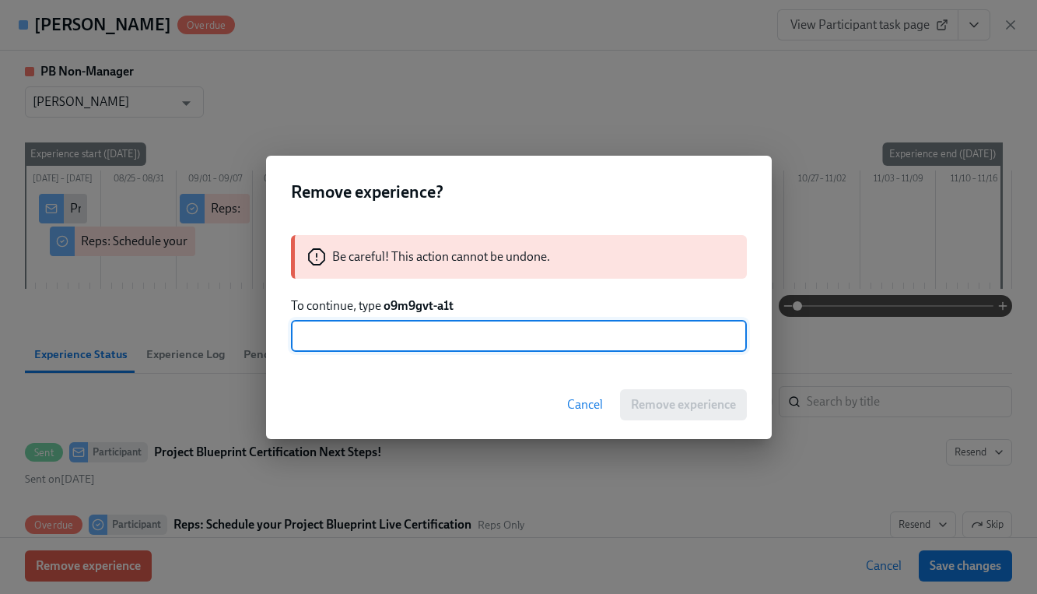
paste input "o9m9gvt-a1t"
type input "o9m9gvt-a1t"
drag, startPoint x: 664, startPoint y: 401, endPoint x: 651, endPoint y: 400, distance: 13.3
click at [664, 401] on span "Remove experience" at bounding box center [683, 405] width 105 height 16
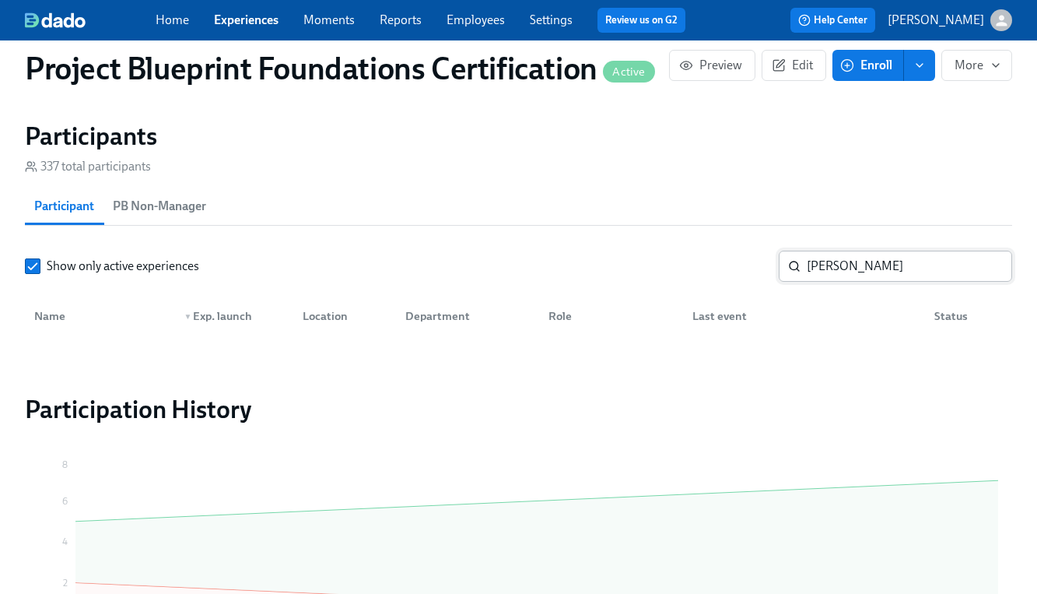
scroll to position [1144, 0]
drag, startPoint x: 872, startPoint y: 265, endPoint x: 745, endPoint y: 248, distance: 128.7
click at [745, 248] on section "Participants 337 total participants Participant PB Non-Manager Show only active…" at bounding box center [518, 232] width 987 height 223
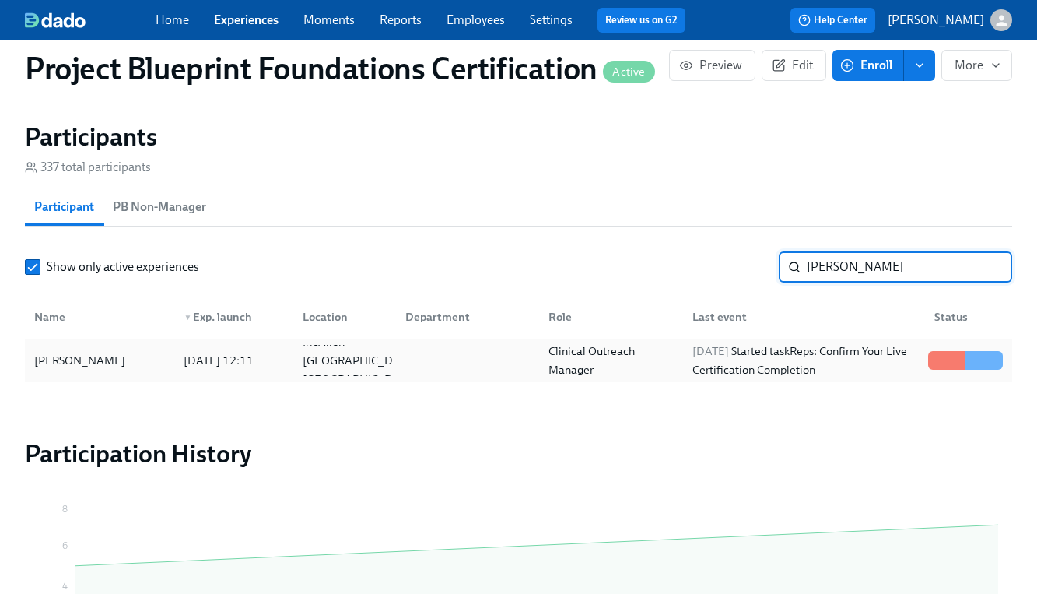
type input "[PERSON_NAME]"
click at [149, 365] on div "[PERSON_NAME]" at bounding box center [99, 360] width 143 height 31
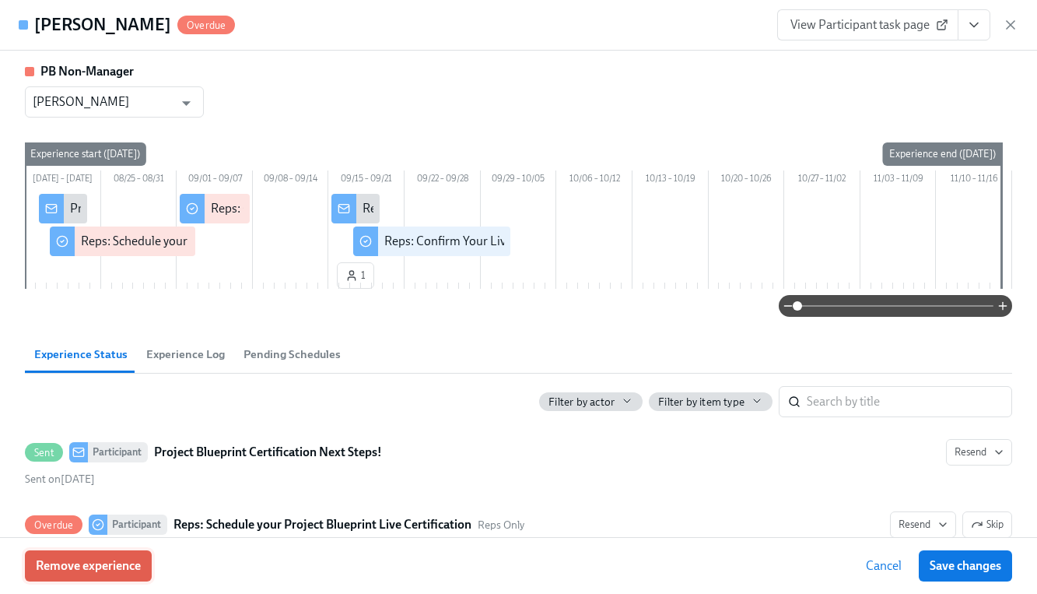
click at [134, 573] on button "Remove experience" at bounding box center [88, 565] width 127 height 31
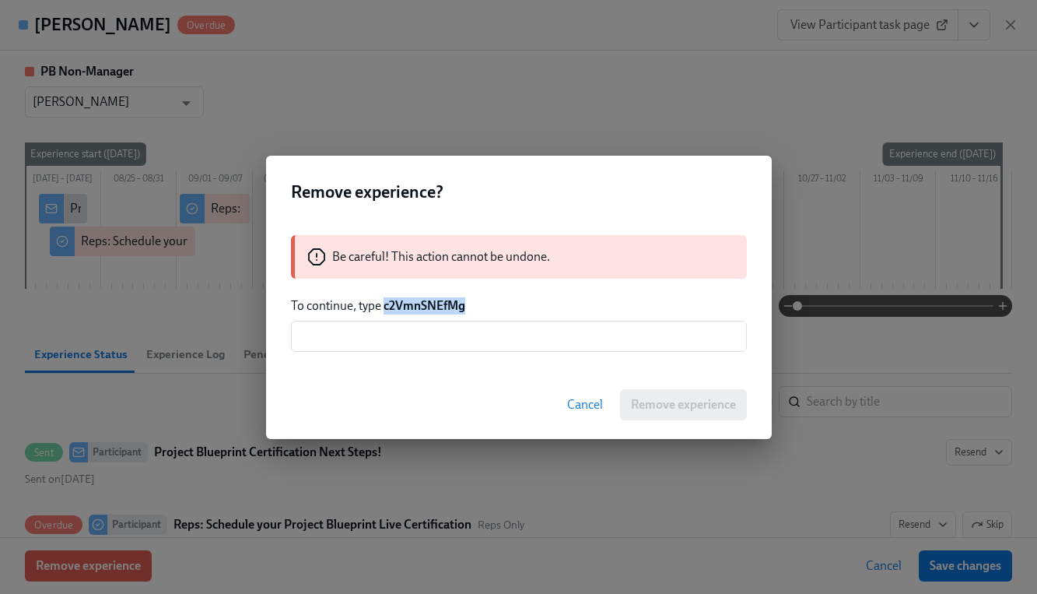
drag, startPoint x: 385, startPoint y: 307, endPoint x: 524, endPoint y: 310, distance: 138.5
click at [524, 310] on p "To continue, type c2VmnSNEfMg" at bounding box center [519, 305] width 456 height 17
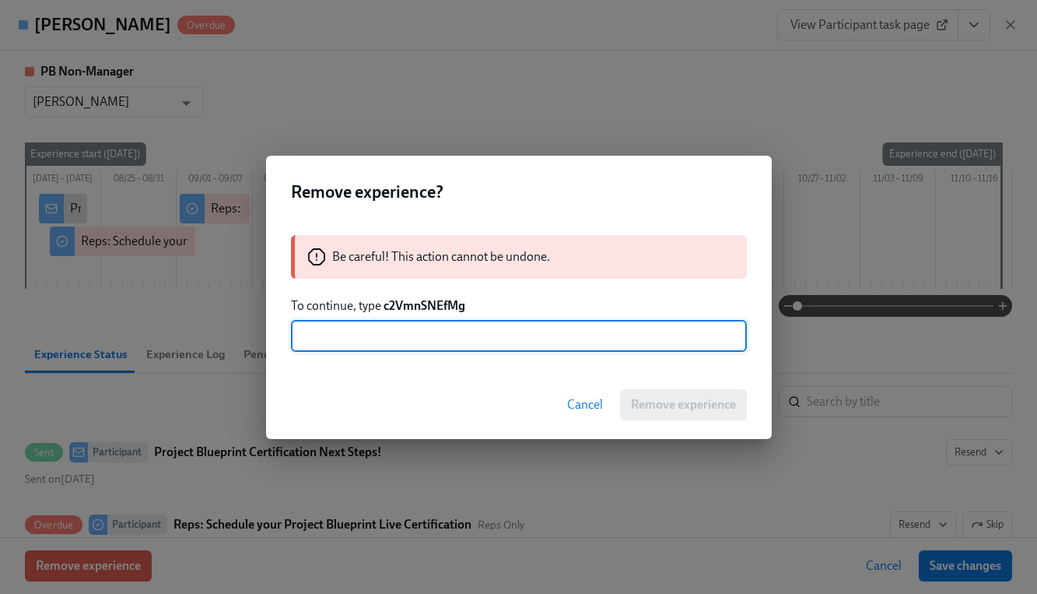
click at [459, 333] on input "text" at bounding box center [519, 336] width 456 height 31
paste input "c2VmnSNEfMg"
type input "c2VmnSNEfMg"
click at [686, 397] on span "Remove experience" at bounding box center [683, 405] width 105 height 16
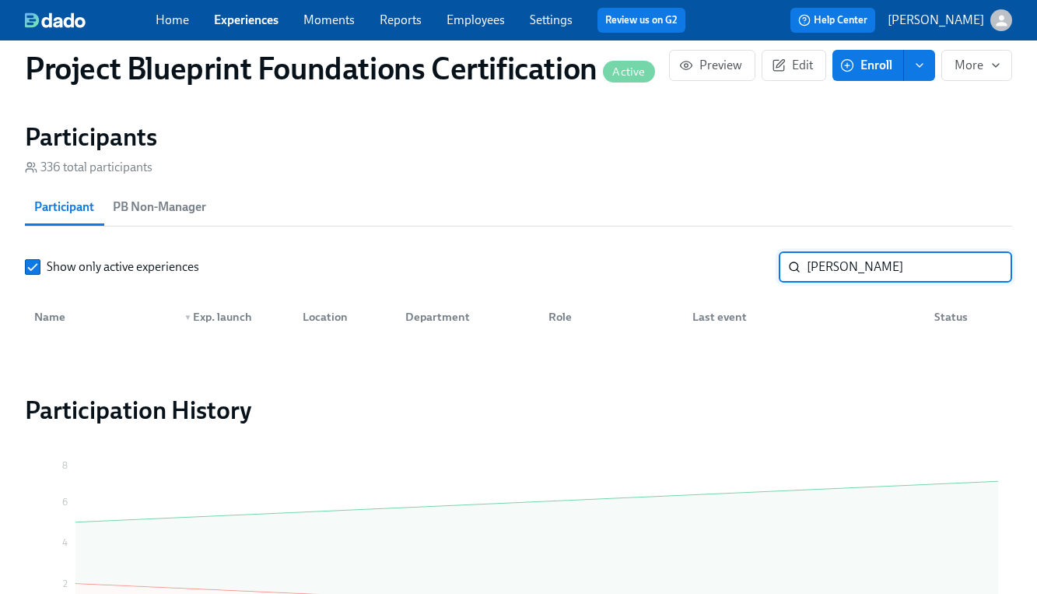
drag, startPoint x: 857, startPoint y: 265, endPoint x: 733, endPoint y: 261, distance: 123.8
click at [733, 261] on div "Show only active experiences [PERSON_NAME] ​" at bounding box center [518, 266] width 987 height 31
type input "[PERSON_NAME]"
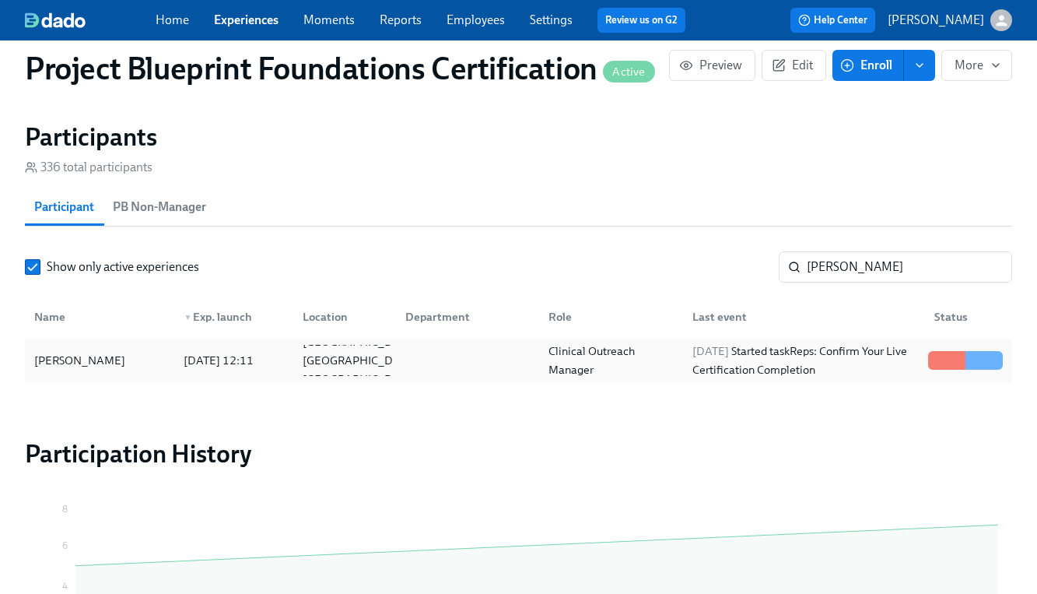
click at [161, 364] on div "[PERSON_NAME]" at bounding box center [99, 360] width 143 height 31
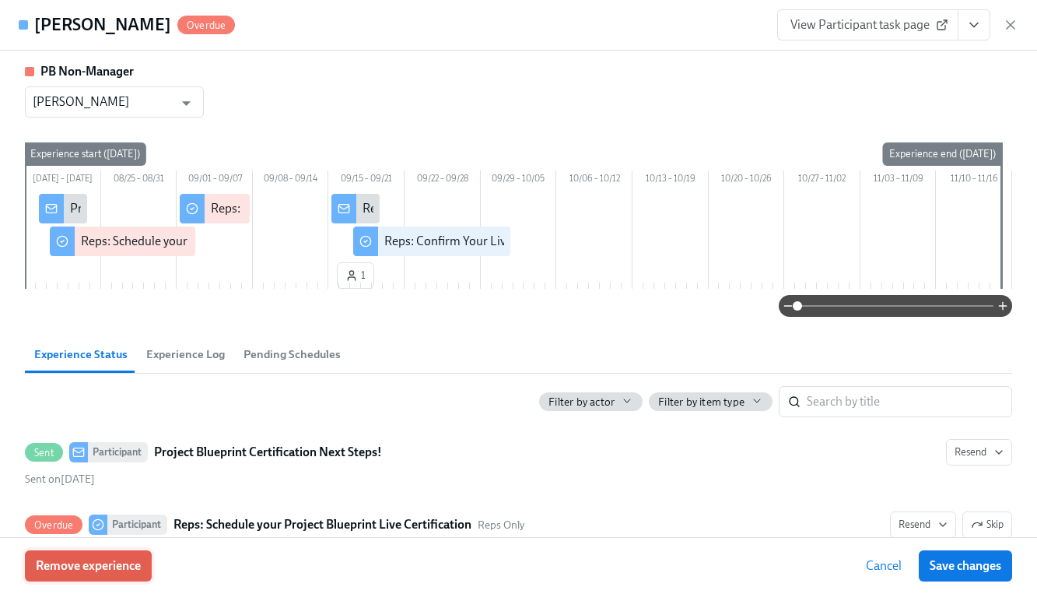
click at [96, 567] on span "Remove experience" at bounding box center [88, 566] width 105 height 16
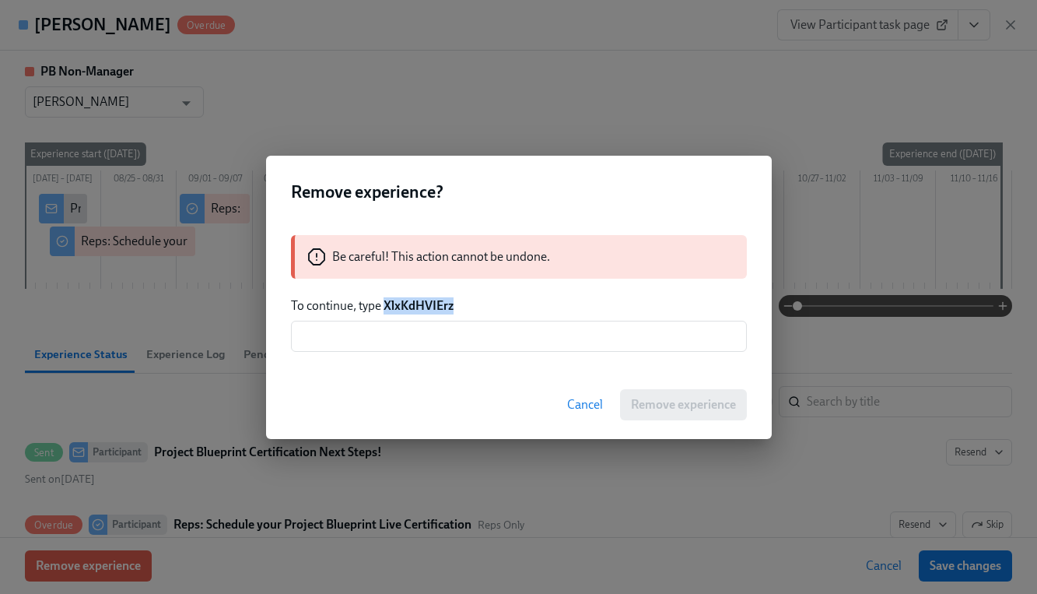
drag, startPoint x: 386, startPoint y: 302, endPoint x: 511, endPoint y: 314, distance: 125.8
click at [511, 314] on div "Be careful! This action cannot be undone. To continue, type XlxKdHVIErz ​" at bounding box center [519, 293] width 506 height 154
click at [481, 334] on input "text" at bounding box center [519, 336] width 456 height 31
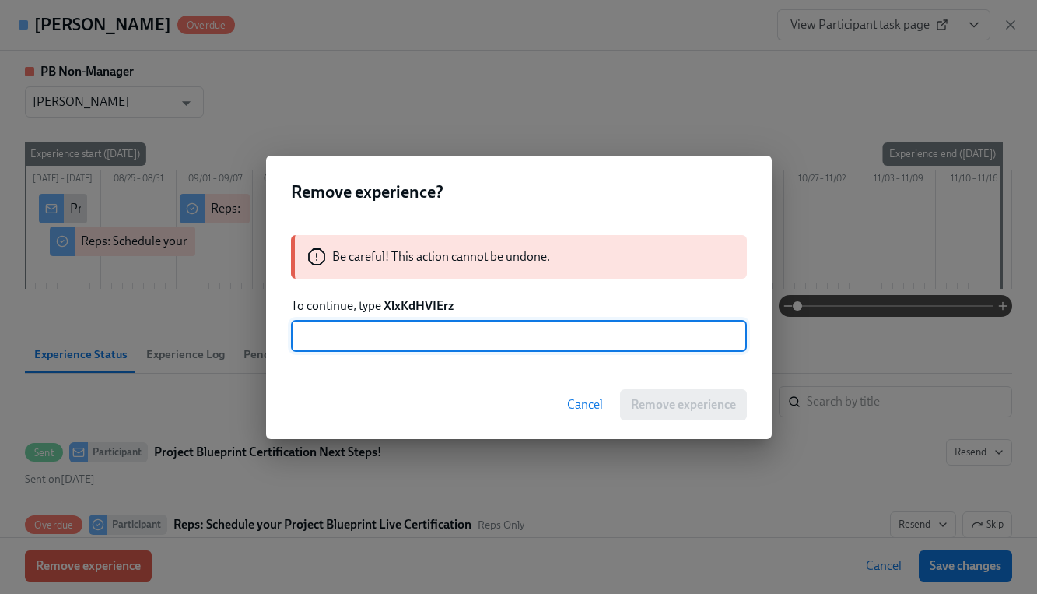
paste input "XlxKdHVIErz"
type input "XlxKdHVIErz"
click at [665, 404] on span "Remove experience" at bounding box center [683, 405] width 105 height 16
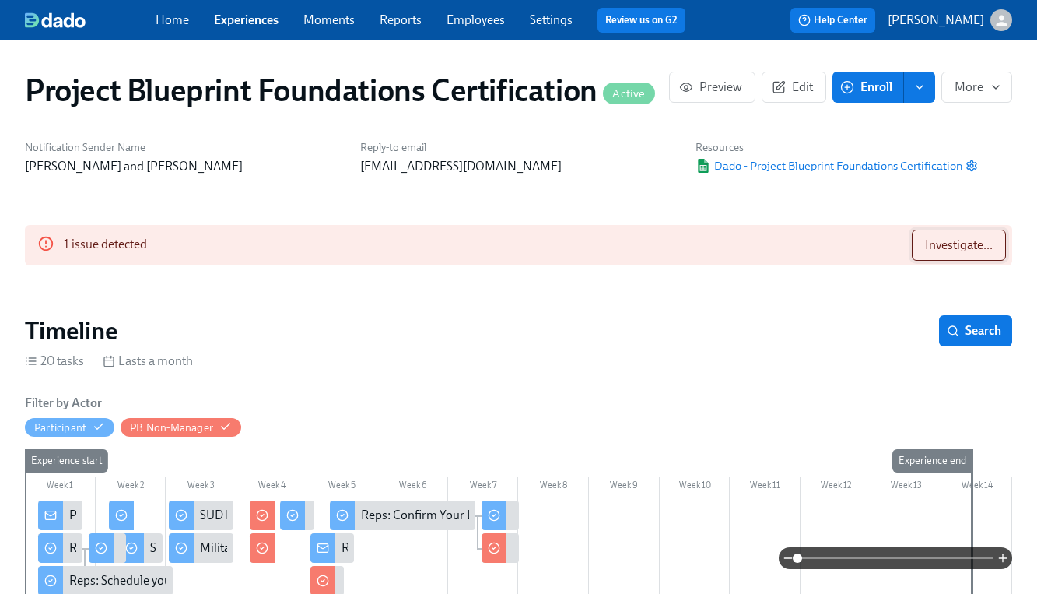
click at [928, 240] on span "Investigate..." at bounding box center [959, 245] width 68 height 16
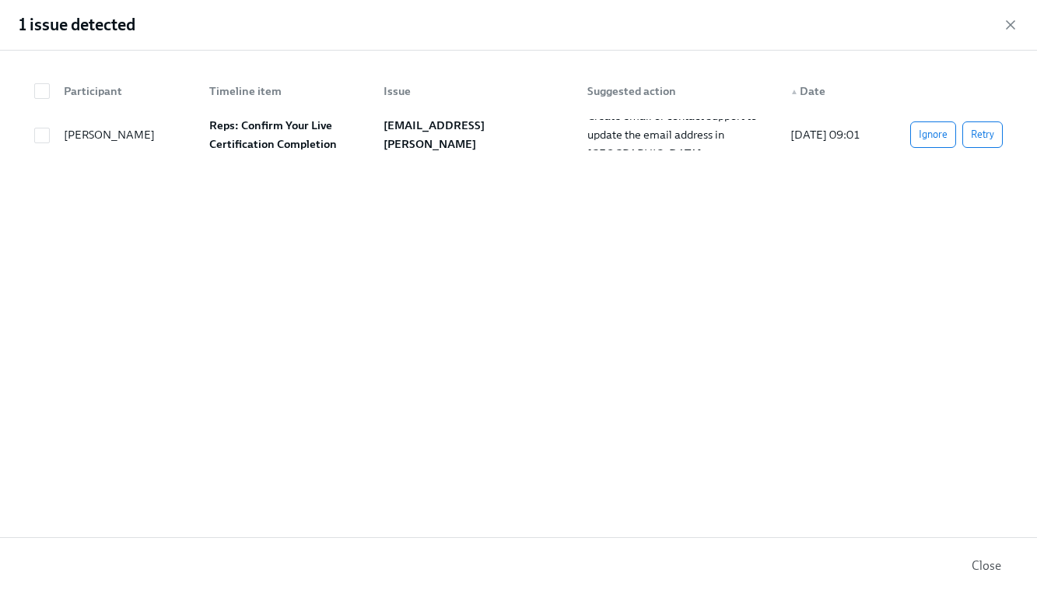
click at [981, 564] on span "Close" at bounding box center [987, 566] width 30 height 16
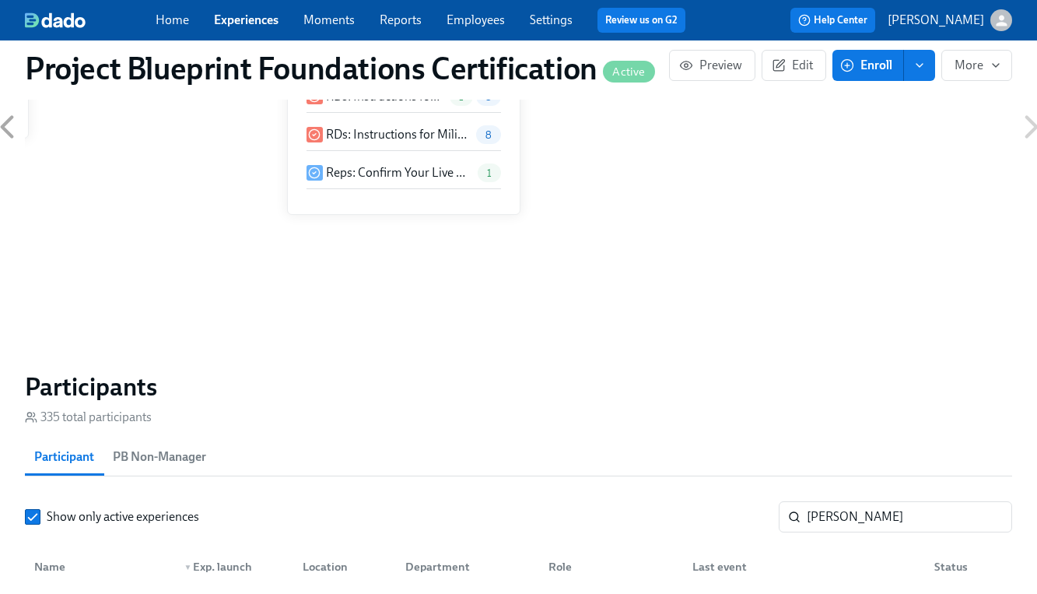
scroll to position [995, 0]
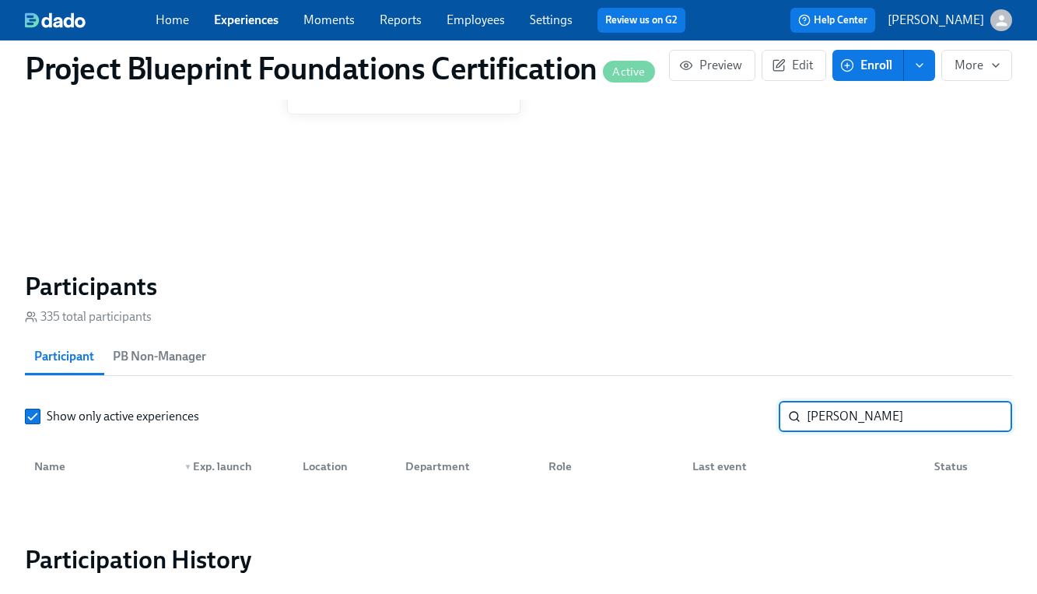
drag, startPoint x: 866, startPoint y: 420, endPoint x: 724, endPoint y: 405, distance: 142.4
click at [724, 405] on div "Show only active experiences [PERSON_NAME] ​" at bounding box center [518, 416] width 987 height 31
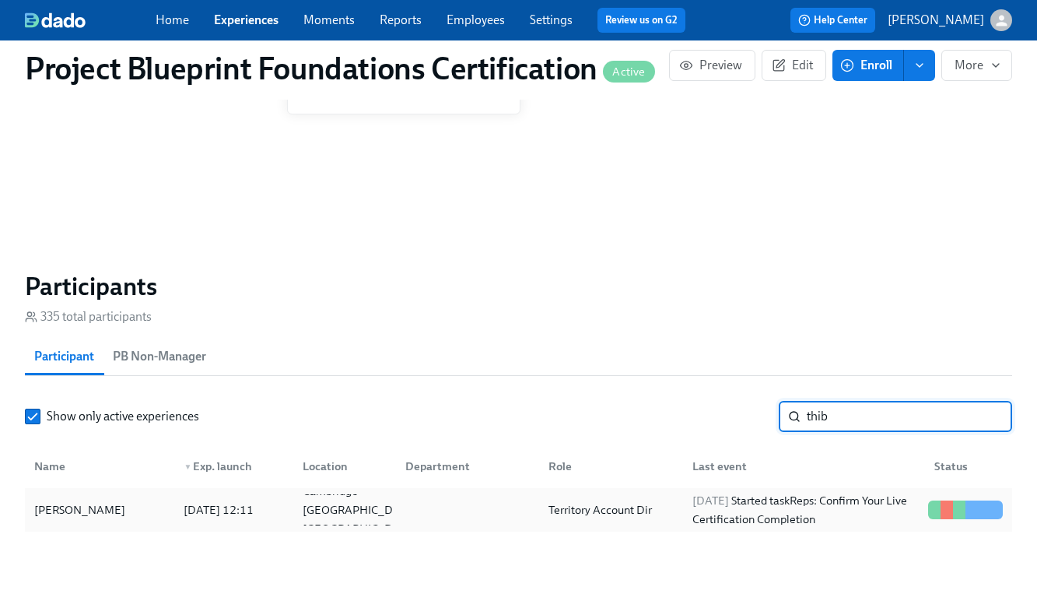
type input "thib"
click at [128, 510] on div "[PERSON_NAME]" at bounding box center [99, 509] width 143 height 31
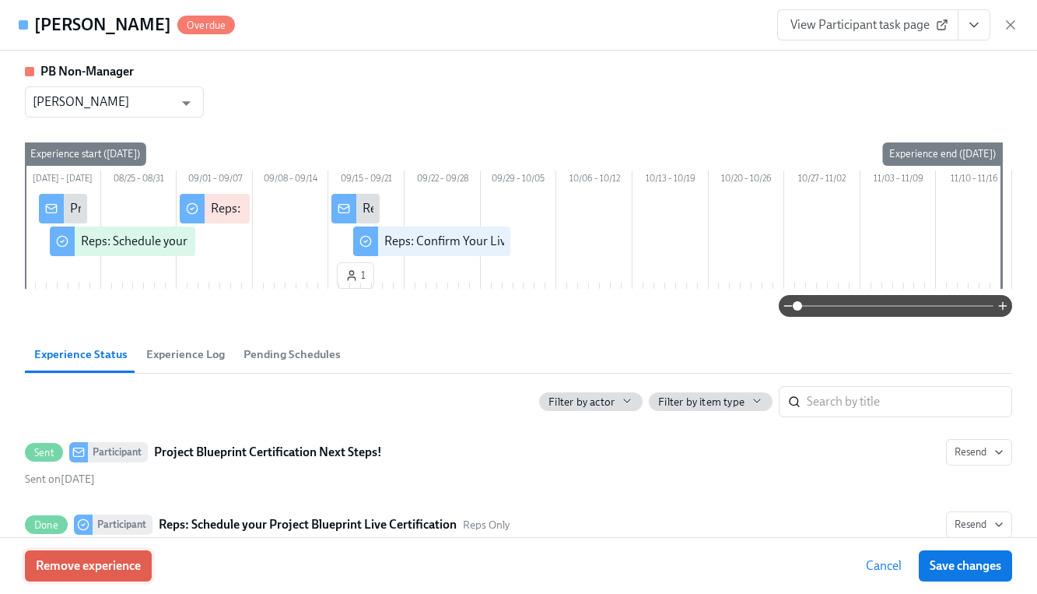
click at [94, 563] on span "Remove experience" at bounding box center [88, 566] width 105 height 16
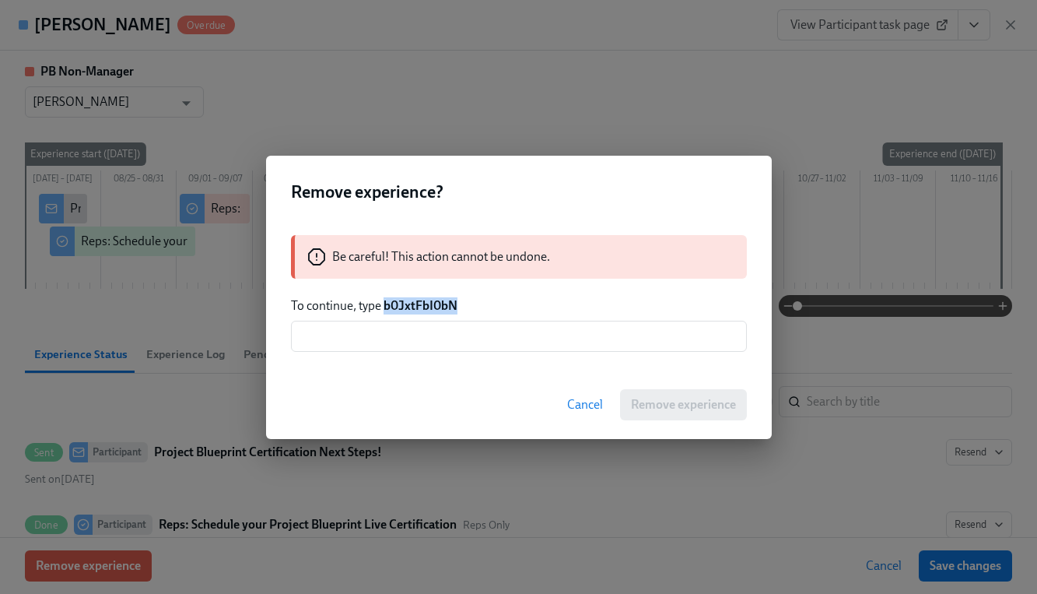
drag, startPoint x: 385, startPoint y: 307, endPoint x: 488, endPoint y: 309, distance: 102.7
click at [488, 309] on p "To continue, type b0JxtFbI0bN" at bounding box center [519, 305] width 456 height 17
click at [471, 350] on input "text" at bounding box center [519, 336] width 456 height 31
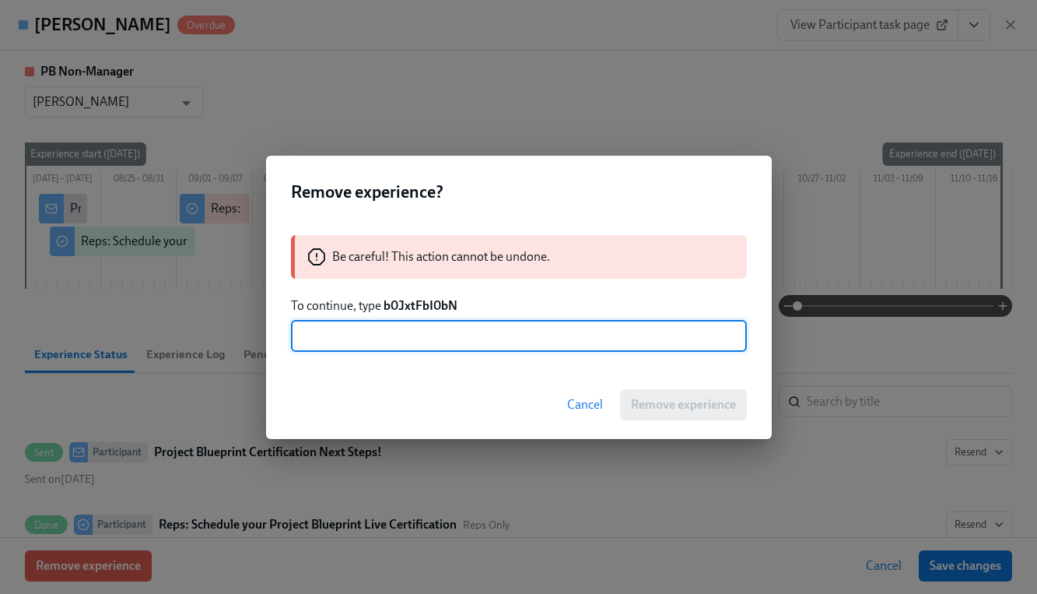
paste input "b0JxtFbI0bN"
type input "b0JxtFbI0bN"
click at [675, 401] on span "Remove experience" at bounding box center [683, 405] width 105 height 16
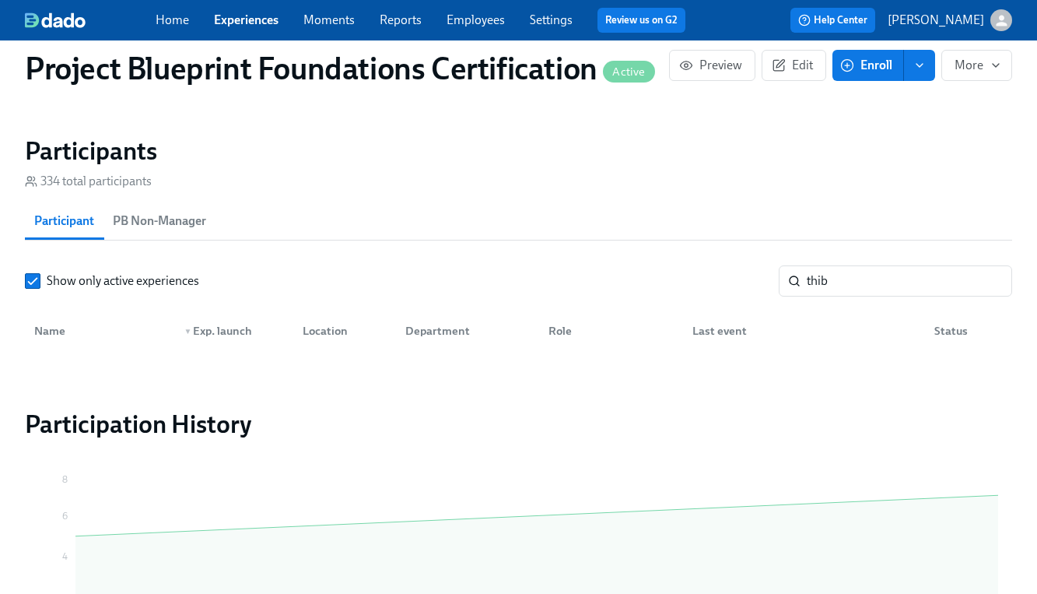
scroll to position [1081, 0]
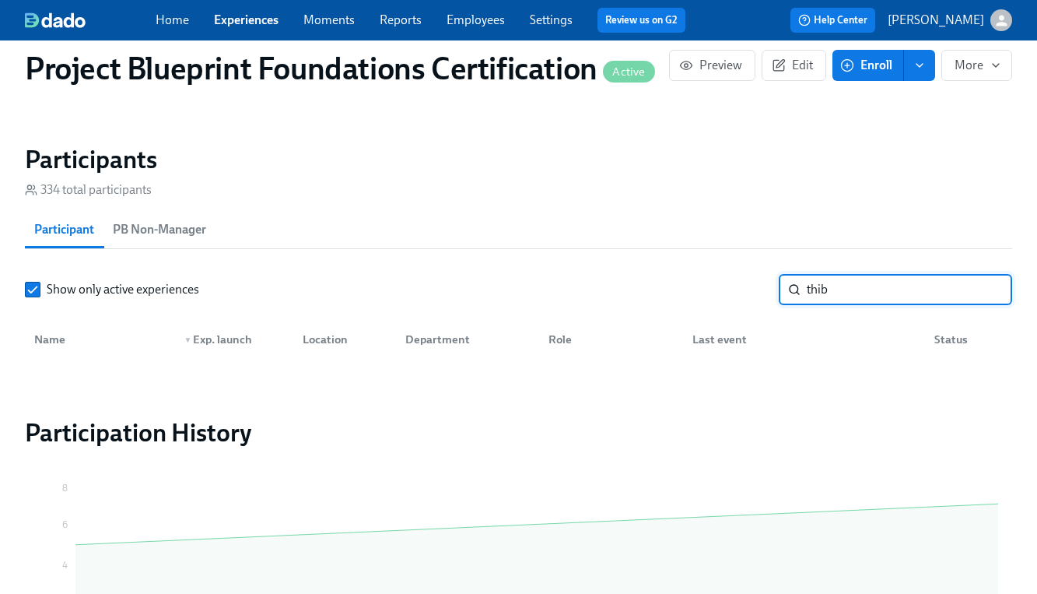
drag, startPoint x: 849, startPoint y: 292, endPoint x: 724, endPoint y: 284, distance: 124.7
click at [724, 284] on div "Show only active experiences thib ​" at bounding box center [518, 289] width 987 height 31
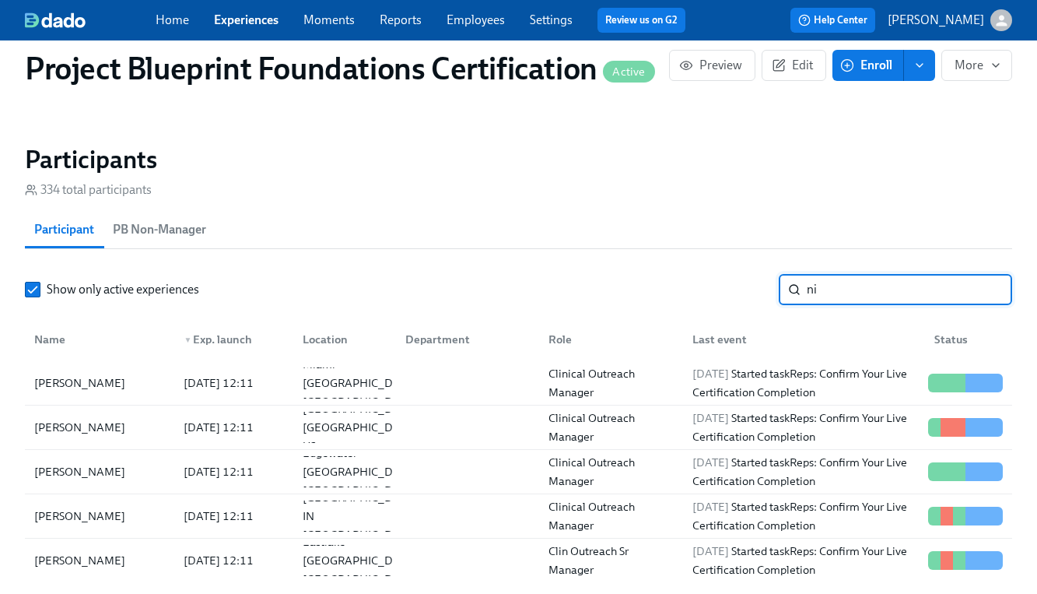
type input "n"
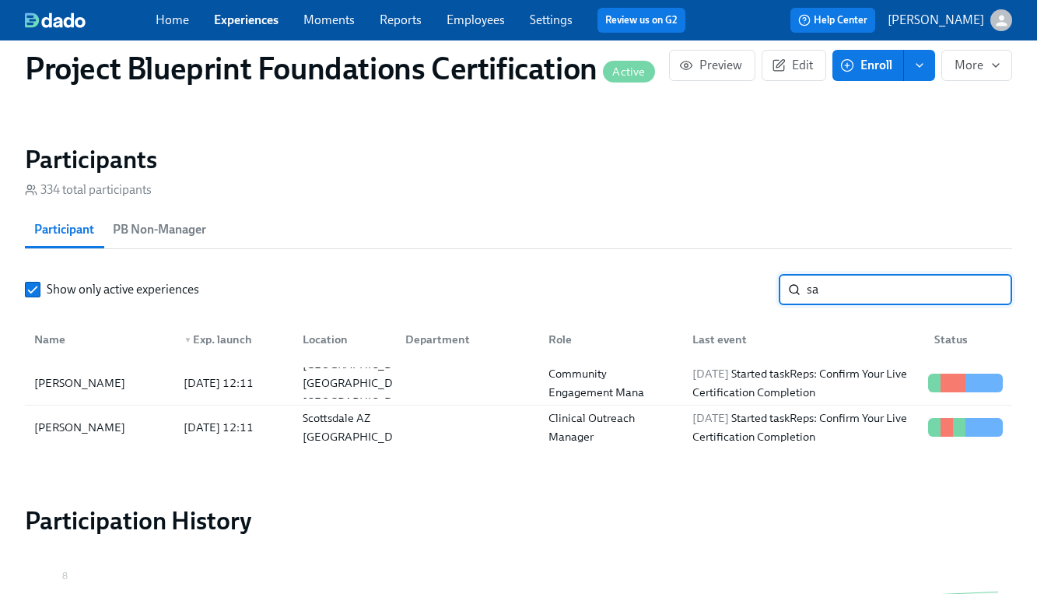
type input "s"
type input "n"
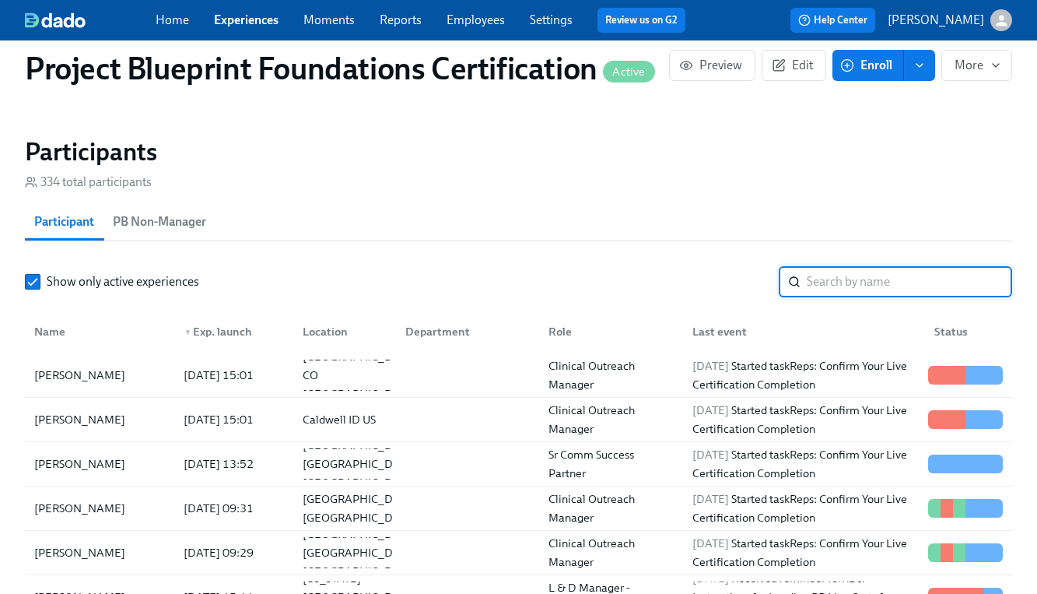
scroll to position [1086, 0]
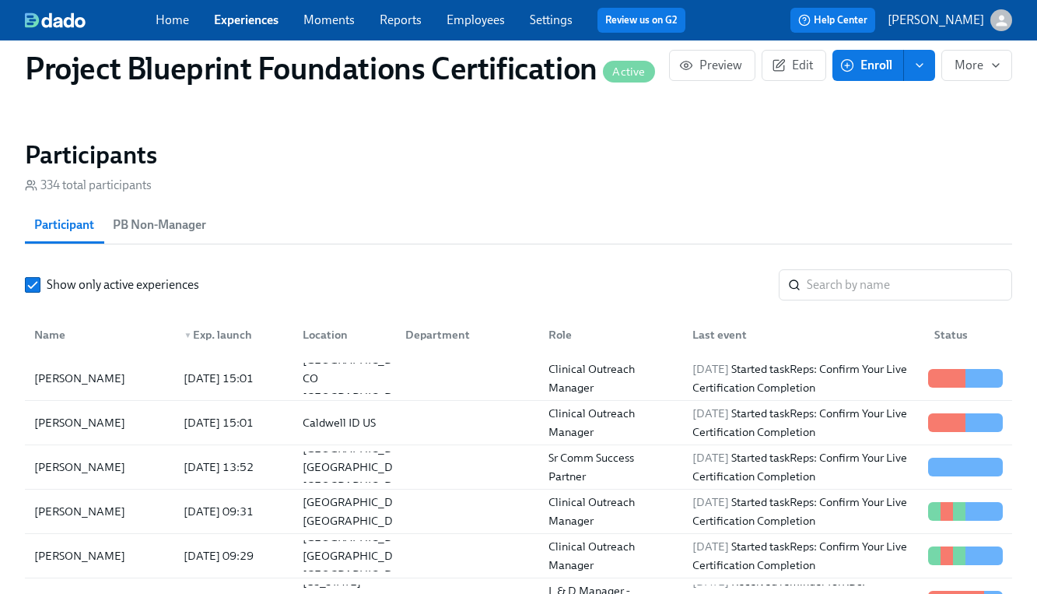
click at [852, 72] on span "Enroll" at bounding box center [867, 66] width 49 height 16
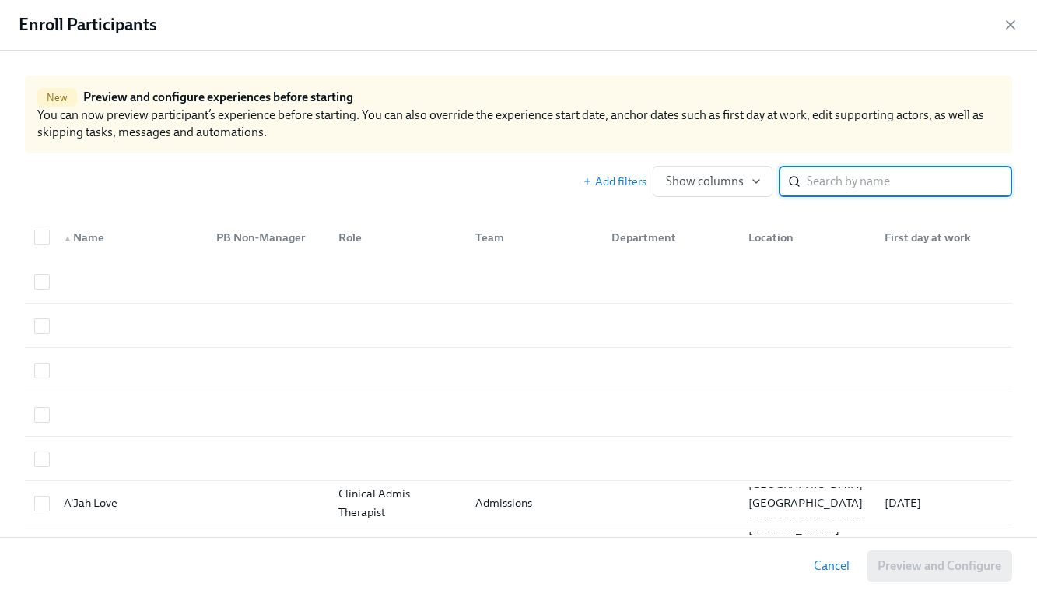
click at [839, 180] on input "search" at bounding box center [909, 181] width 205 height 31
type input "[PERSON_NAME]"
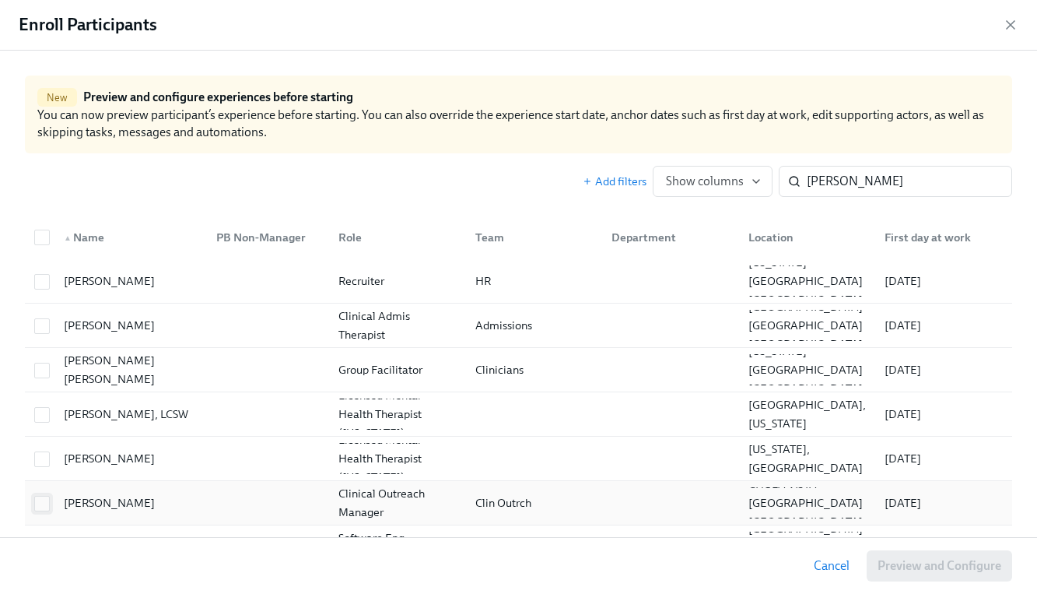
click at [40, 503] on input "checkbox" at bounding box center [42, 503] width 14 height 14
checkbox input "true"
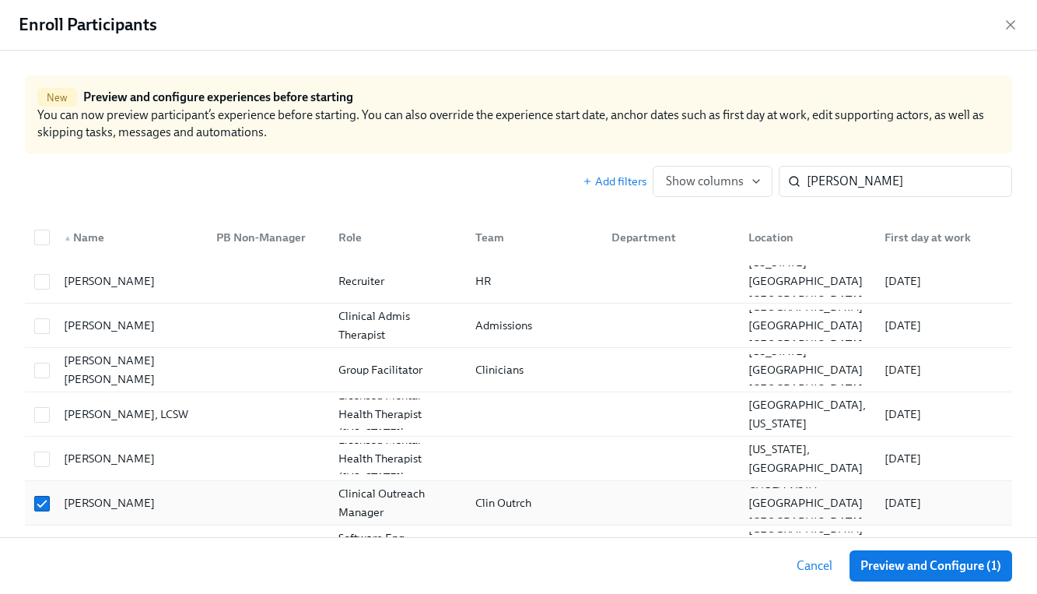
scroll to position [57, 0]
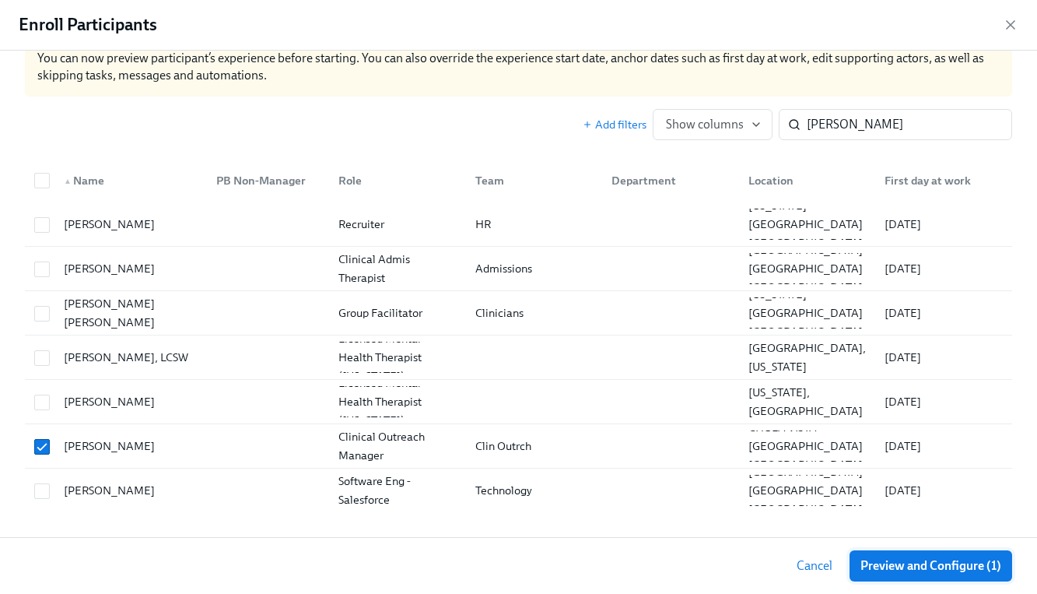
click at [920, 575] on button "Preview and Configure (1)" at bounding box center [931, 565] width 163 height 31
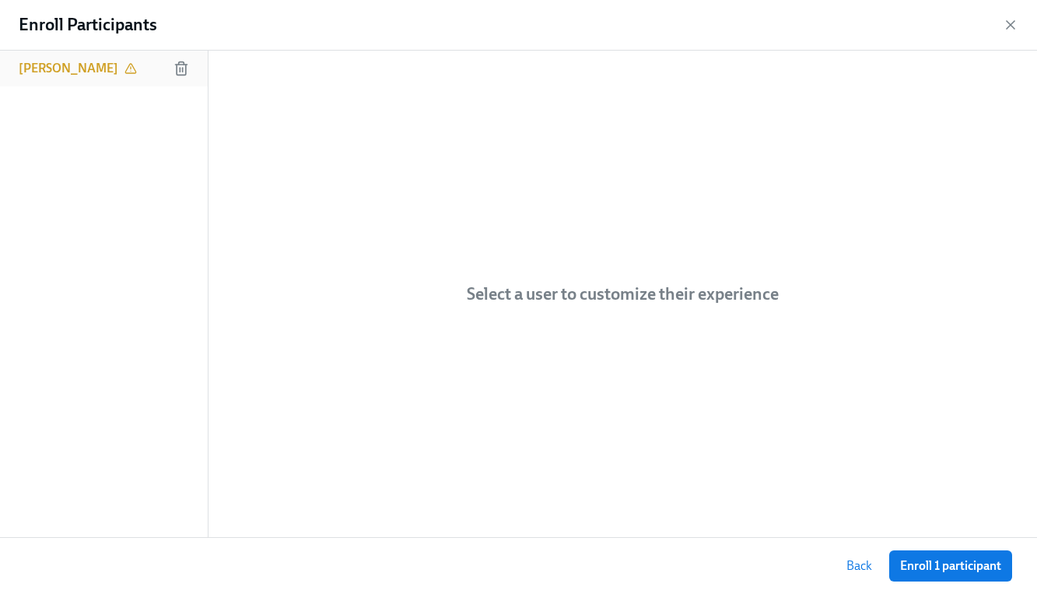
drag, startPoint x: 37, startPoint y: 65, endPoint x: 44, endPoint y: 68, distance: 8.4
click at [37, 65] on h6 "[PERSON_NAME]" at bounding box center [69, 68] width 100 height 17
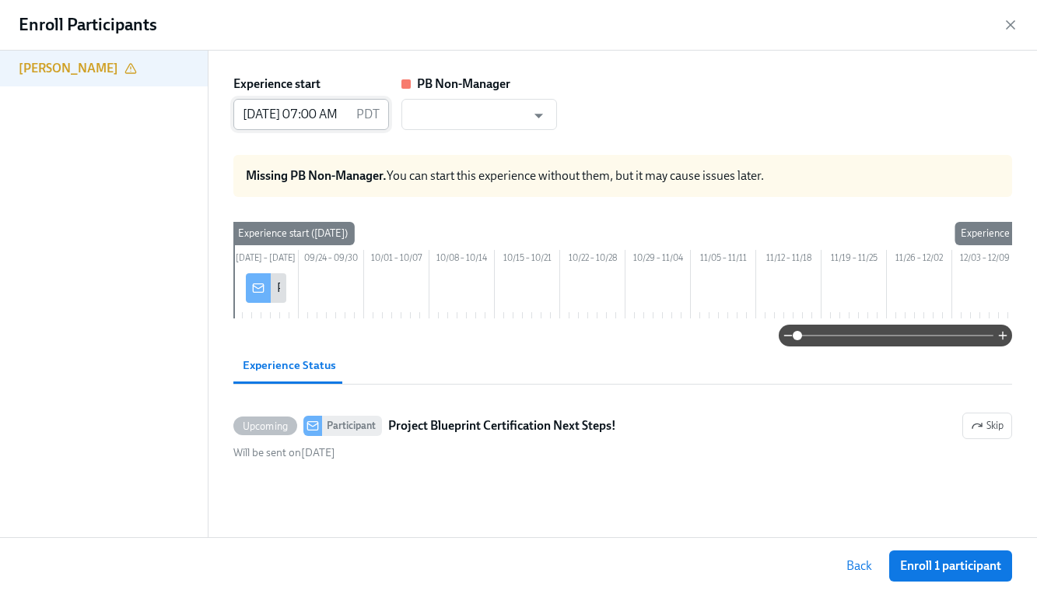
click at [307, 115] on input "[DATE] 07:00 AM" at bounding box center [291, 114] width 117 height 31
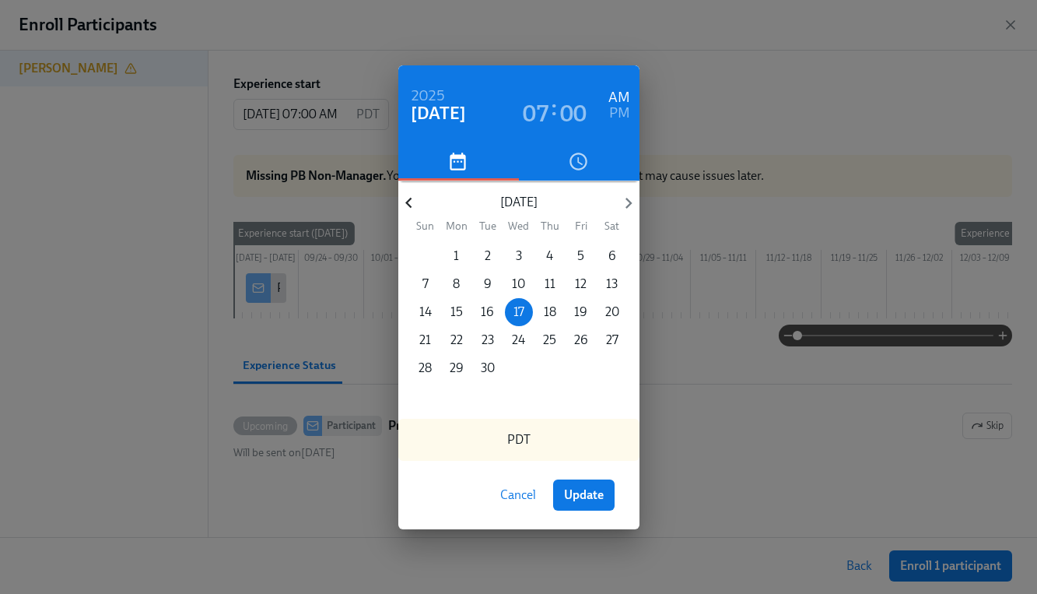
click at [405, 201] on icon "button" at bounding box center [408, 202] width 21 height 21
click at [461, 337] on p "18" at bounding box center [456, 339] width 12 height 17
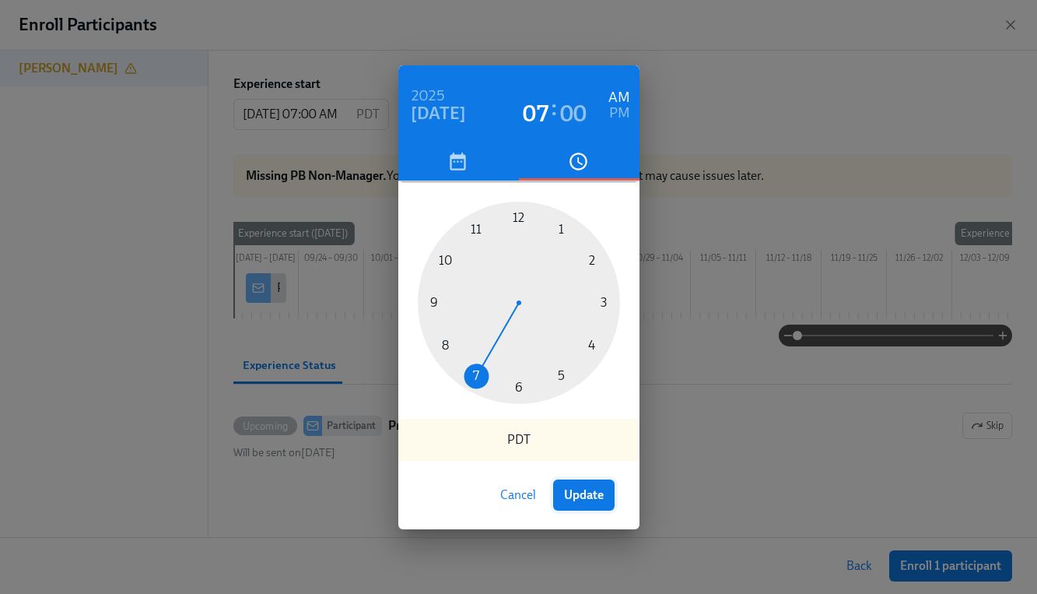
click at [582, 499] on span "Update" at bounding box center [584, 495] width 40 height 16
type input "[DATE] 07:00 AM"
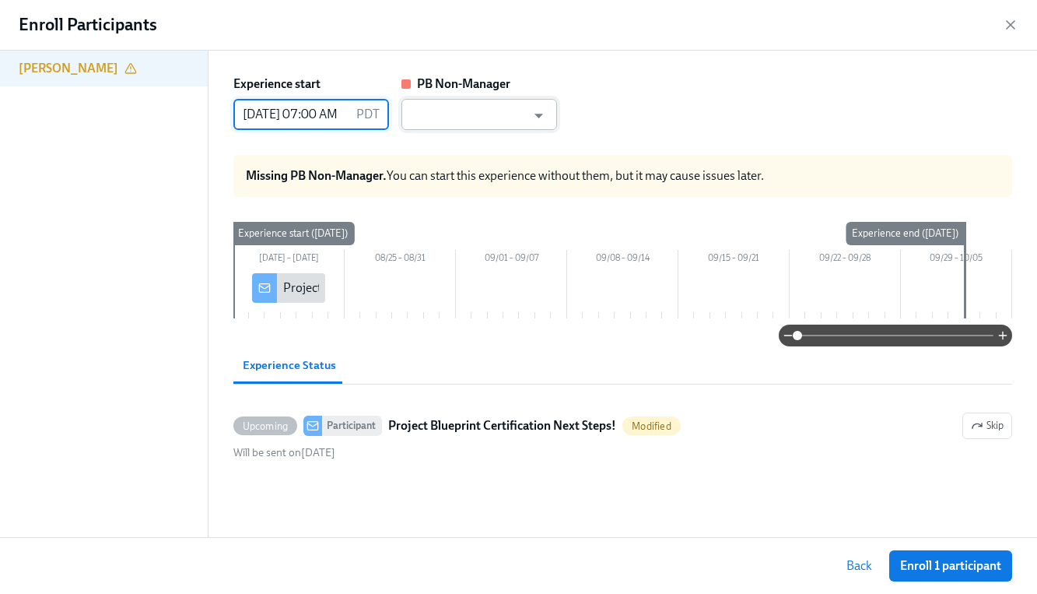
click at [485, 115] on input "text" at bounding box center [467, 114] width 117 height 31
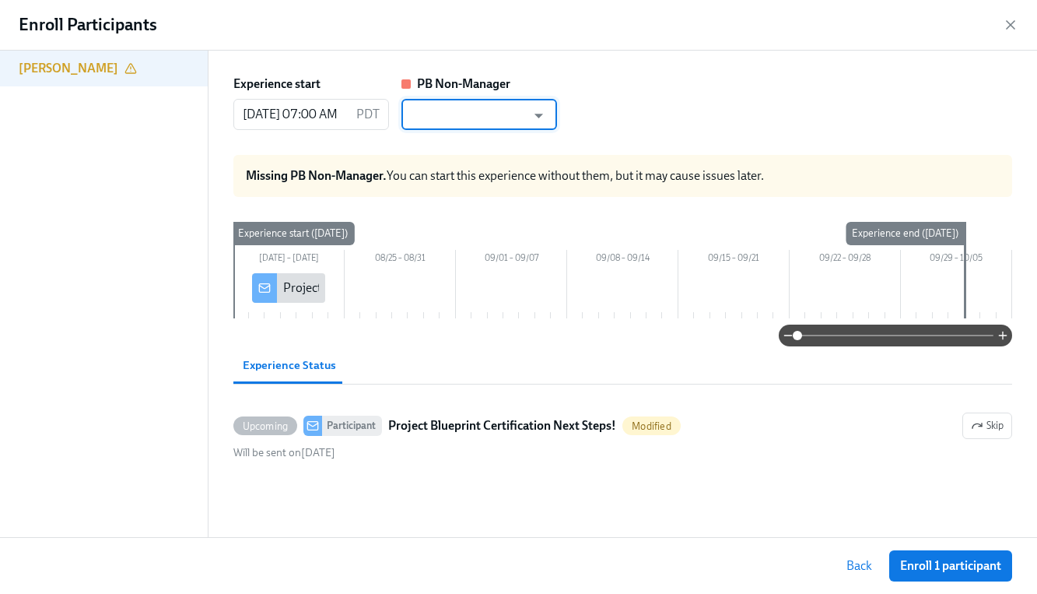
click at [457, 116] on input "text" at bounding box center [467, 114] width 117 height 31
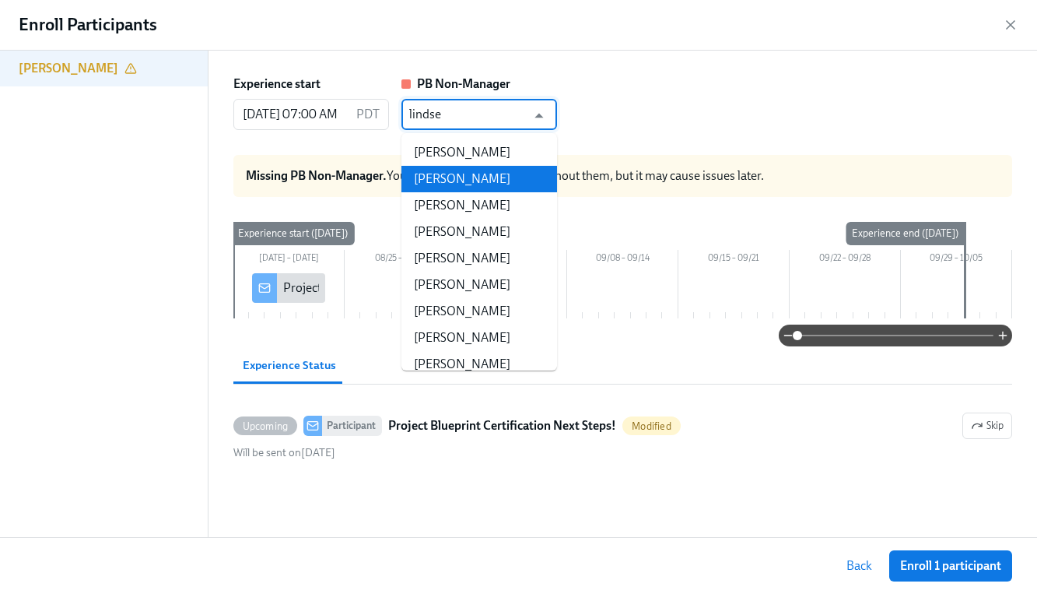
click at [460, 187] on li "[PERSON_NAME]" at bounding box center [479, 179] width 156 height 26
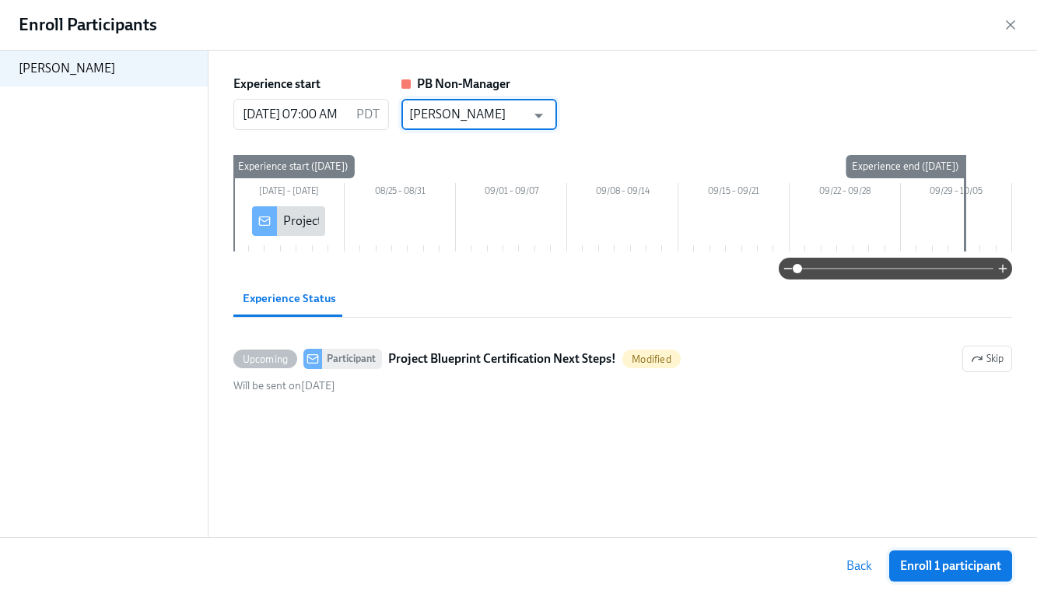
type input "[PERSON_NAME]"
click at [970, 561] on span "Enroll 1 participant" at bounding box center [950, 566] width 101 height 16
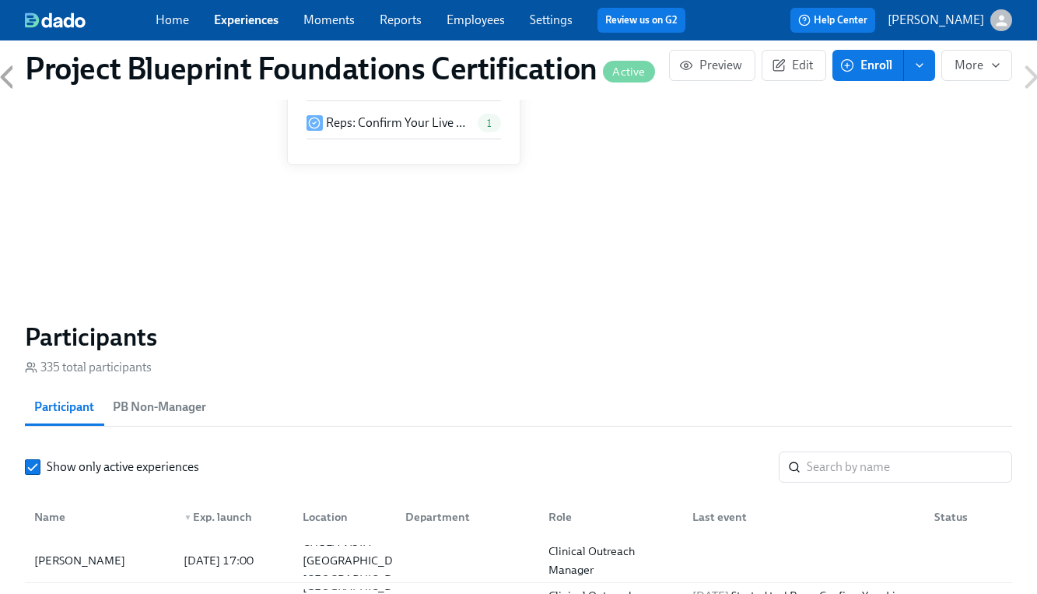
scroll to position [1072, 0]
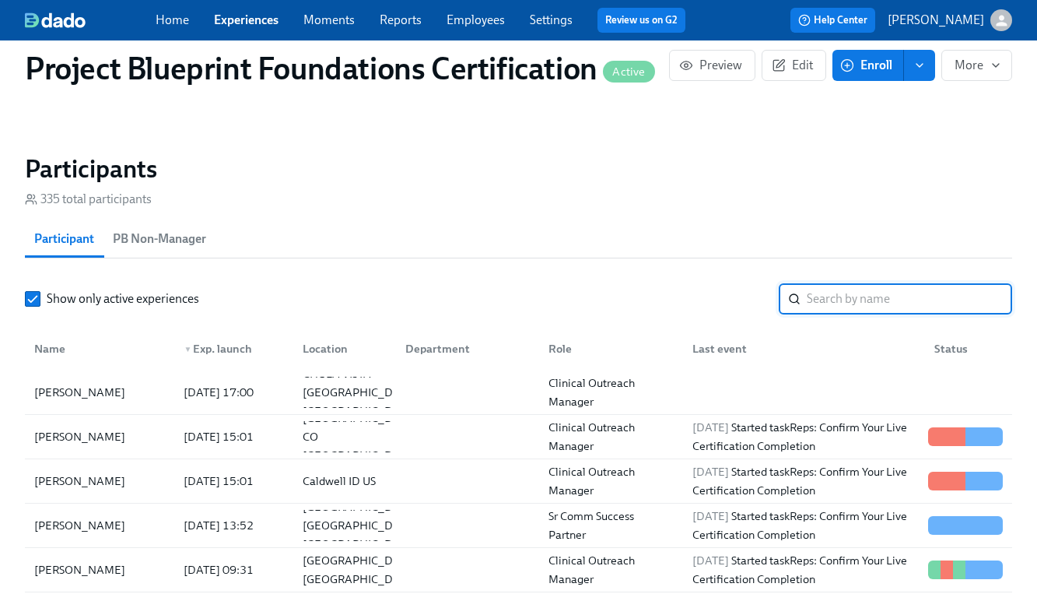
click at [839, 305] on input "search" at bounding box center [909, 298] width 205 height 31
click at [121, 388] on div "[PERSON_NAME]" at bounding box center [79, 392] width 103 height 19
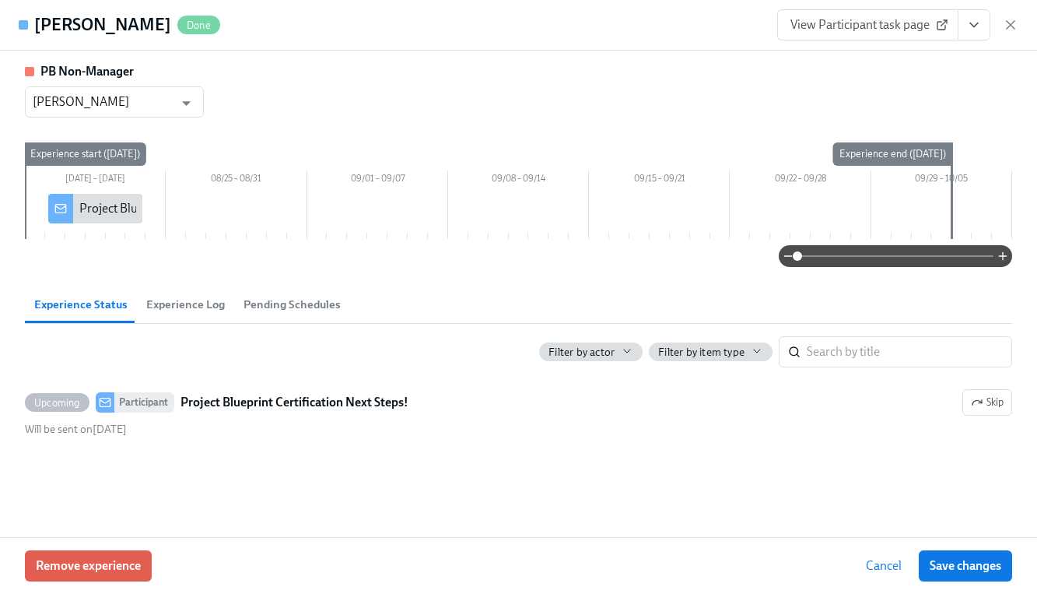
click at [998, 23] on div "View Participant task page" at bounding box center [897, 24] width 241 height 31
click at [1001, 23] on div "View Participant task page" at bounding box center [897, 24] width 241 height 31
drag, startPoint x: 1005, startPoint y: 23, endPoint x: 1001, endPoint y: 103, distance: 80.2
click at [1006, 23] on icon "button" at bounding box center [1011, 25] width 16 height 16
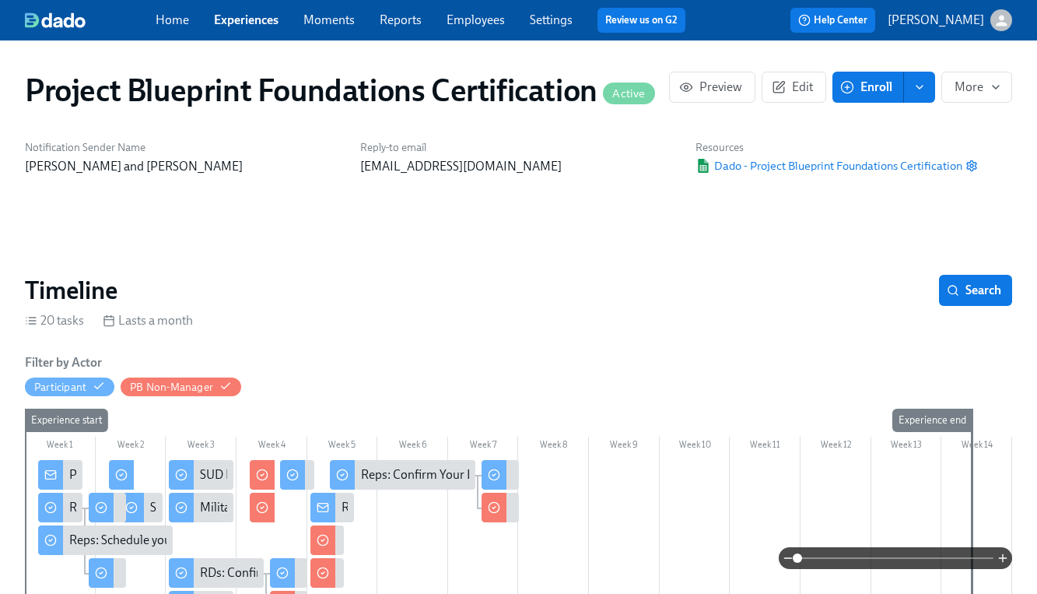
click at [110, 100] on h1 "Project Blueprint Foundations Certification Active" at bounding box center [340, 90] width 630 height 37
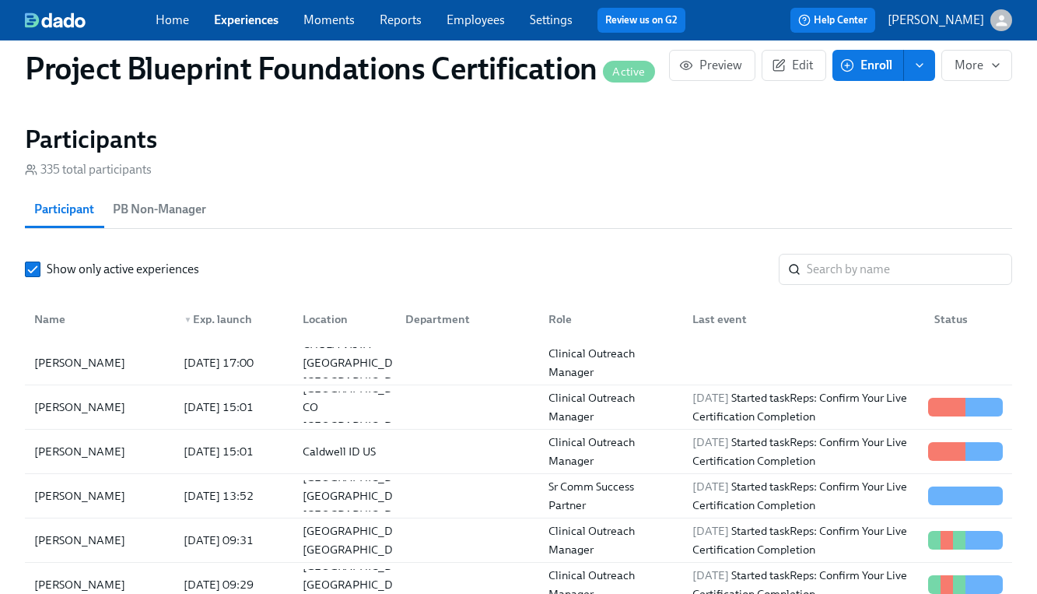
scroll to position [1138, 0]
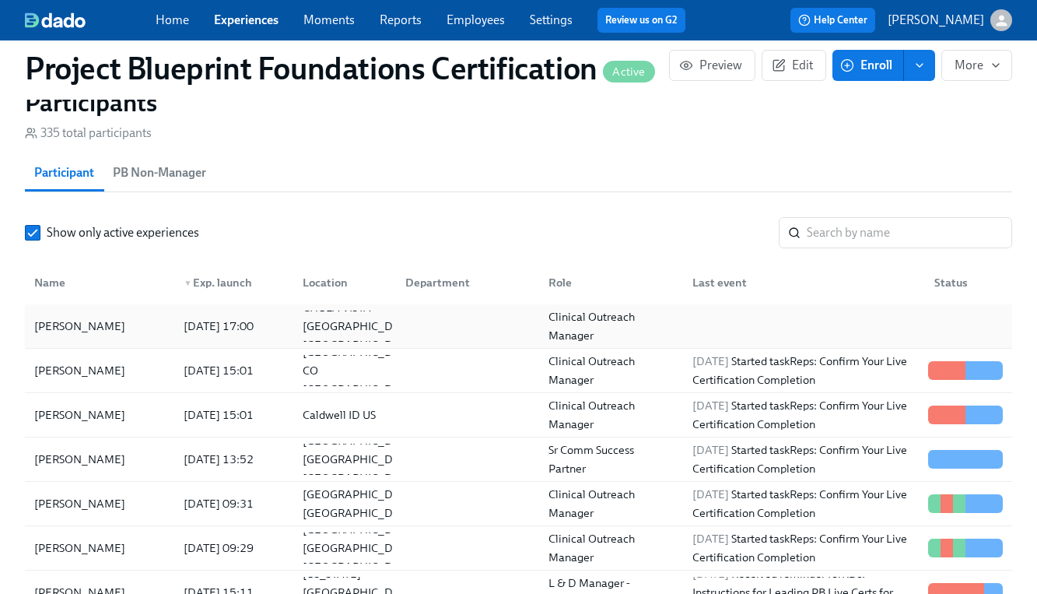
click at [124, 323] on div "[PERSON_NAME]" at bounding box center [79, 326] width 103 height 19
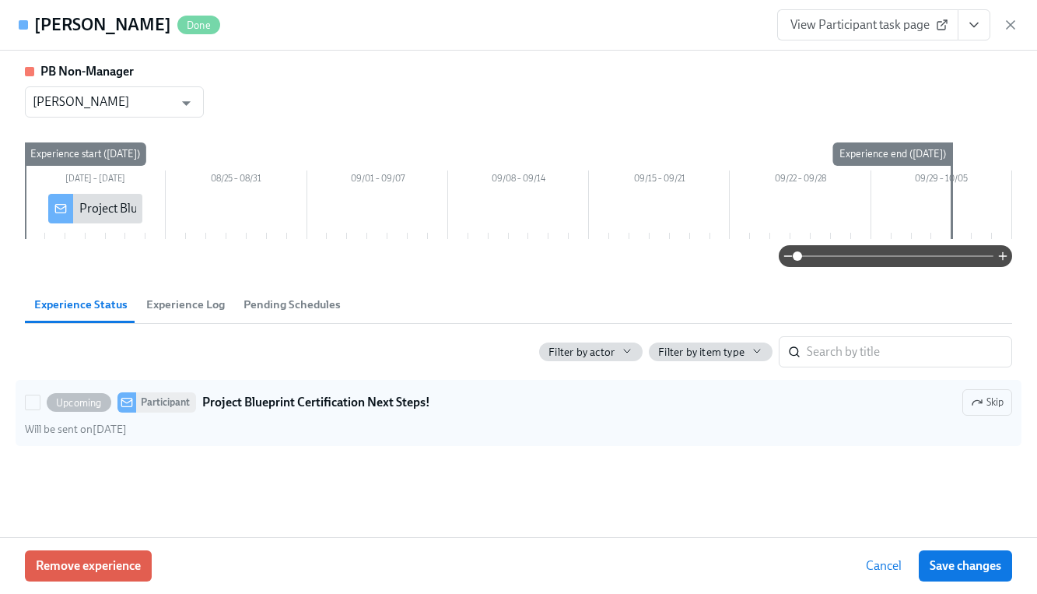
click at [41, 402] on div at bounding box center [36, 402] width 22 height 16
click at [40, 402] on input "Upcoming Participant Project Blueprint Certification Next Steps! Skip Will be s…" at bounding box center [33, 402] width 14 height 14
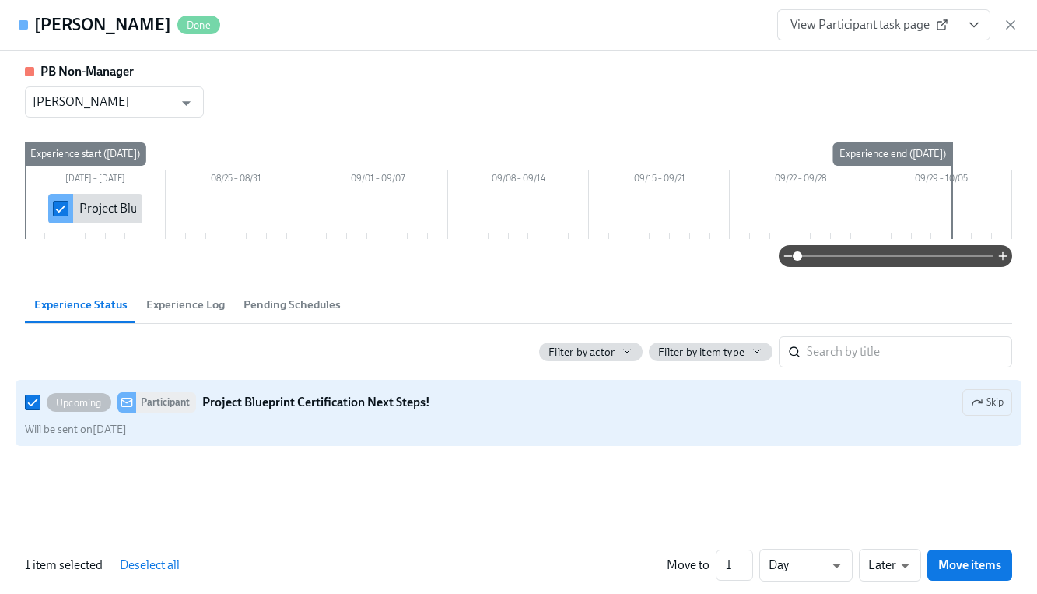
click at [41, 402] on div at bounding box center [36, 402] width 22 height 16
click at [40, 402] on input "Upcoming Participant Project Blueprint Certification Next Steps! Skip Will be s…" at bounding box center [33, 402] width 14 height 14
checkbox input "false"
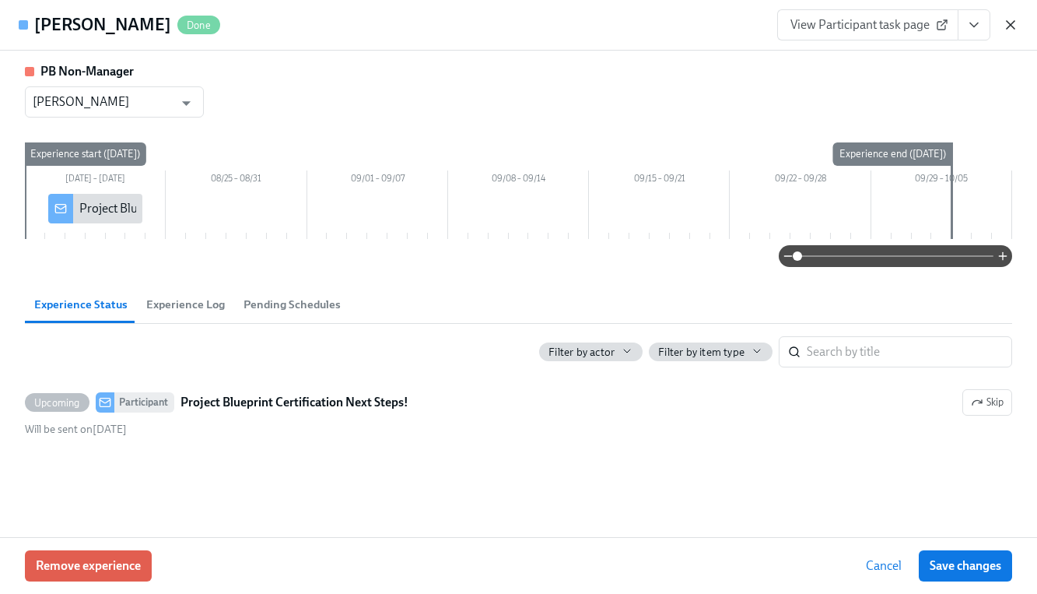
click at [1012, 30] on icon "button" at bounding box center [1011, 25] width 16 height 16
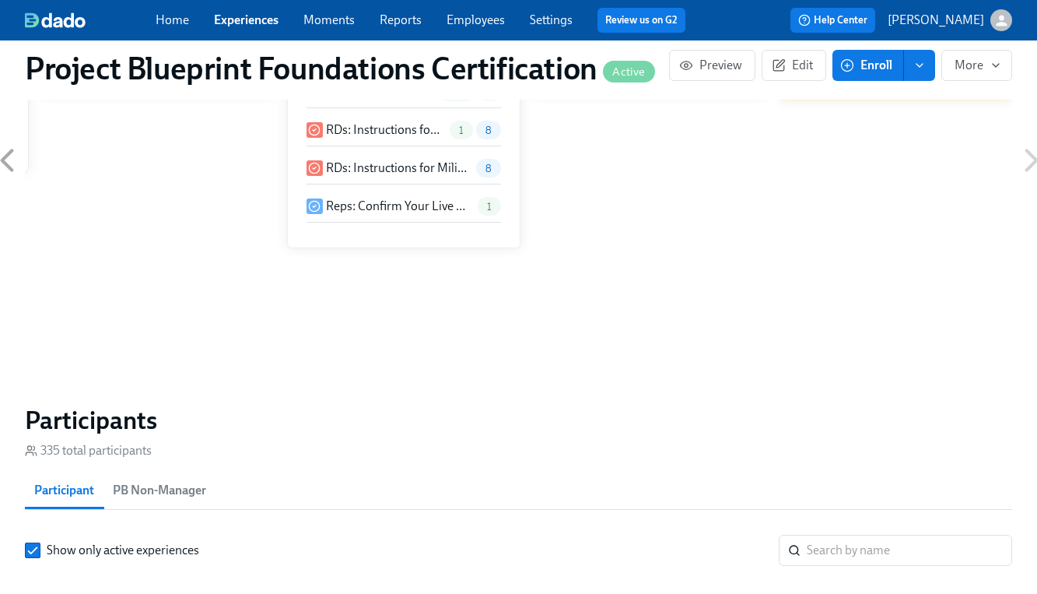
scroll to position [1058, 0]
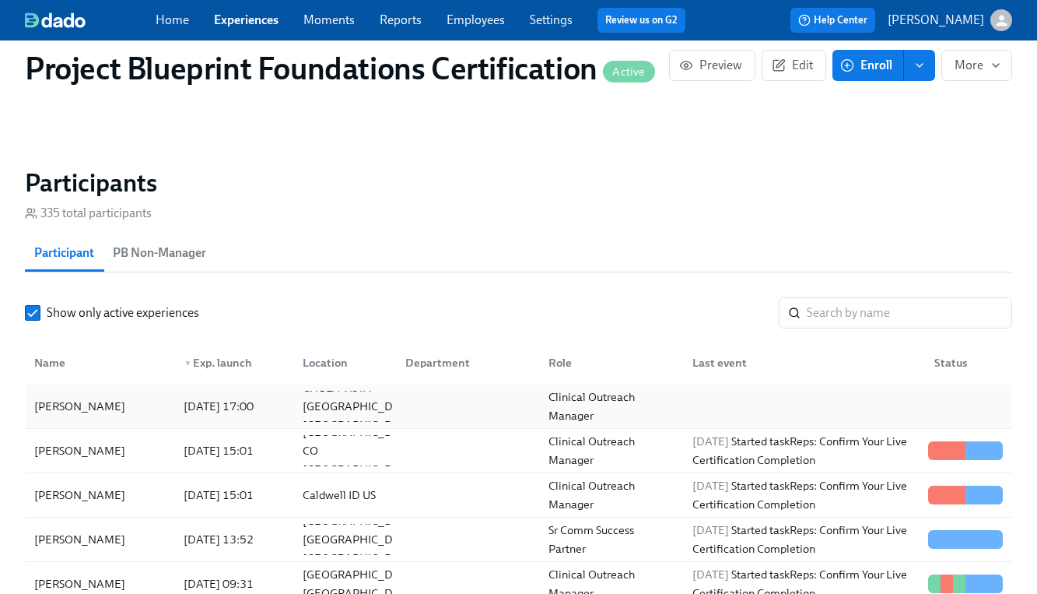
click at [172, 419] on div "[DATE] 17:00" at bounding box center [230, 406] width 118 height 31
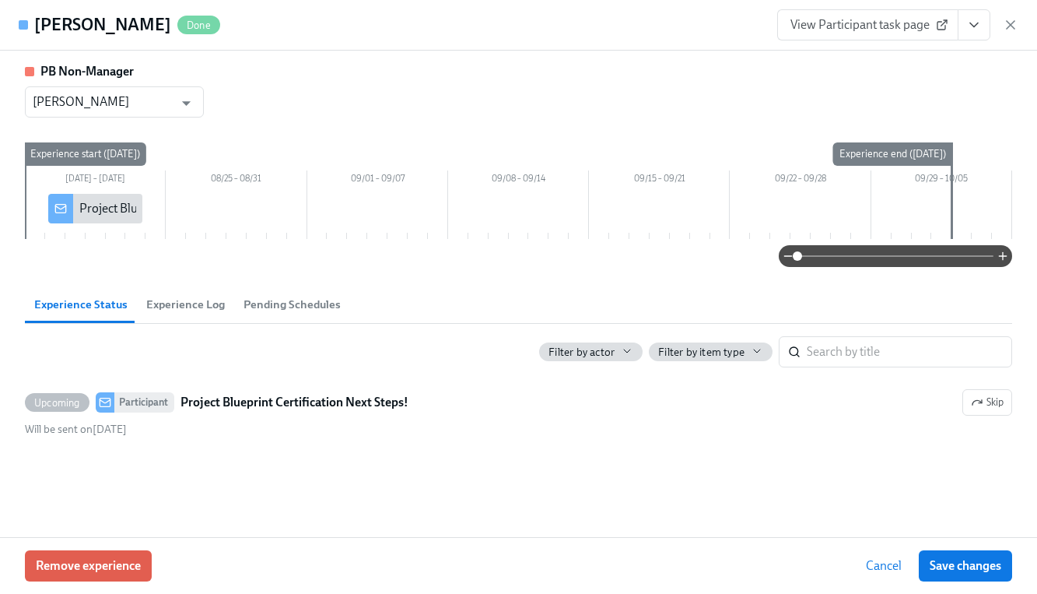
click at [93, 155] on div "Experience start ([DATE])" at bounding box center [85, 153] width 122 height 23
click at [833, 159] on div "Experience end ([DATE])" at bounding box center [892, 153] width 119 height 23
click at [91, 208] on div "Project Blueprint Certification Next Steps!" at bounding box center [189, 208] width 220 height 17
click at [81, 210] on div "Project Blueprint Certification Next Steps!" at bounding box center [189, 208] width 220 height 17
click at [65, 212] on input "checkbox" at bounding box center [61, 208] width 14 height 14
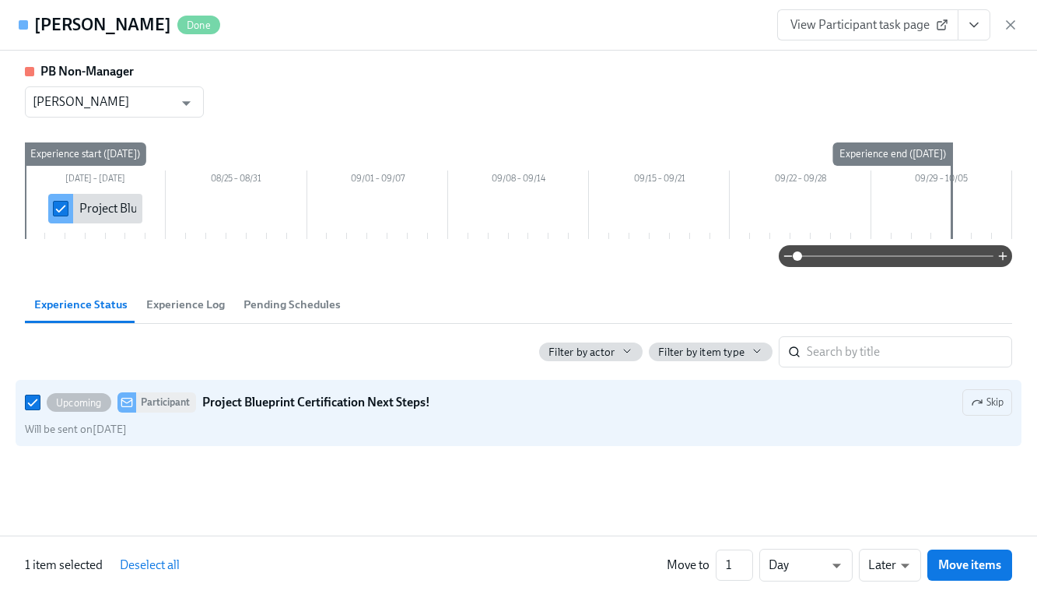
click at [65, 212] on input "checkbox" at bounding box center [61, 208] width 14 height 14
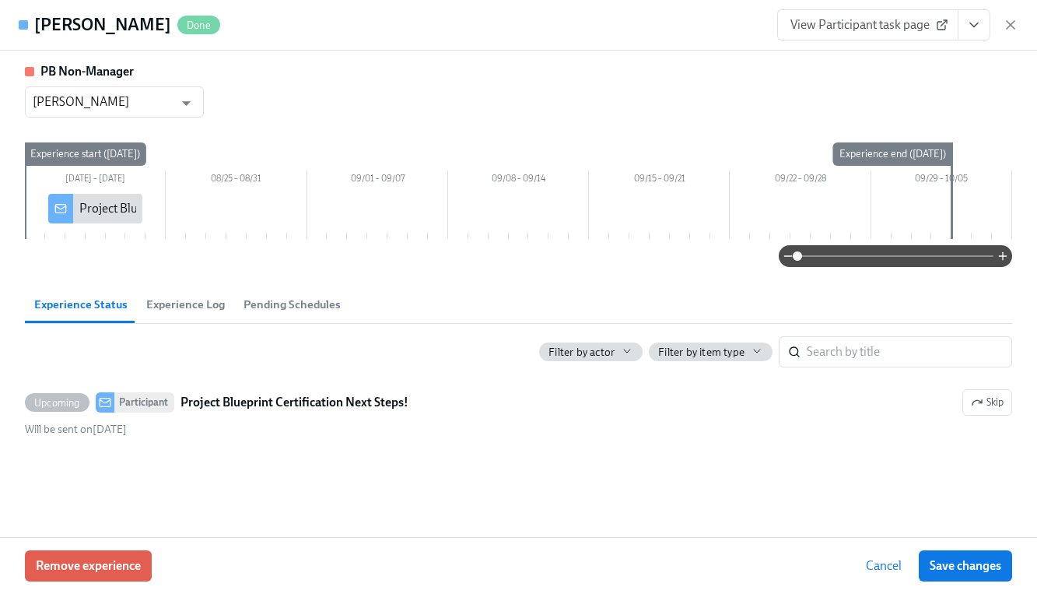
click at [86, 211] on div "Project Blueprint Certification Next Steps!" at bounding box center [189, 208] width 220 height 17
click at [62, 205] on input "checkbox" at bounding box center [61, 208] width 14 height 14
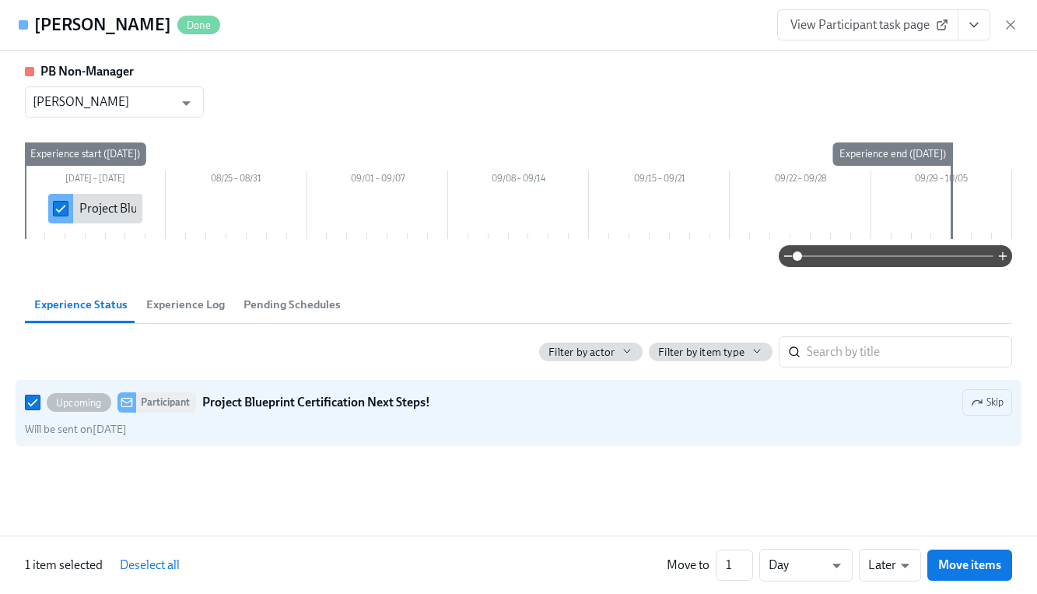
click at [62, 205] on input "checkbox" at bounding box center [61, 208] width 14 height 14
checkbox input "false"
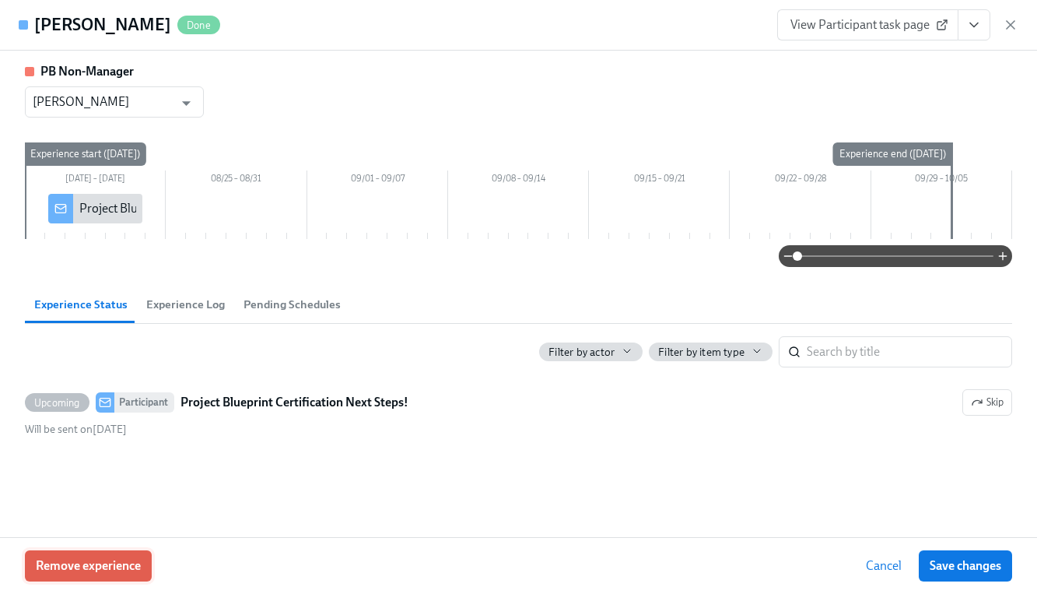
click at [108, 568] on span "Remove experience" at bounding box center [88, 566] width 105 height 16
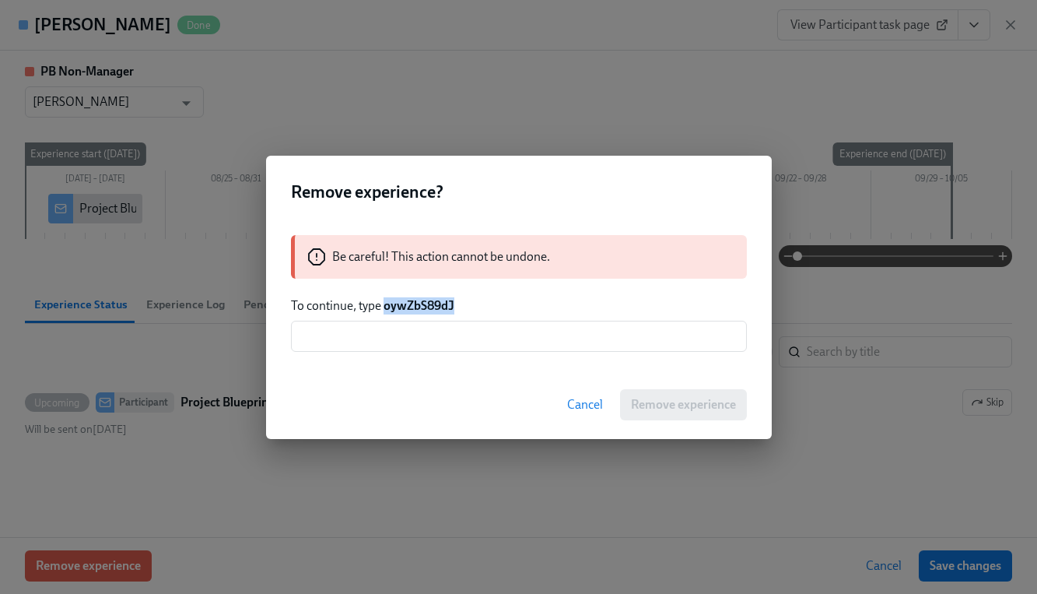
drag, startPoint x: 383, startPoint y: 306, endPoint x: 496, endPoint y: 308, distance: 112.8
click at [496, 308] on p "To continue, type oywZbS89dJ" at bounding box center [519, 305] width 456 height 17
copy strong "oywZbS89dJ"
click at [439, 328] on input "text" at bounding box center [519, 336] width 456 height 31
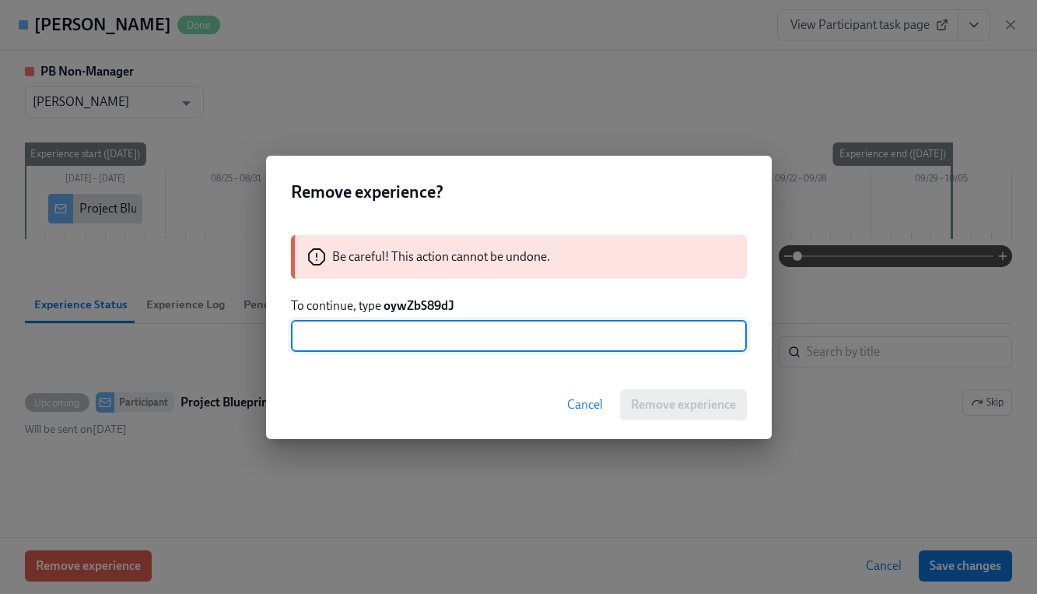
paste input "oywZbS89dJ"
type input "oywZbS89dJ"
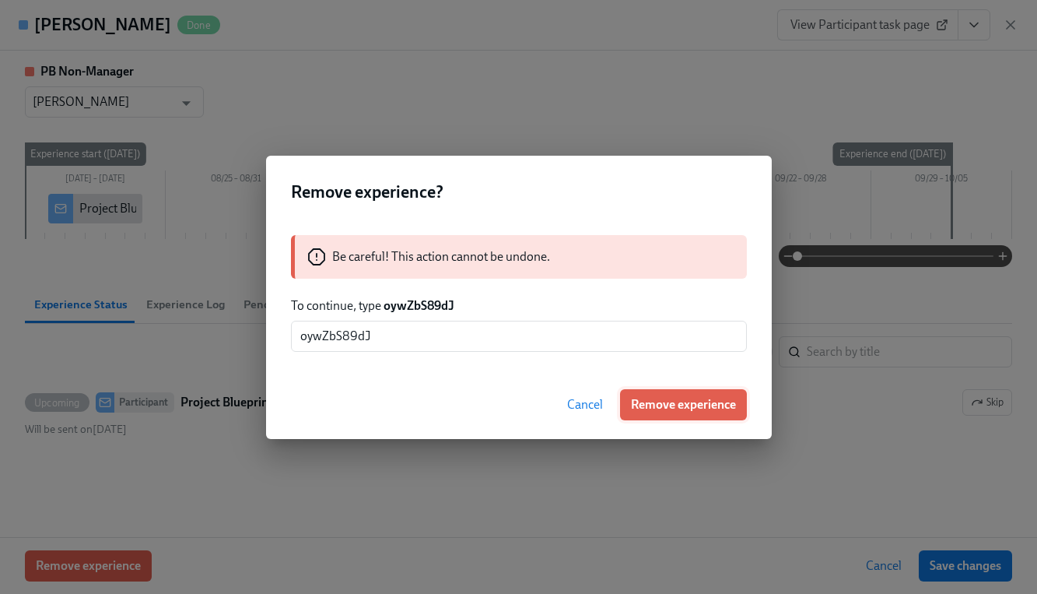
click at [667, 405] on span "Remove experience" at bounding box center [683, 405] width 105 height 16
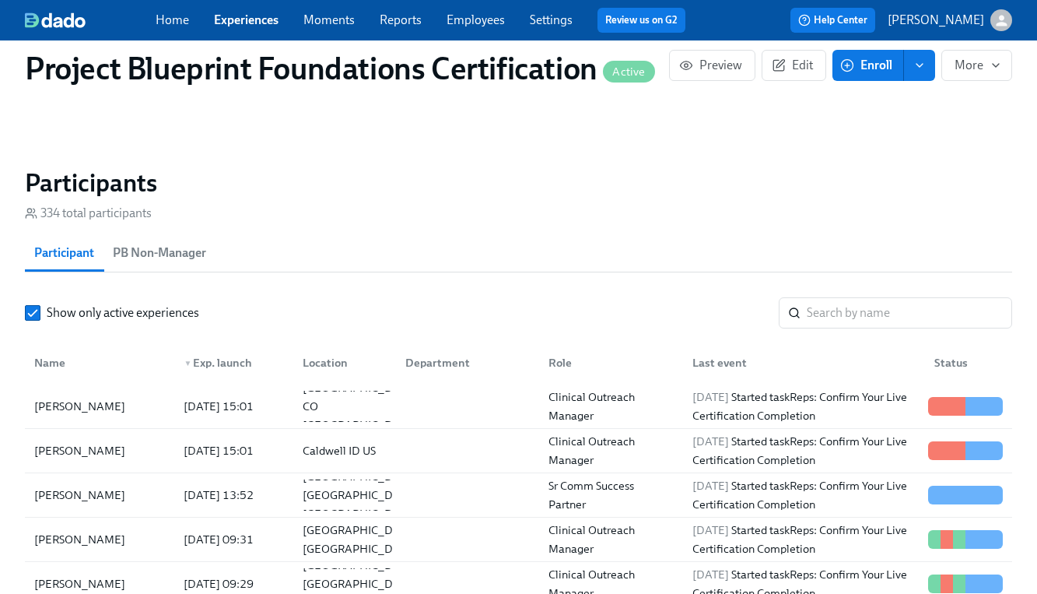
click at [866, 69] on span "Enroll" at bounding box center [867, 66] width 49 height 16
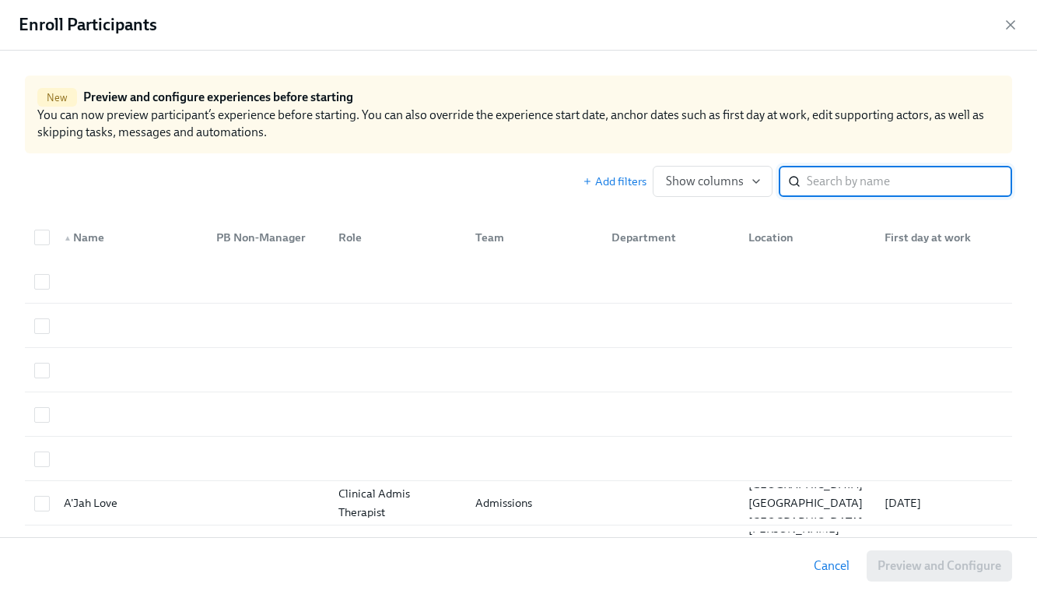
click at [864, 184] on input "search" at bounding box center [909, 181] width 205 height 31
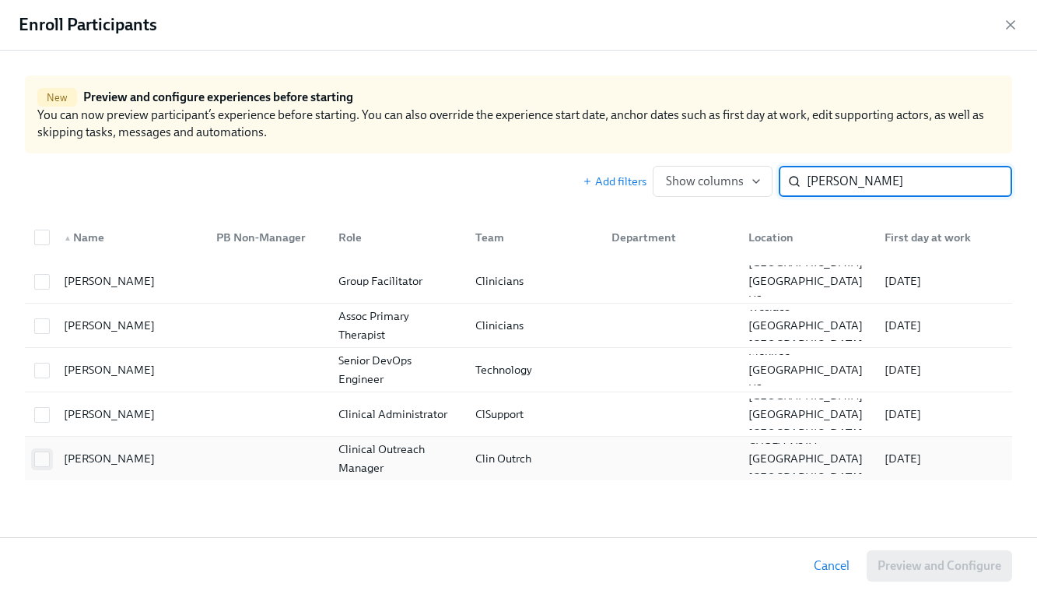
type input "[PERSON_NAME]"
drag, startPoint x: 42, startPoint y: 460, endPoint x: 356, endPoint y: 471, distance: 314.5
click at [43, 460] on input "checkbox" at bounding box center [42, 459] width 14 height 14
checkbox input "true"
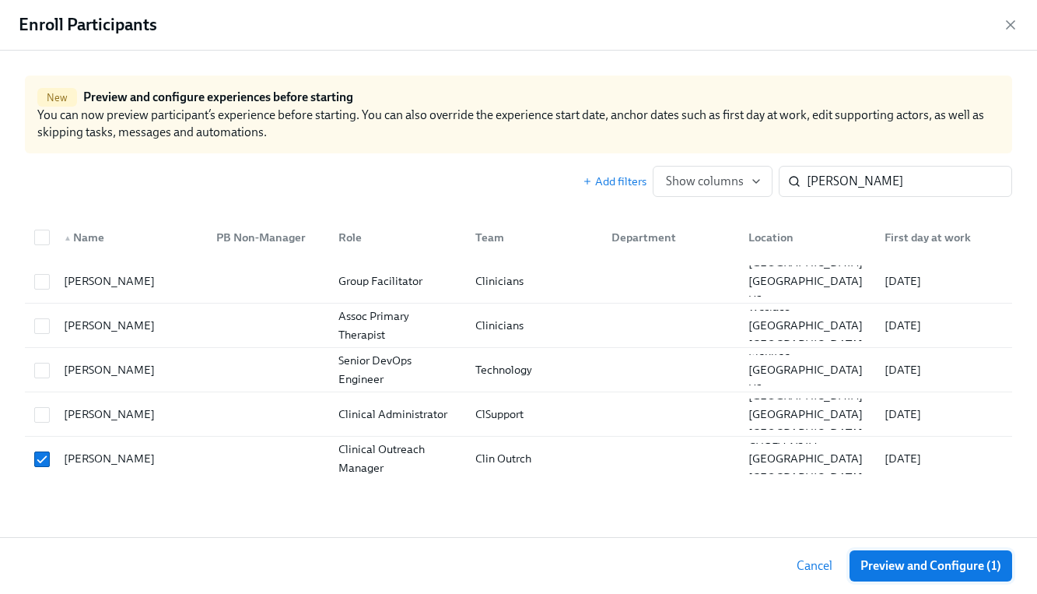
click at [971, 570] on span "Preview and Configure (1)" at bounding box center [930, 566] width 141 height 16
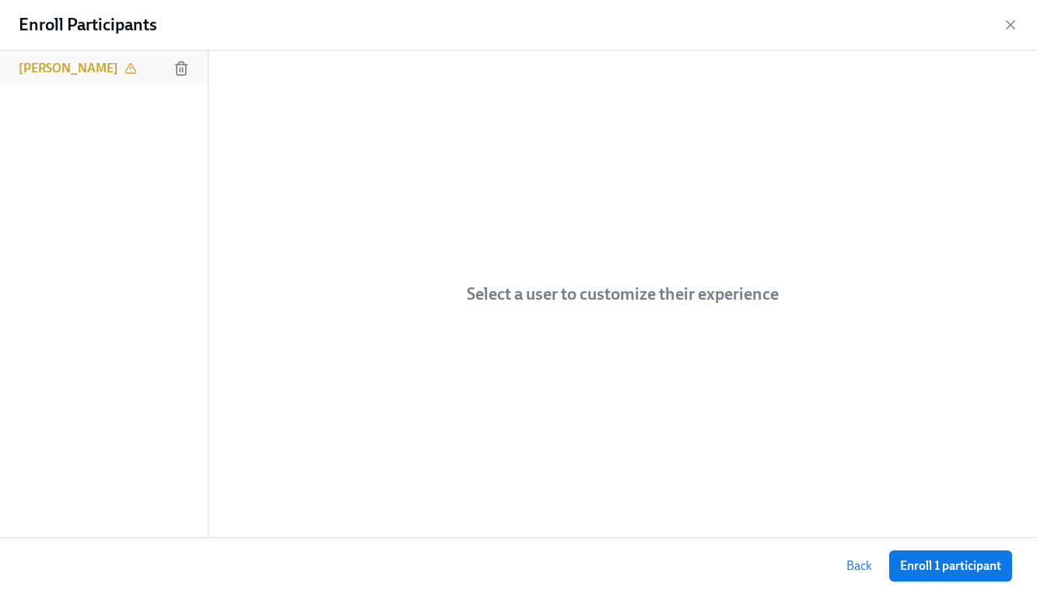
click at [106, 67] on h6 "[PERSON_NAME]" at bounding box center [69, 68] width 100 height 17
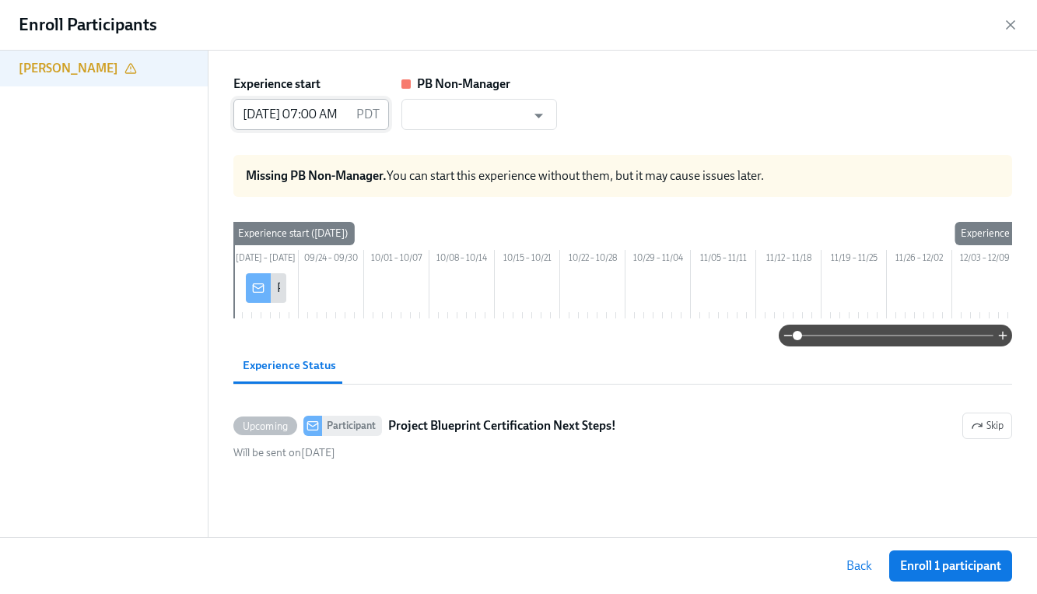
click at [336, 121] on input "[DATE] 07:00 AM" at bounding box center [291, 114] width 117 height 31
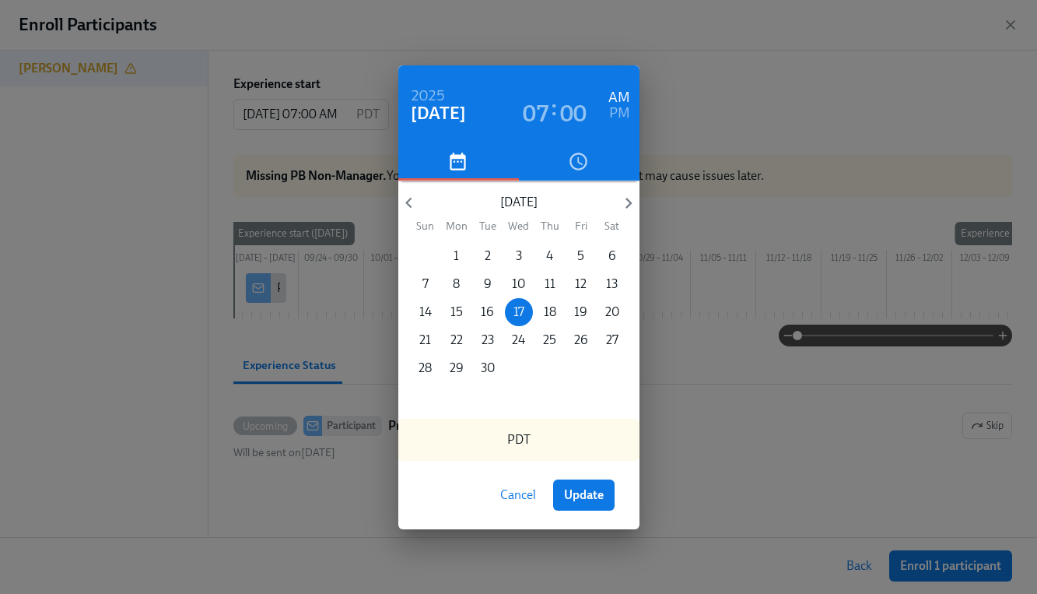
click at [727, 99] on div "2025 Sep 17 07 : 00 AM PM September 2025 Sun Mon Tue Wed Thu Fri Sat 31 1 2 3 4…" at bounding box center [518, 297] width 1037 height 594
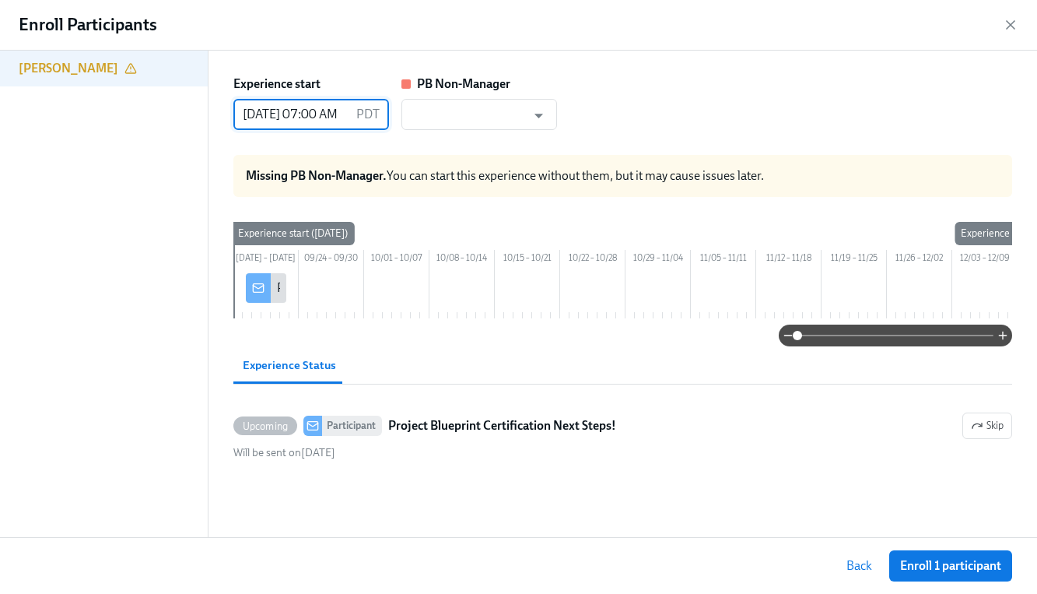
click at [340, 110] on input "[DATE] 07:00 AM" at bounding box center [291, 114] width 117 height 31
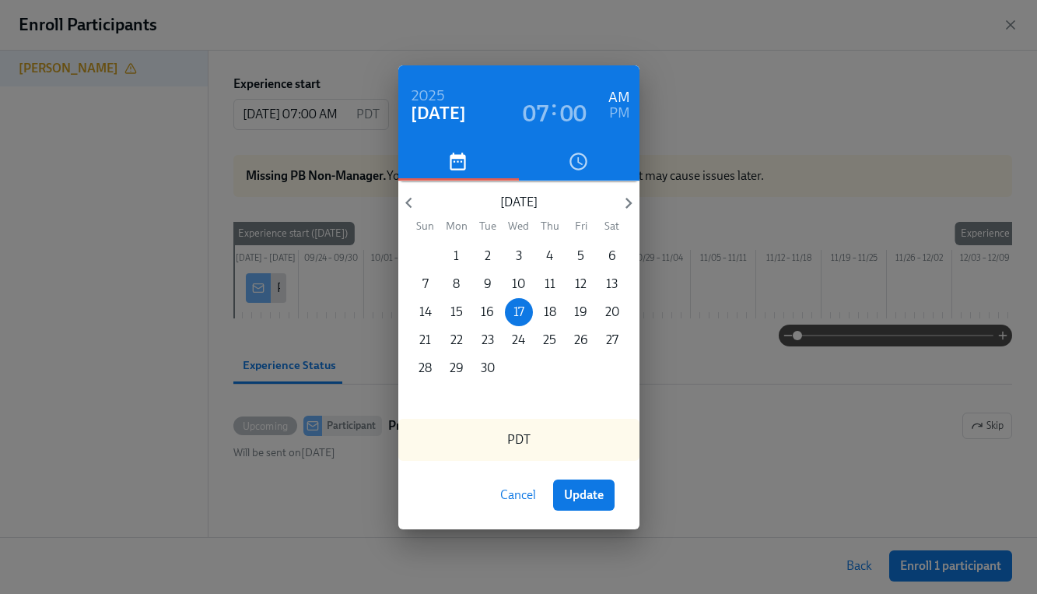
click at [618, 113] on h6 "PM" at bounding box center [619, 113] width 21 height 25
click at [541, 110] on h3 "07" at bounding box center [536, 114] width 26 height 28
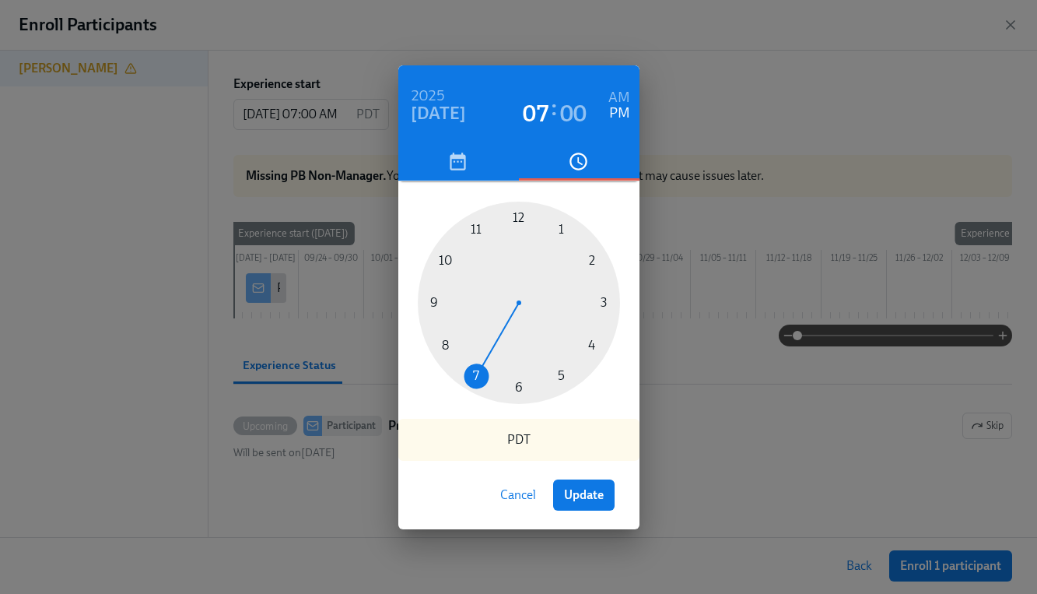
click at [538, 380] on div at bounding box center [519, 302] width 202 height 202
click at [555, 379] on div at bounding box center [519, 302] width 202 height 202
click at [573, 111] on h3 "00" at bounding box center [573, 114] width 26 height 28
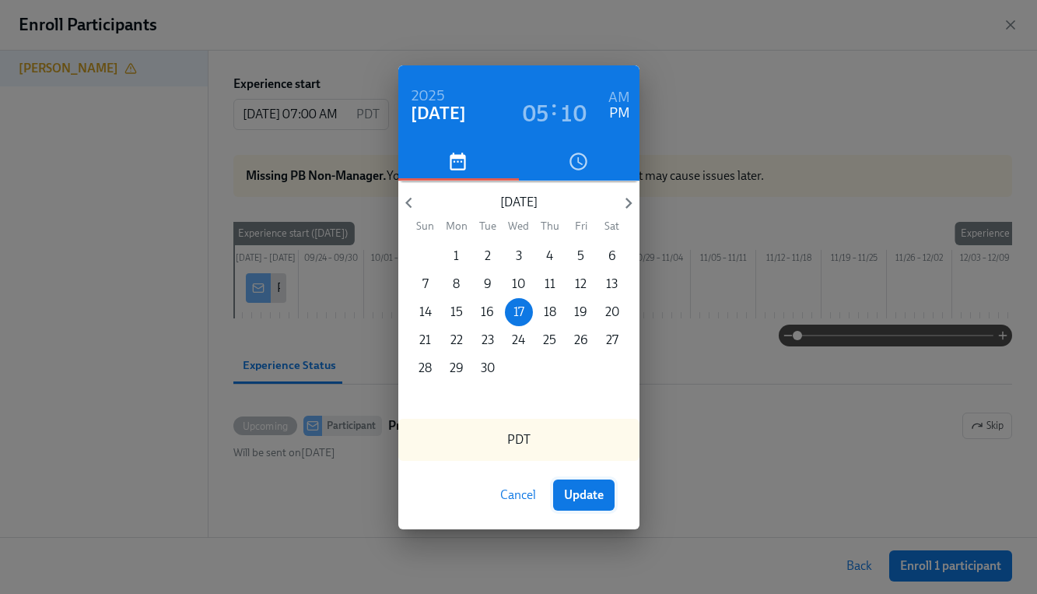
click at [588, 492] on span "Update" at bounding box center [584, 495] width 40 height 16
type input "09/17/2025 05:10 PM"
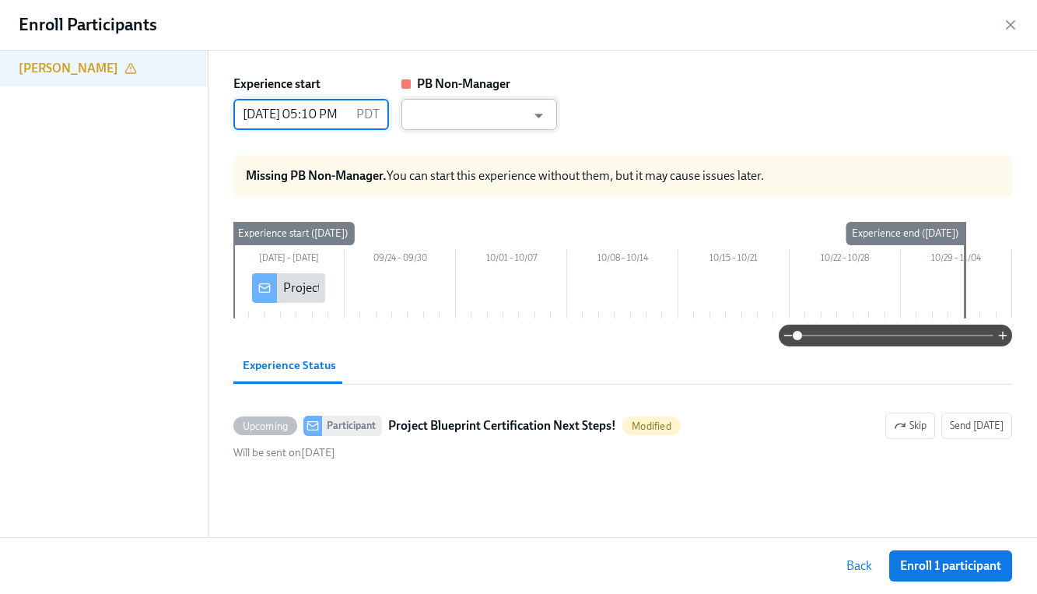
click at [490, 111] on input "text" at bounding box center [467, 114] width 117 height 31
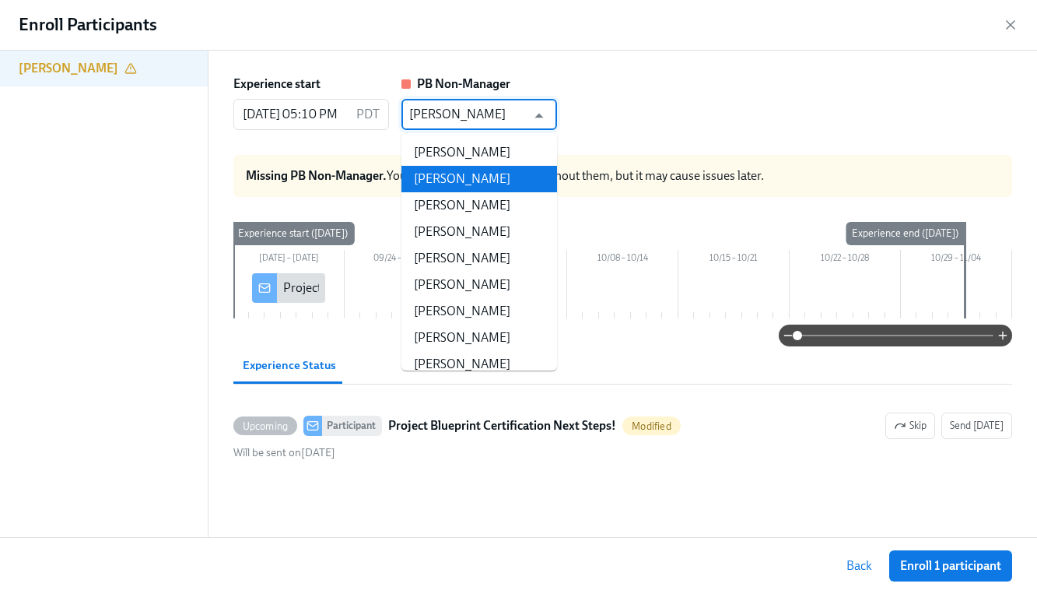
click at [467, 180] on li "[PERSON_NAME]" at bounding box center [479, 179] width 156 height 26
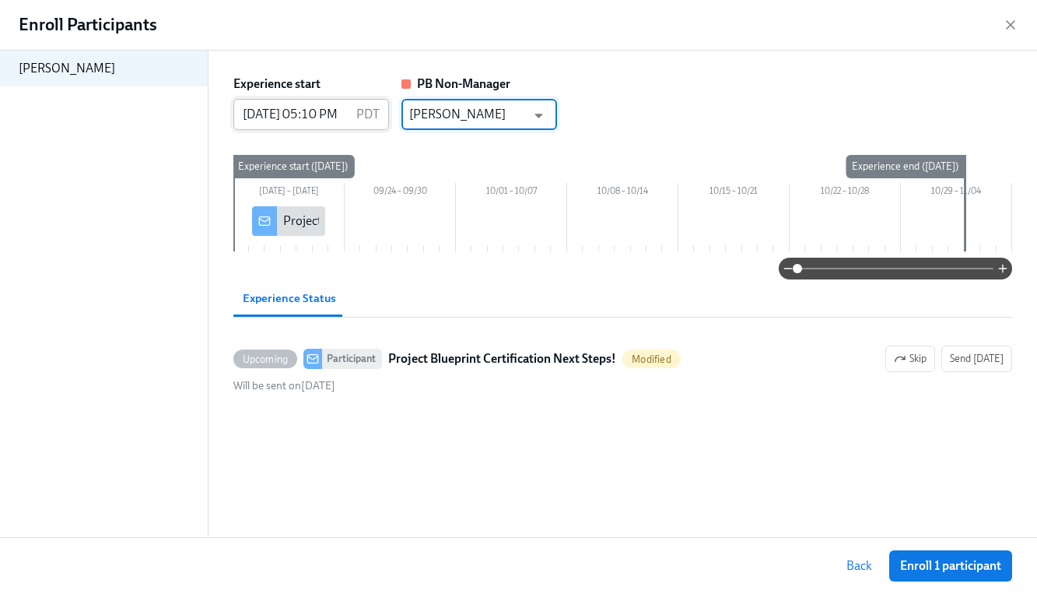
type input "[PERSON_NAME]"
click at [305, 117] on input "09/17/2025 05:10 PM" at bounding box center [291, 114] width 117 height 31
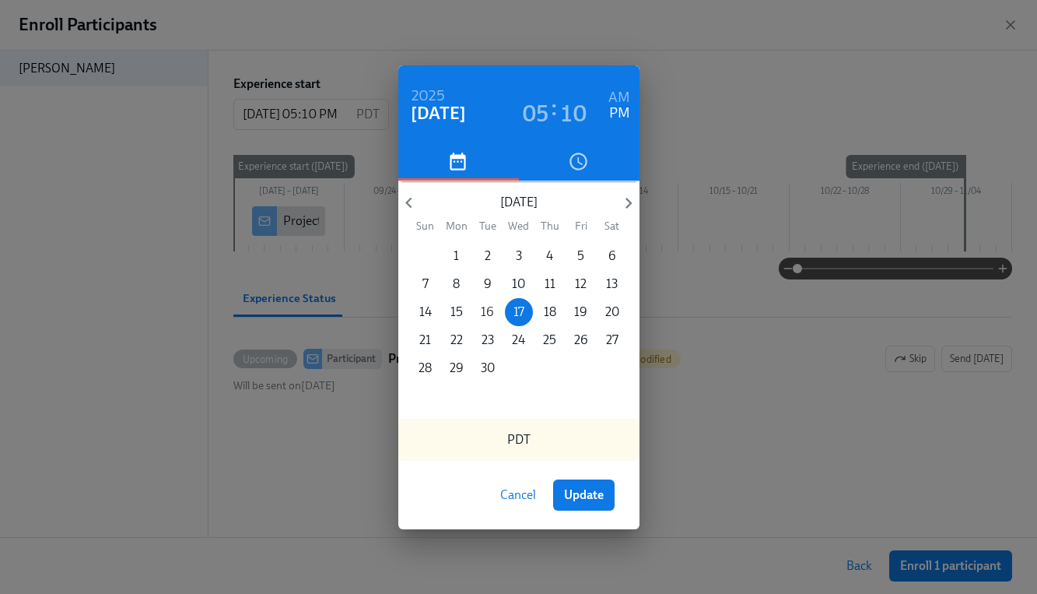
click at [492, 307] on p "16" at bounding box center [487, 311] width 13 height 17
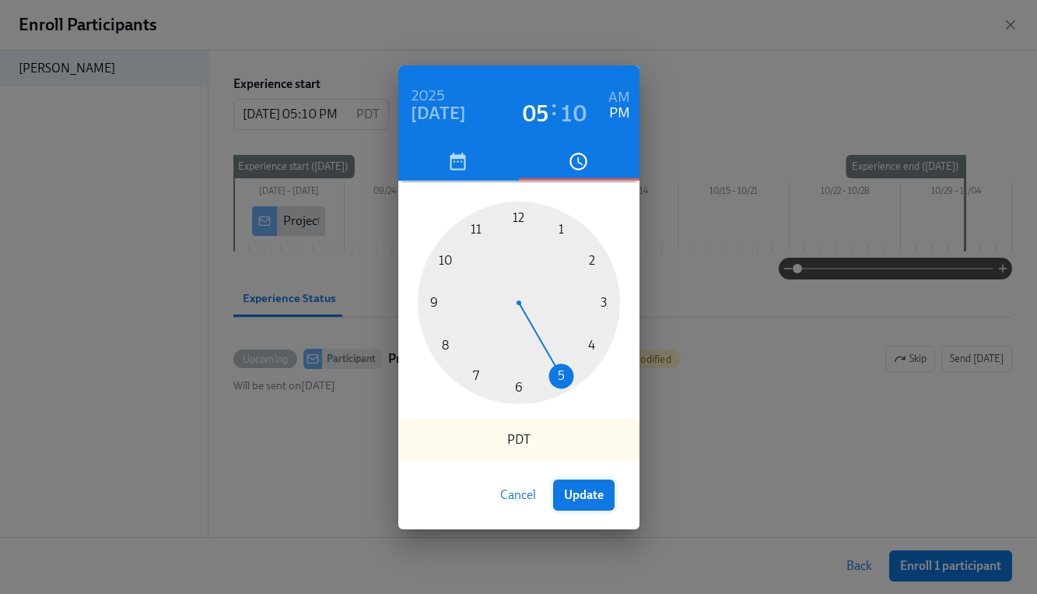
click at [581, 492] on span "Update" at bounding box center [584, 495] width 40 height 16
type input "09/16/2025 05:10 PM"
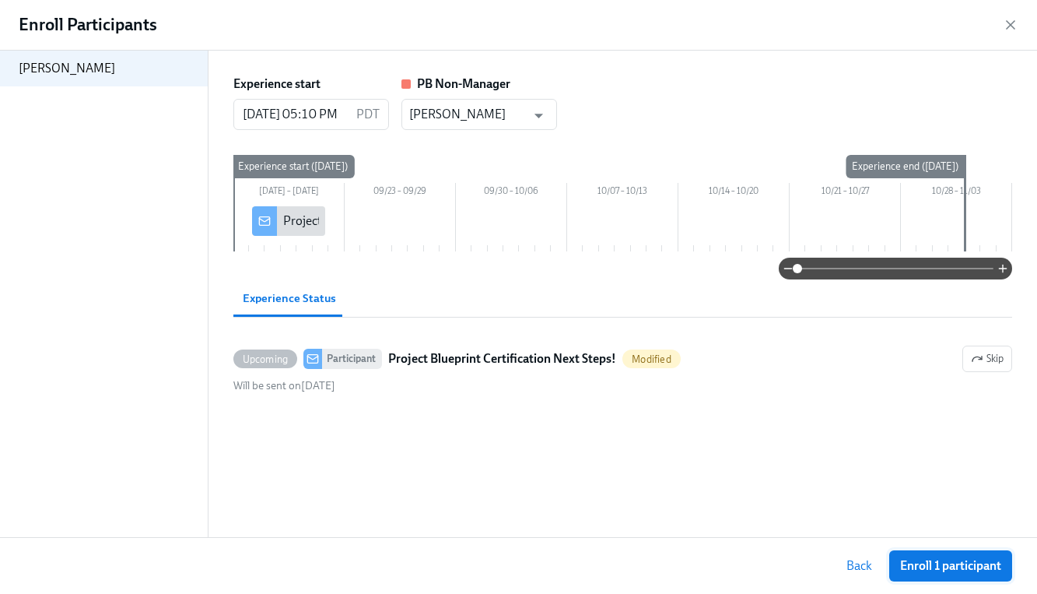
click at [904, 567] on span "Enroll 1 participant" at bounding box center [950, 566] width 101 height 16
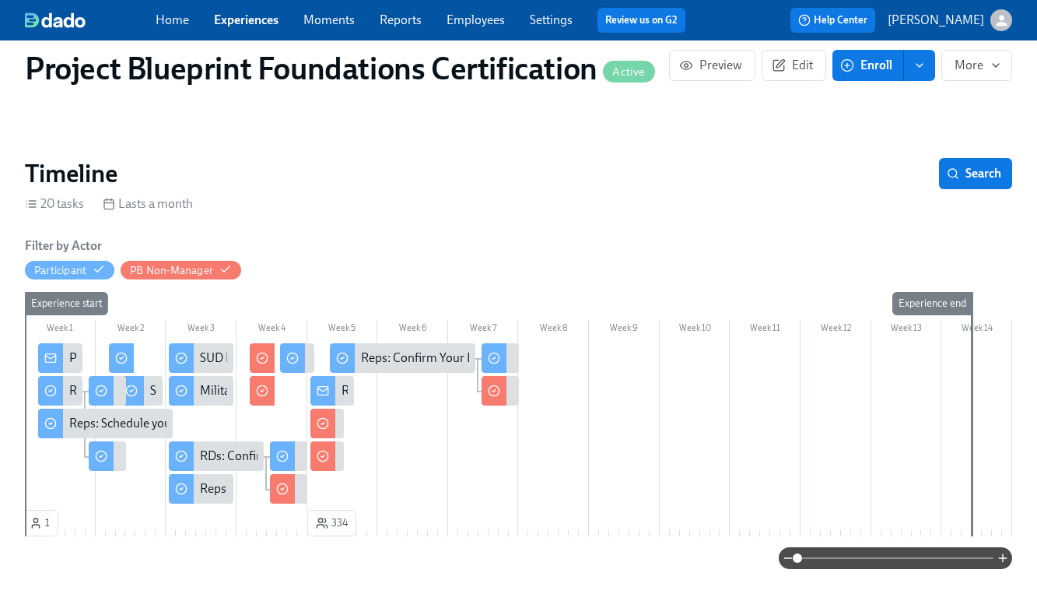
scroll to position [185, 0]
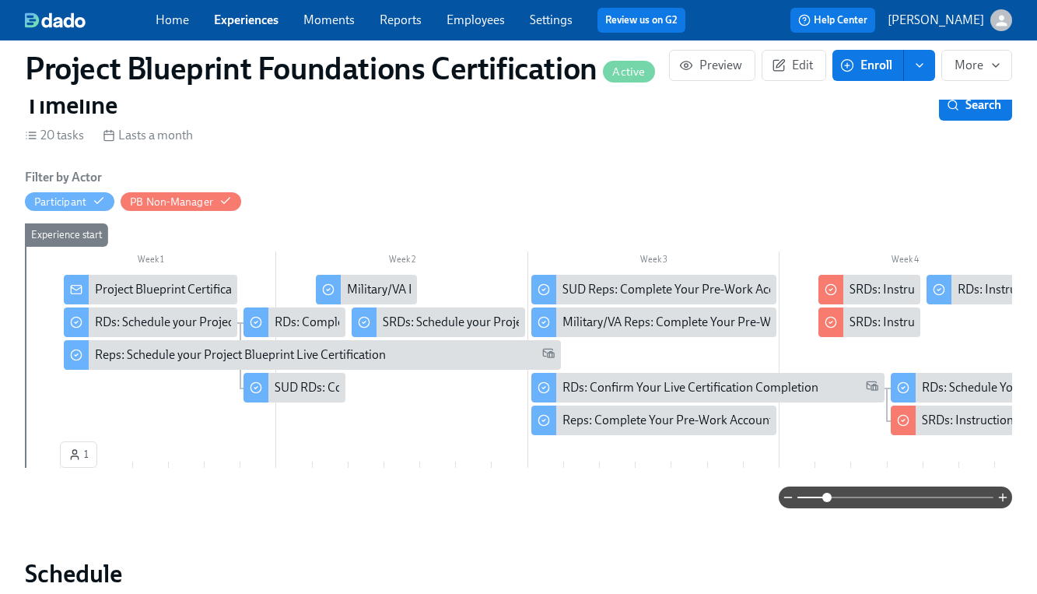
drag, startPoint x: 800, startPoint y: 495, endPoint x: 829, endPoint y: 499, distance: 29.0
click at [829, 499] on span at bounding box center [826, 496] width 9 height 9
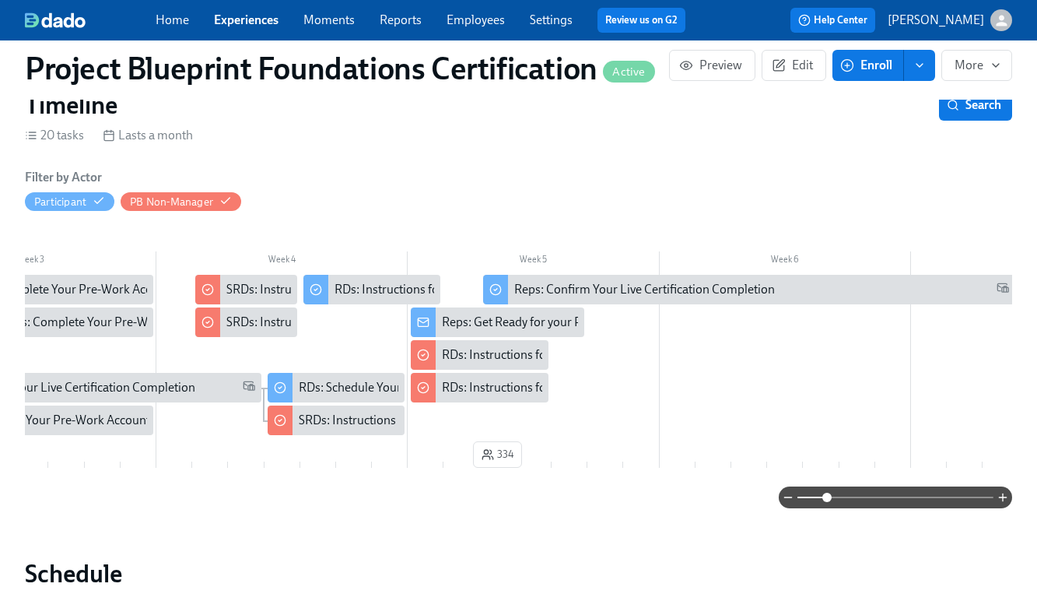
scroll to position [0, 645]
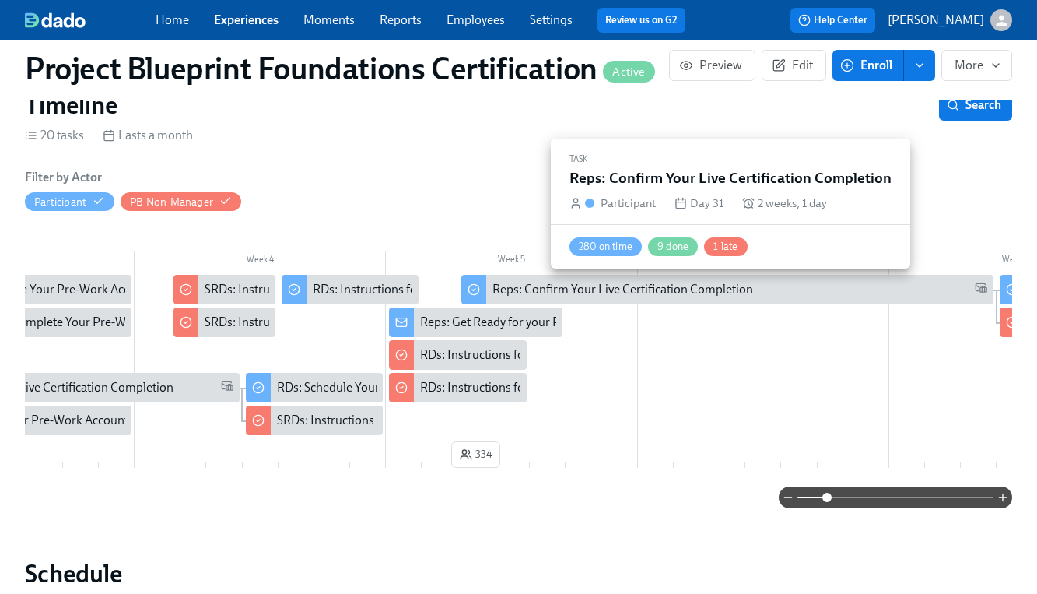
click at [672, 294] on div "Reps: Confirm Your Live Certification Completion" at bounding box center [622, 289] width 261 height 17
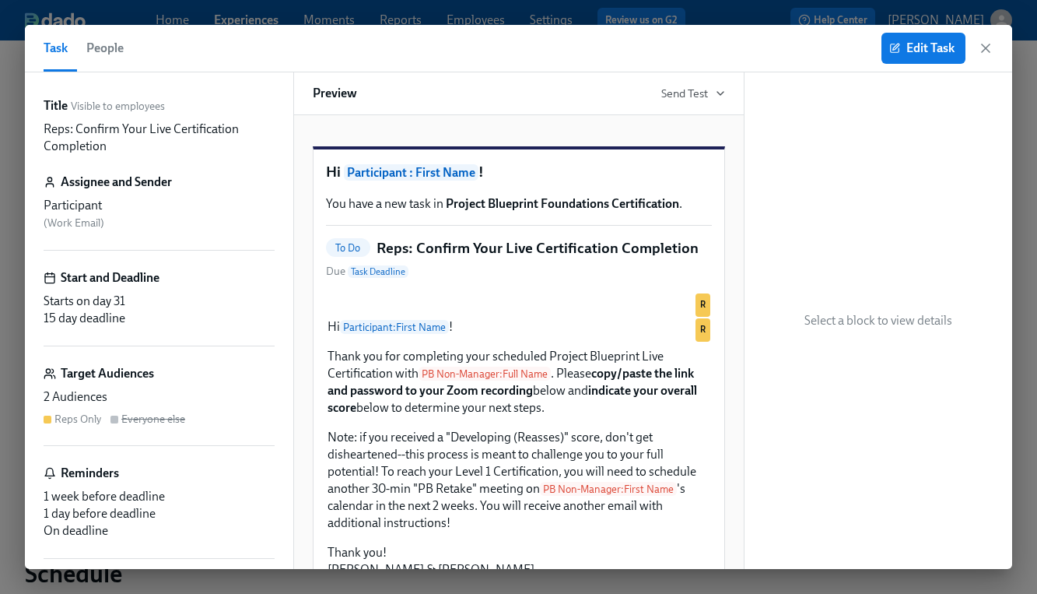
click at [107, 51] on span "People" at bounding box center [104, 48] width 37 height 22
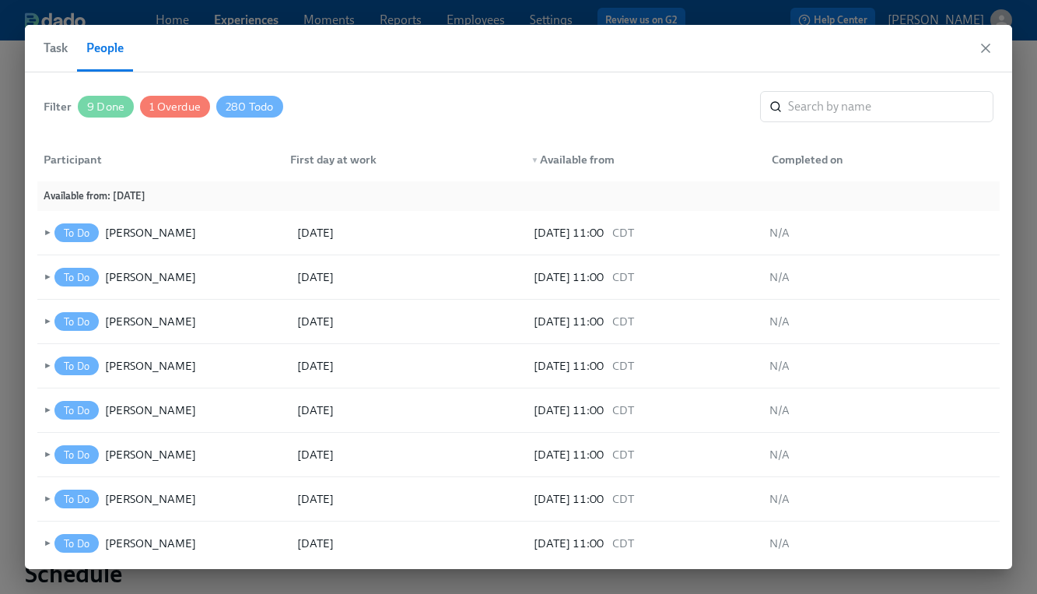
click at [109, 109] on span "9 Done" at bounding box center [106, 107] width 56 height 12
click at [109, 109] on span "9 Done" at bounding box center [107, 107] width 56 height 12
click at [148, 105] on span "1 Overdue" at bounding box center [175, 107] width 70 height 12
drag, startPoint x: 233, startPoint y: 106, endPoint x: 224, endPoint y: 107, distance: 8.7
click at [233, 106] on span "280 Todo" at bounding box center [251, 107] width 67 height 12
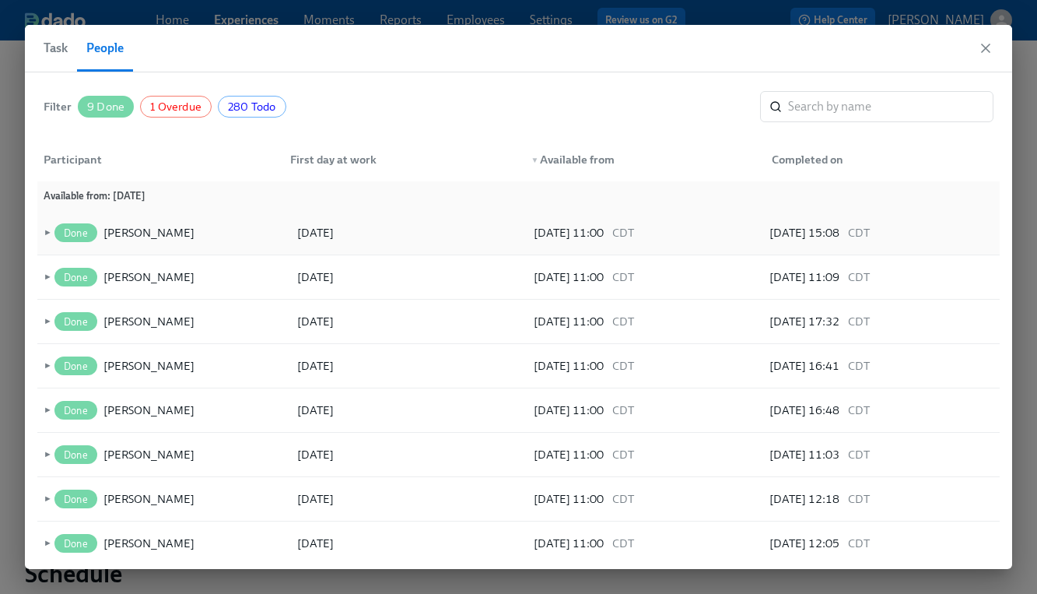
click at [43, 230] on span "►" at bounding box center [45, 232] width 11 height 17
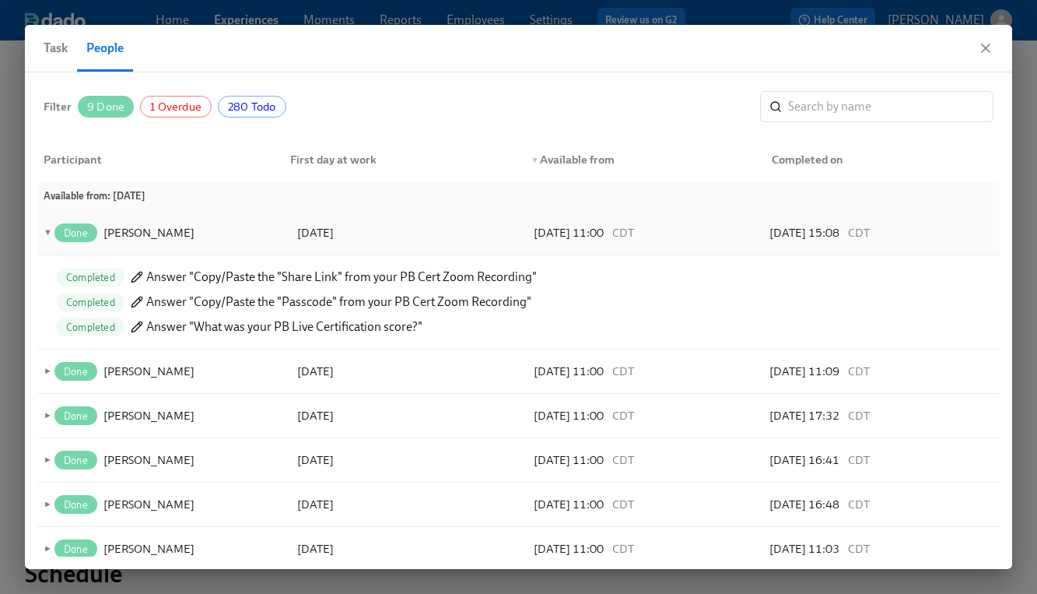
click at [43, 230] on span "▼" at bounding box center [45, 232] width 11 height 17
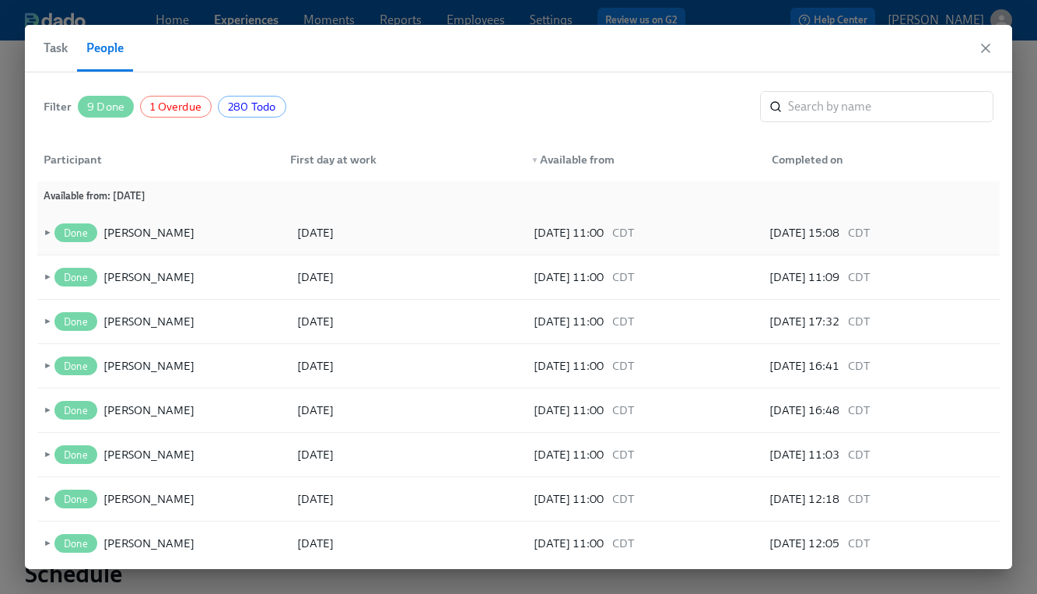
scroll to position [51, 0]
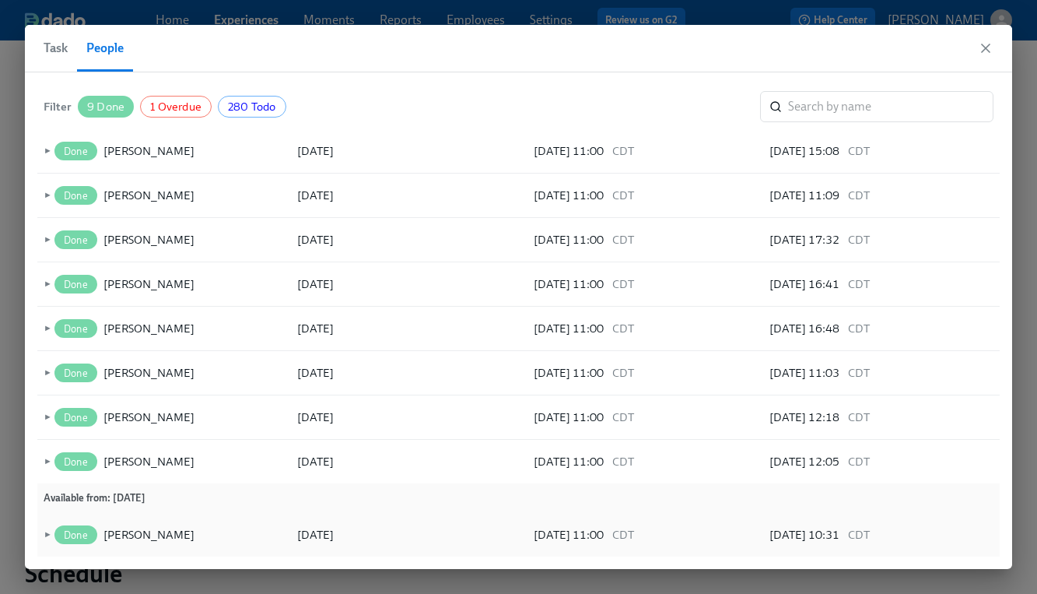
click at [48, 534] on span "►" at bounding box center [45, 534] width 11 height 17
click at [46, 536] on span "▼" at bounding box center [45, 534] width 11 height 17
click at [46, 536] on span "►" at bounding box center [45, 534] width 11 height 17
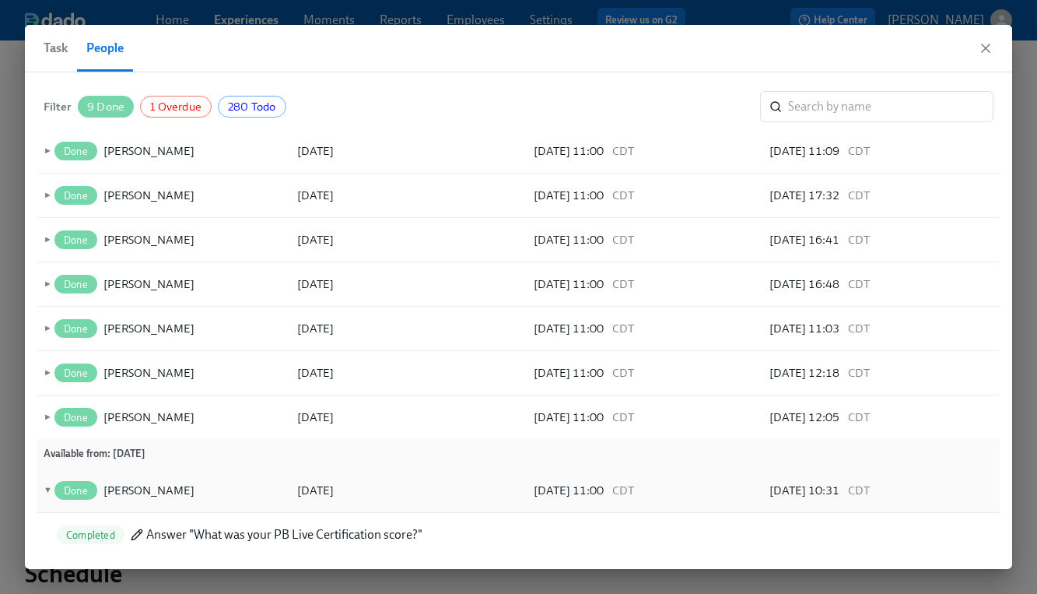
click at [47, 488] on span "▼" at bounding box center [45, 490] width 11 height 17
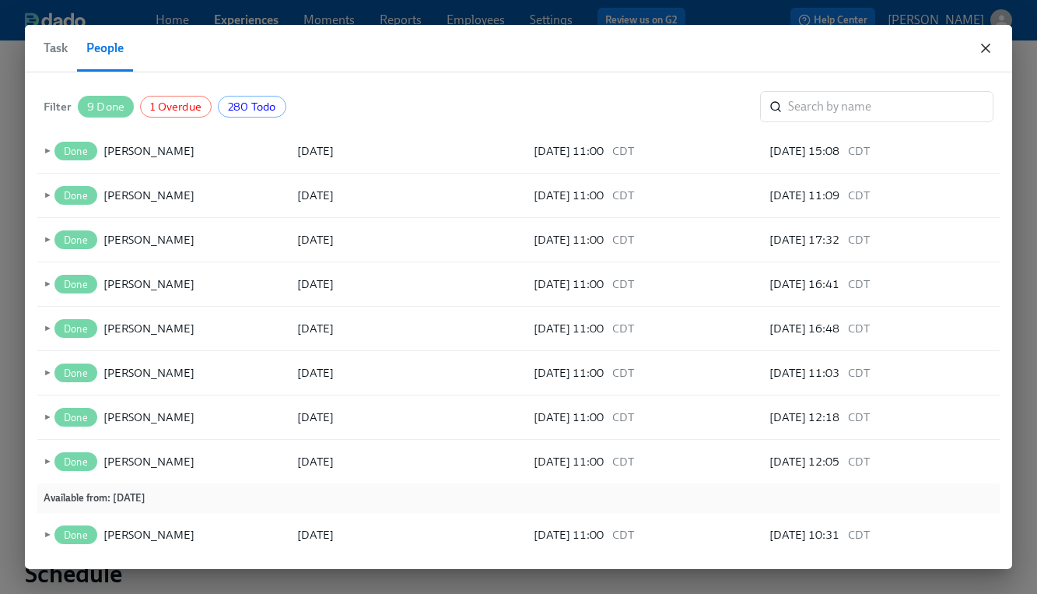
click at [990, 48] on icon "button" at bounding box center [986, 48] width 16 height 16
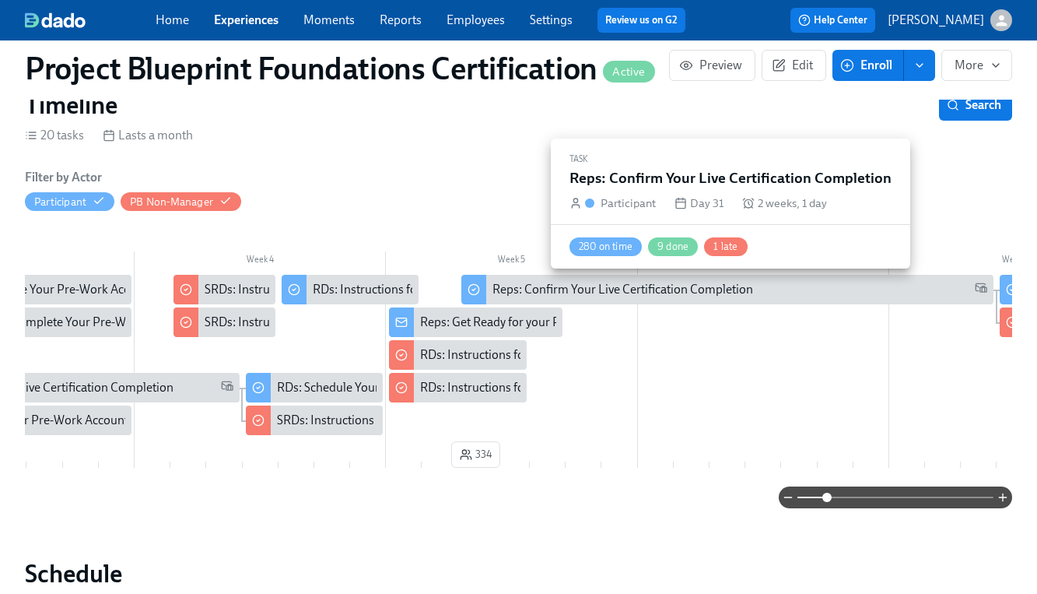
click at [648, 290] on div "Reps: Confirm Your Live Certification Completion" at bounding box center [622, 289] width 261 height 17
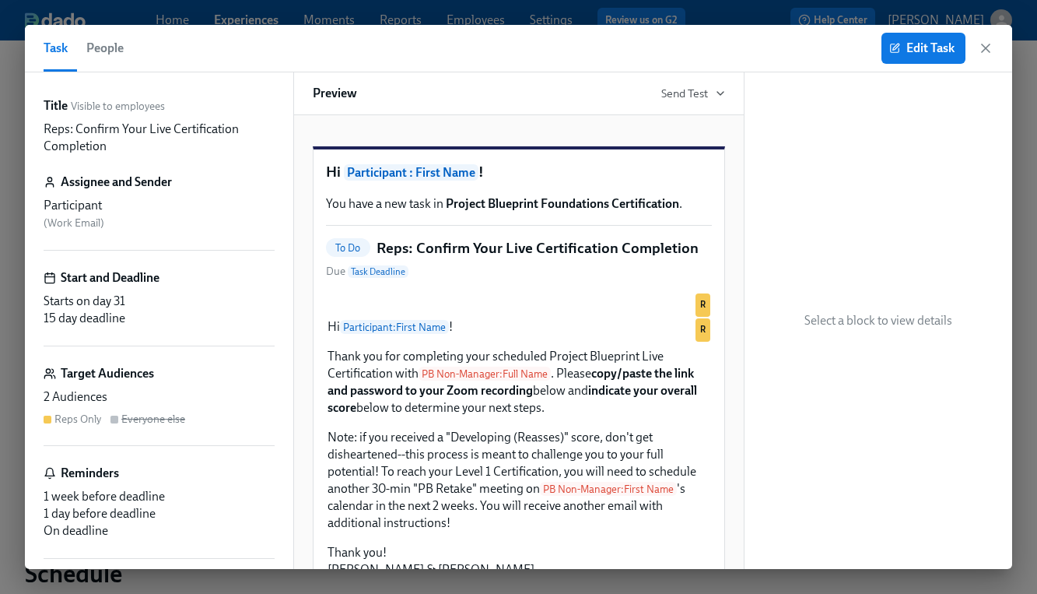
click at [113, 53] on span "People" at bounding box center [104, 48] width 37 height 22
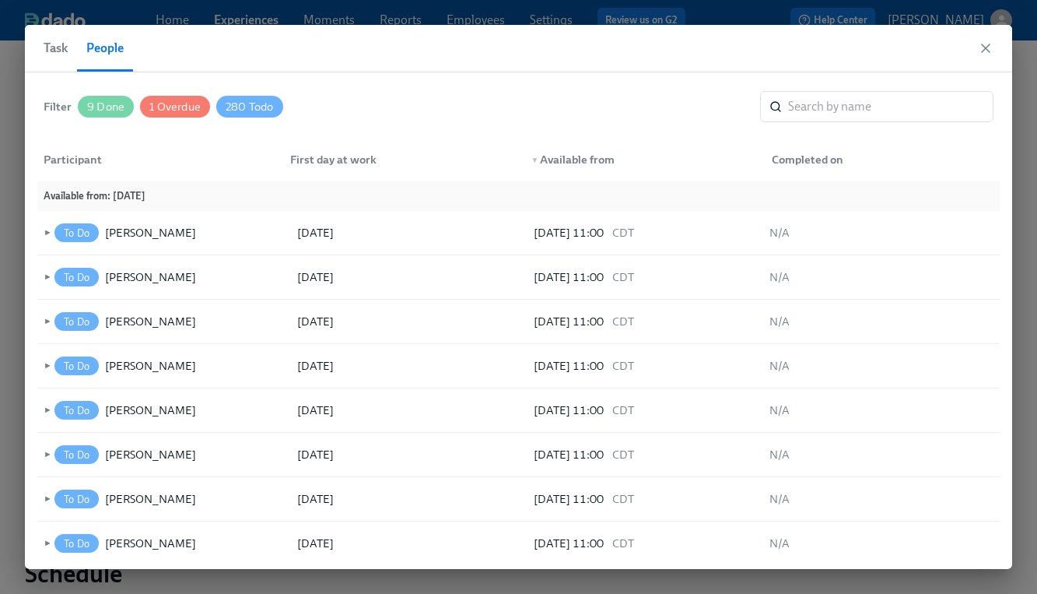
drag, startPoint x: 164, startPoint y: 103, endPoint x: 264, endPoint y: 103, distance: 99.6
click at [164, 103] on span "1 Overdue" at bounding box center [175, 107] width 70 height 12
click at [994, 51] on div "Task People" at bounding box center [518, 48] width 987 height 47
click at [987, 48] on icon "button" at bounding box center [986, 48] width 16 height 16
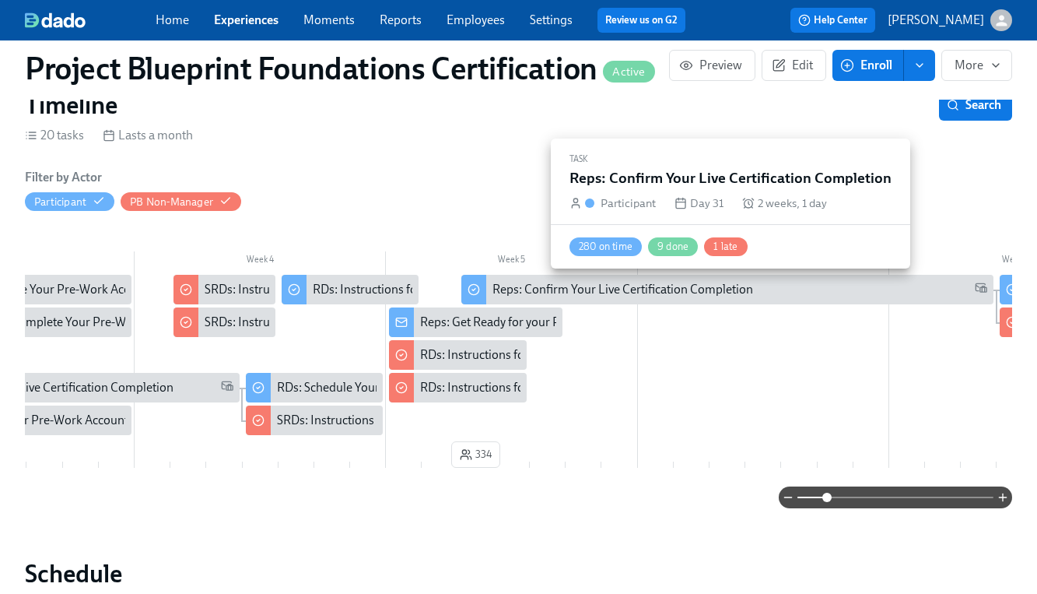
click at [715, 290] on div "Reps: Confirm Your Live Certification Completion" at bounding box center [622, 289] width 261 height 17
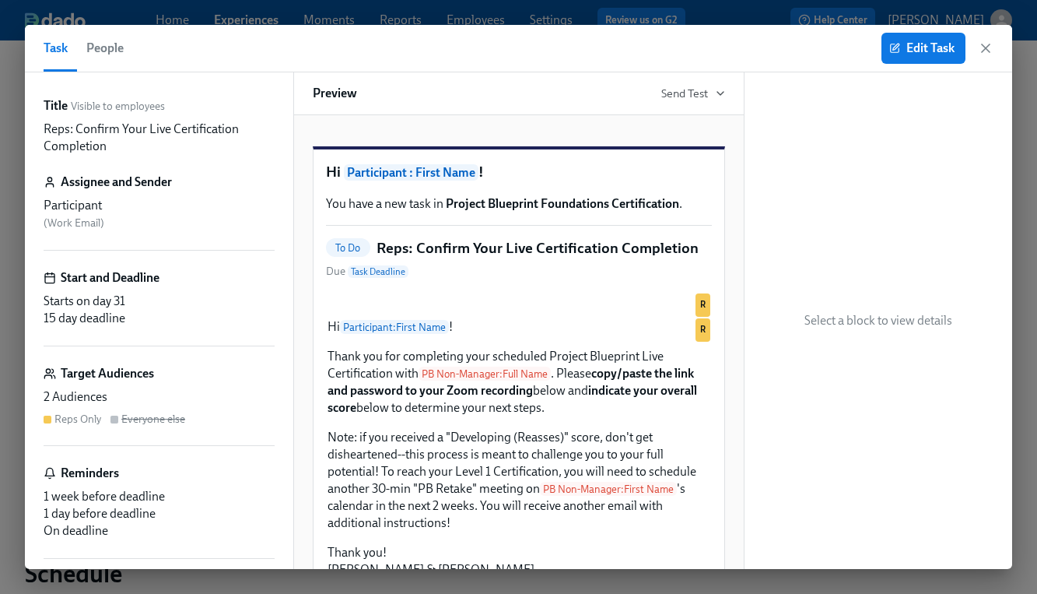
click at [110, 44] on span "People" at bounding box center [104, 48] width 37 height 22
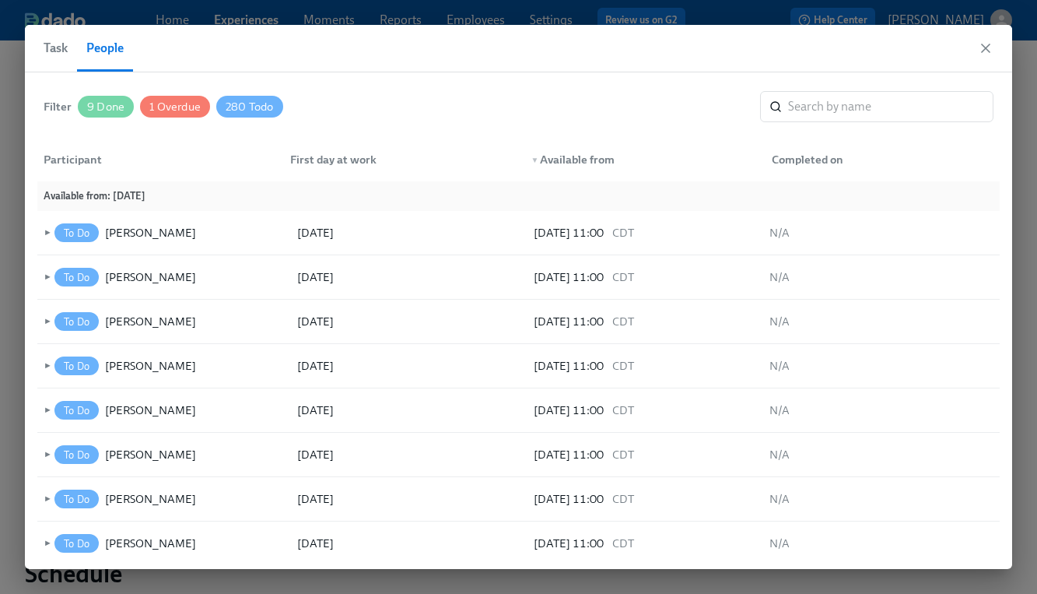
click at [187, 105] on span "1 Overdue" at bounding box center [175, 107] width 70 height 12
click at [246, 104] on span "280 Todo" at bounding box center [251, 107] width 67 height 12
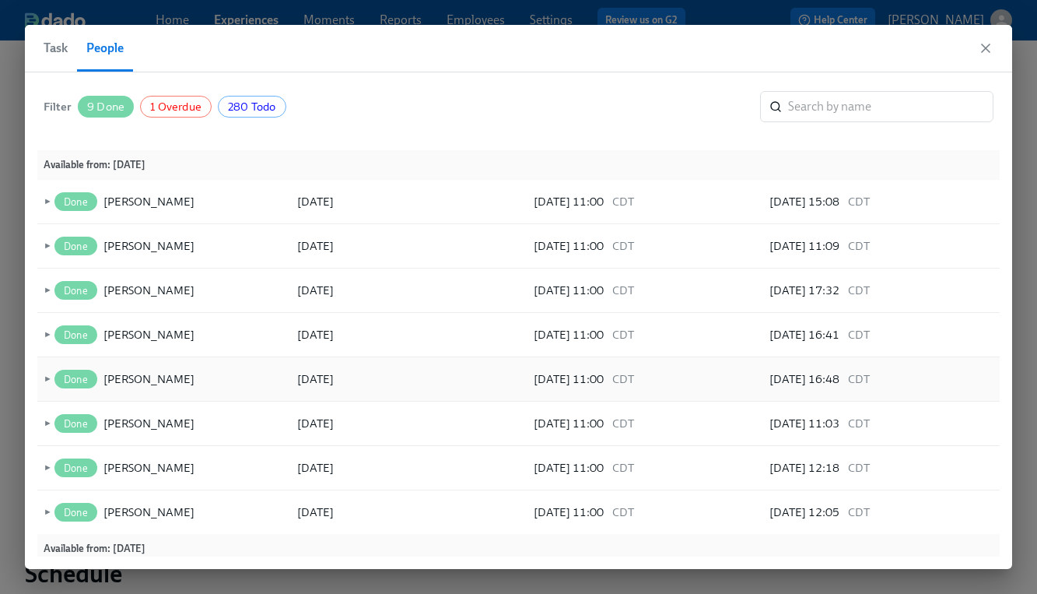
scroll to position [51, 0]
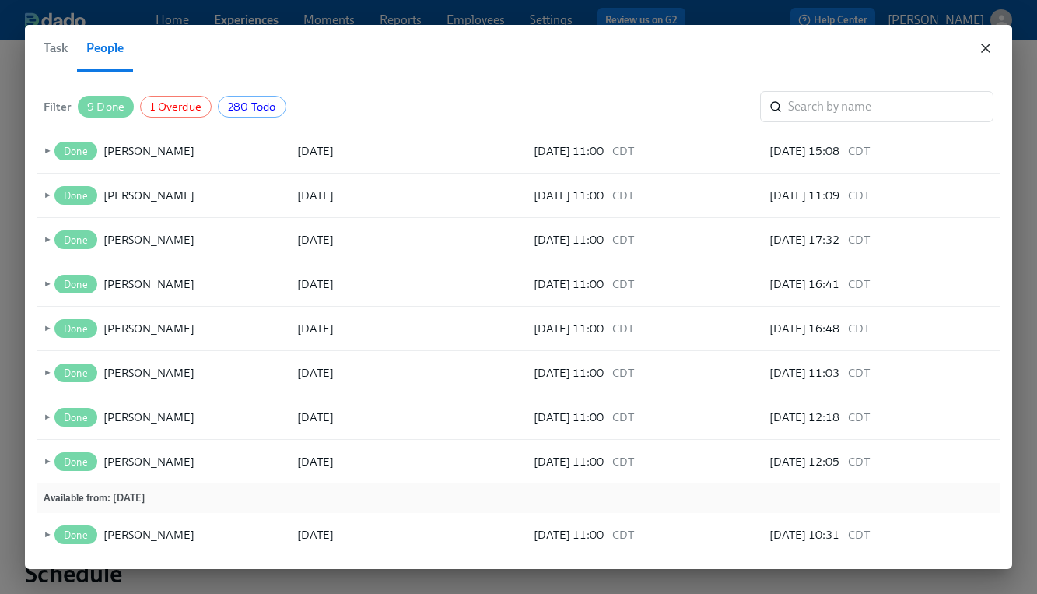
click at [987, 47] on icon "button" at bounding box center [986, 48] width 8 height 8
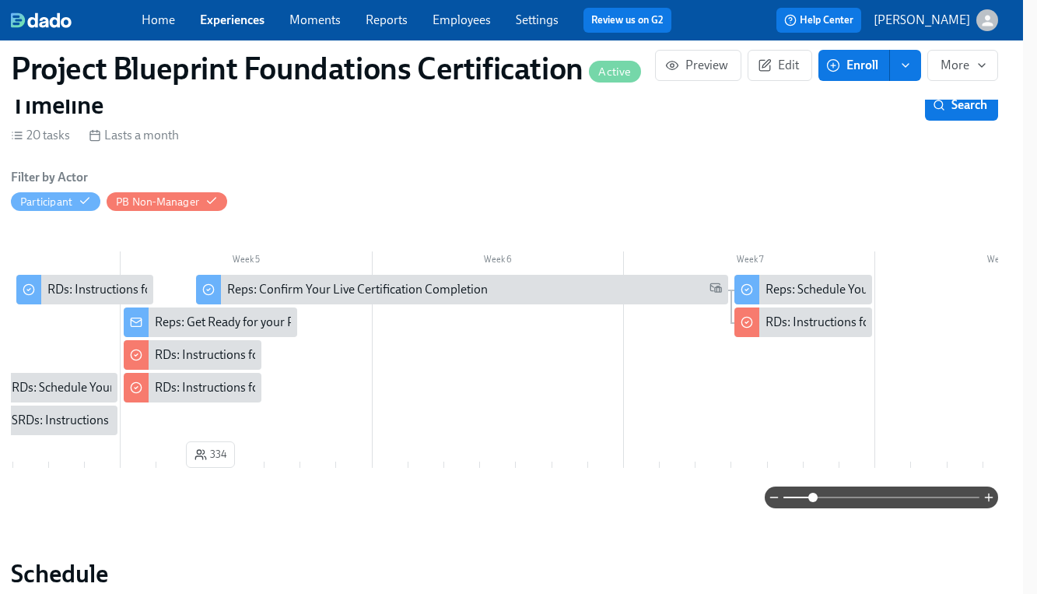
scroll to position [0, 1060]
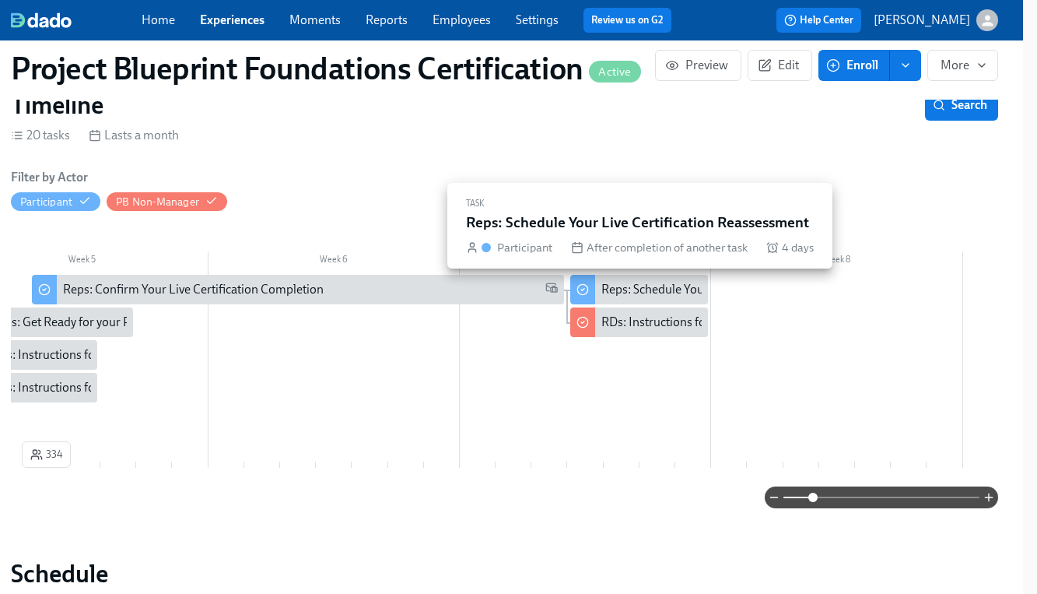
click at [678, 288] on div "Reps: Schedule Your Live Certification Reassessment" at bounding box center [740, 289] width 278 height 17
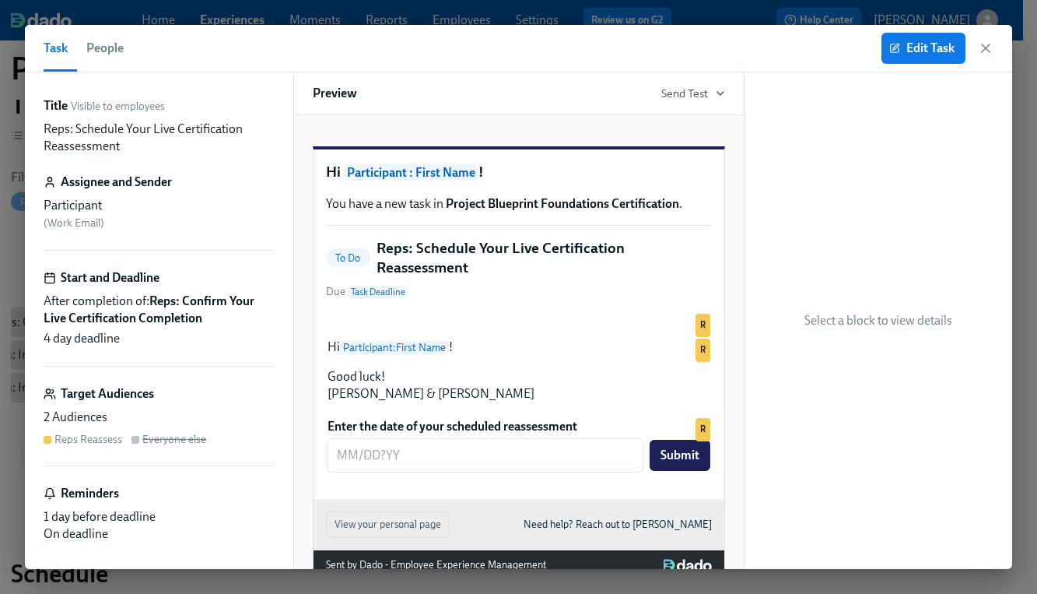
click at [93, 41] on span "People" at bounding box center [104, 48] width 37 height 22
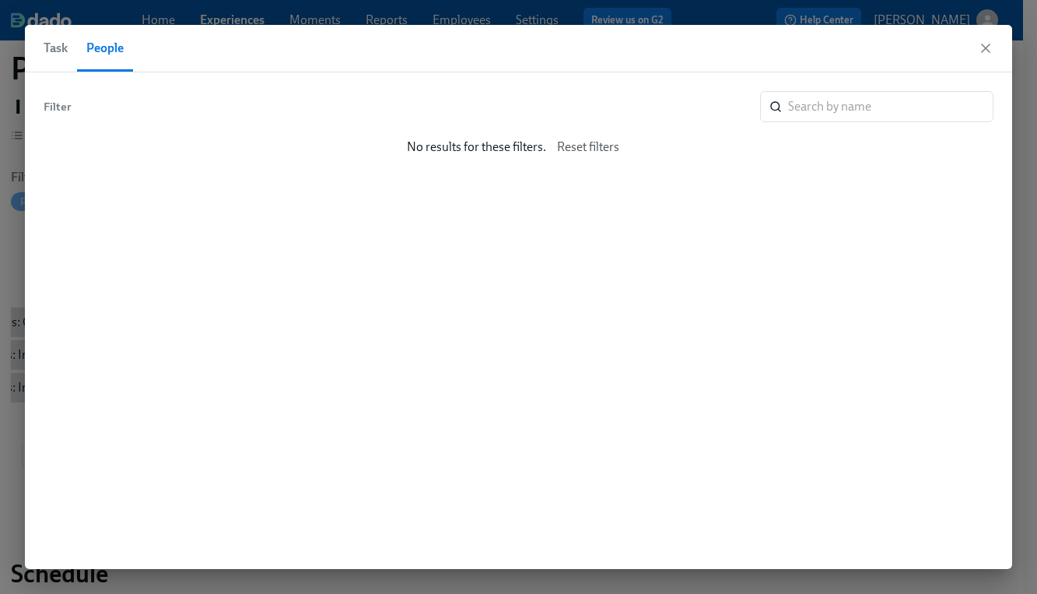
click at [71, 52] on button "Task" at bounding box center [60, 48] width 33 height 47
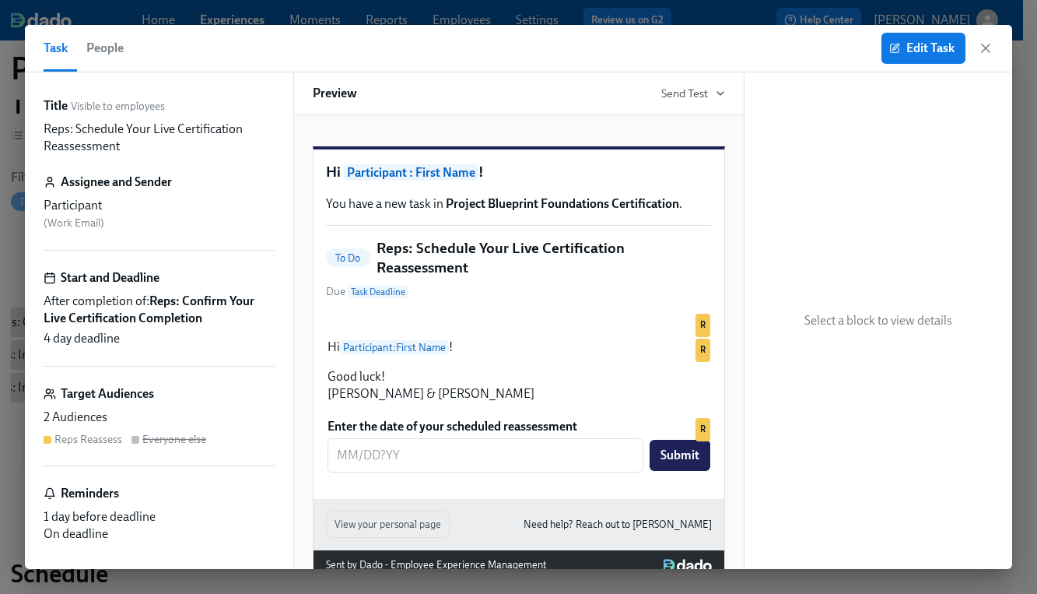
scroll to position [17, 0]
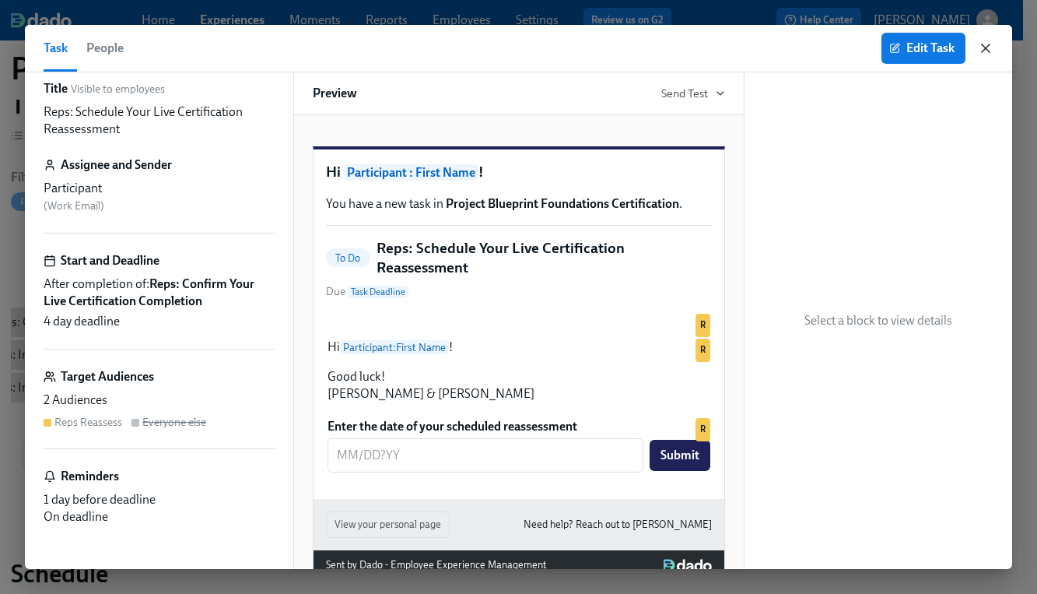
click at [980, 47] on icon "button" at bounding box center [986, 48] width 16 height 16
